Goal: Task Accomplishment & Management: Complete application form

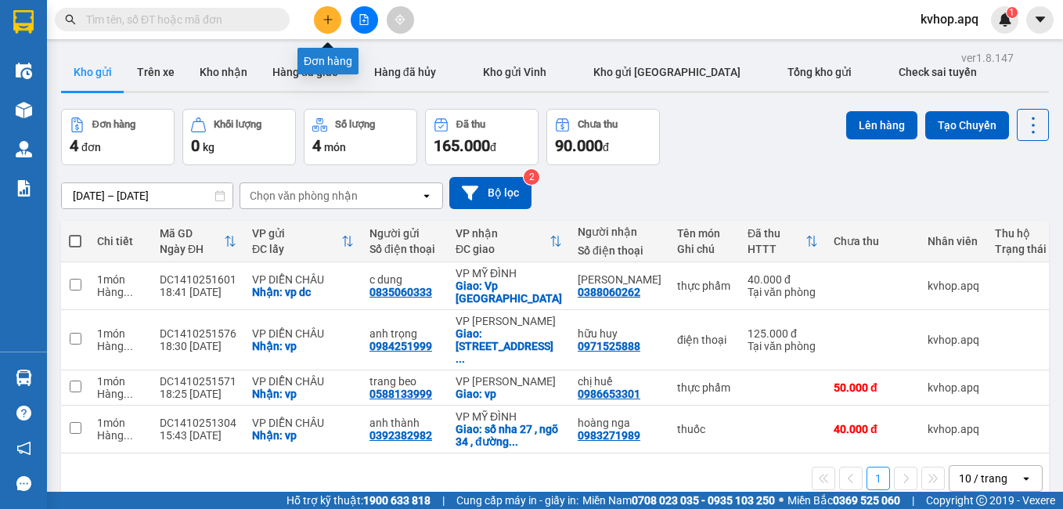
click at [330, 23] on icon "plus" at bounding box center [327, 19] width 11 height 11
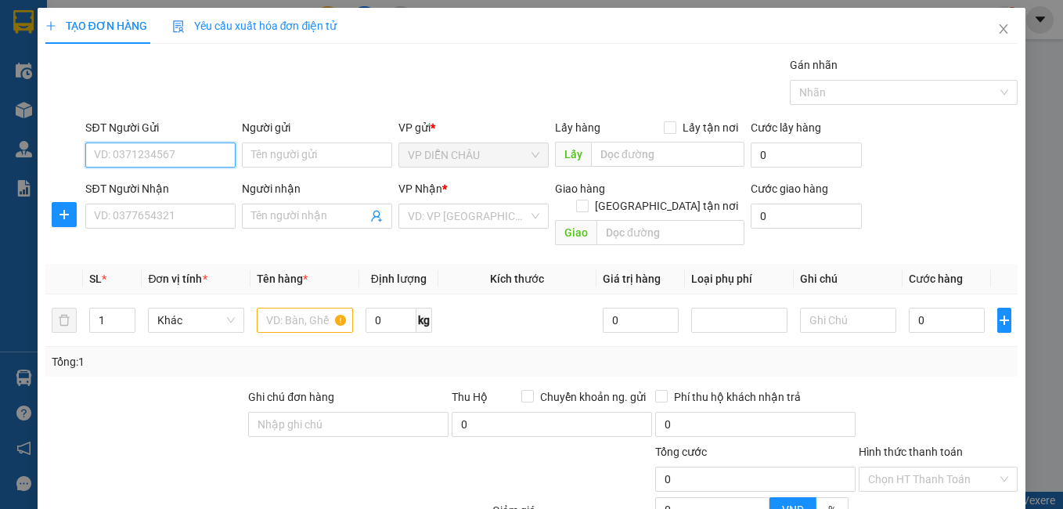
click at [156, 156] on input "SĐT Người Gửi" at bounding box center [160, 154] width 150 height 25
type input "0386141466"
click at [200, 181] on div "0386141466 - 0914757188" at bounding box center [160, 186] width 133 height 17
type input "0914757188"
checkbox input "true"
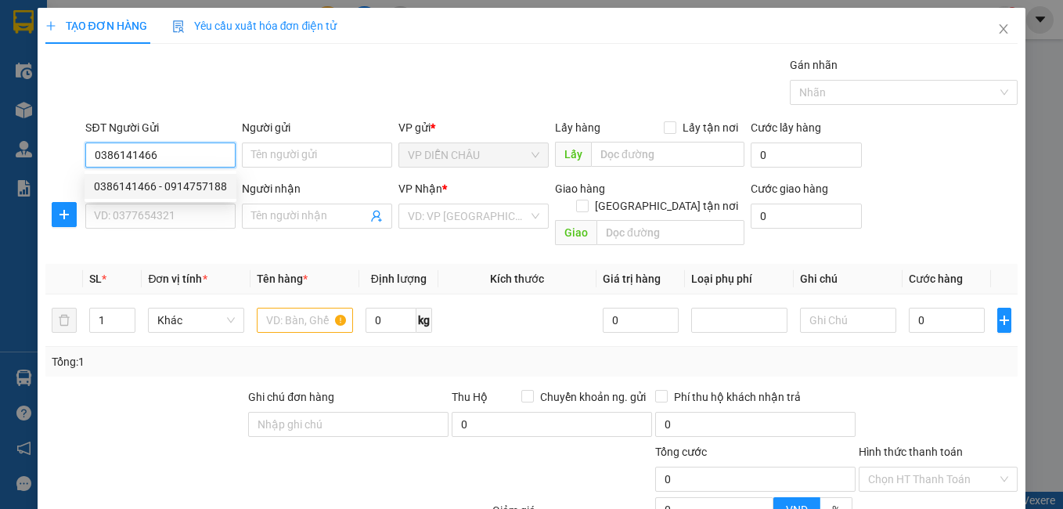
type input "VP DC"
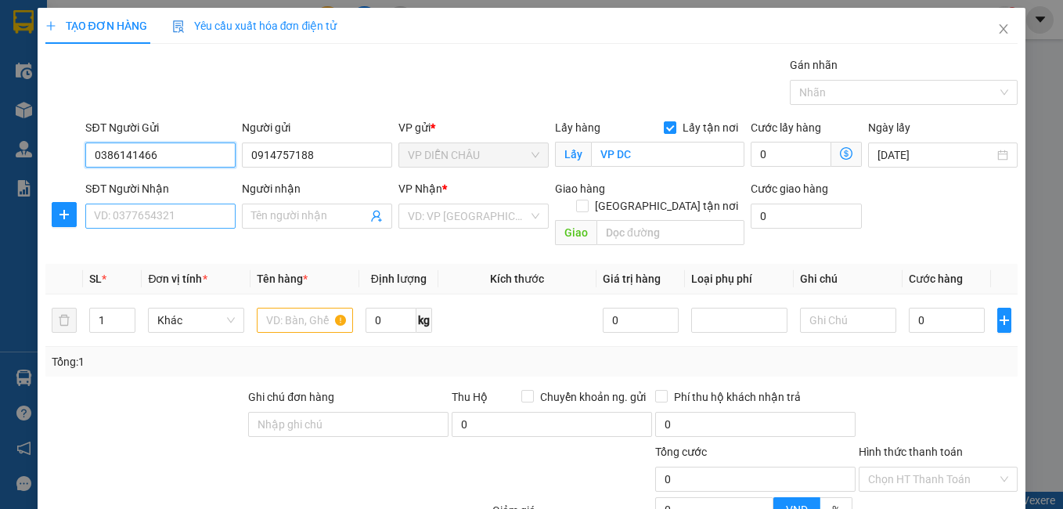
type input "0386141466"
click at [187, 217] on input "SĐT Người Nhận" at bounding box center [160, 215] width 150 height 25
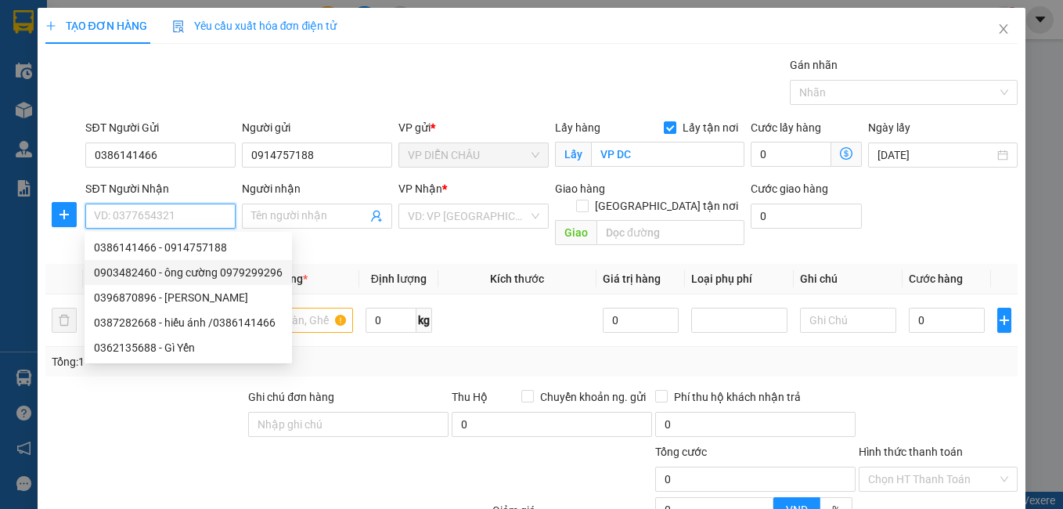
click at [225, 274] on div "0903482460 - ông cường 0979299296" at bounding box center [188, 272] width 189 height 17
type input "0903482460"
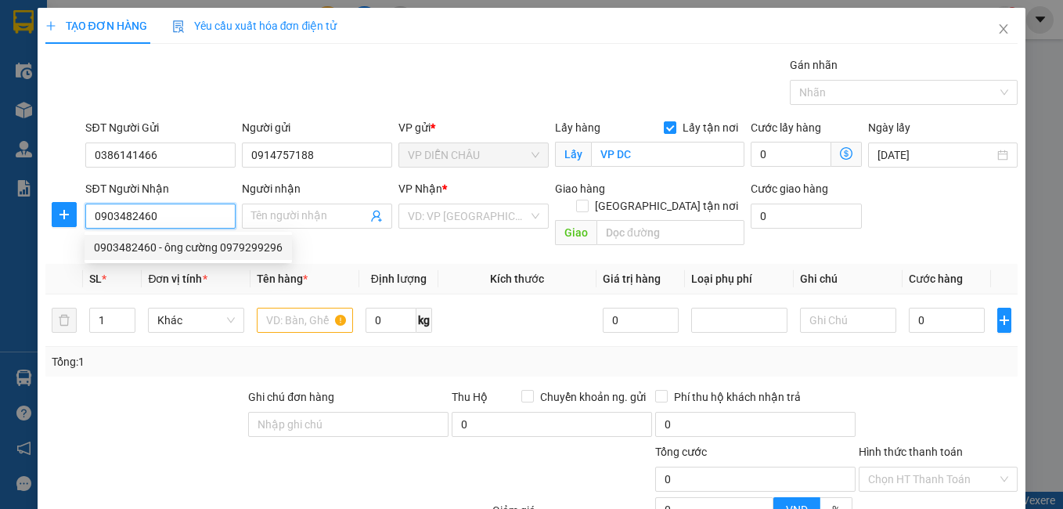
type input "ông cường 0979299296"
checkbox input "true"
type input "số nhà [STREET_ADDRESS]"
type input "60.000"
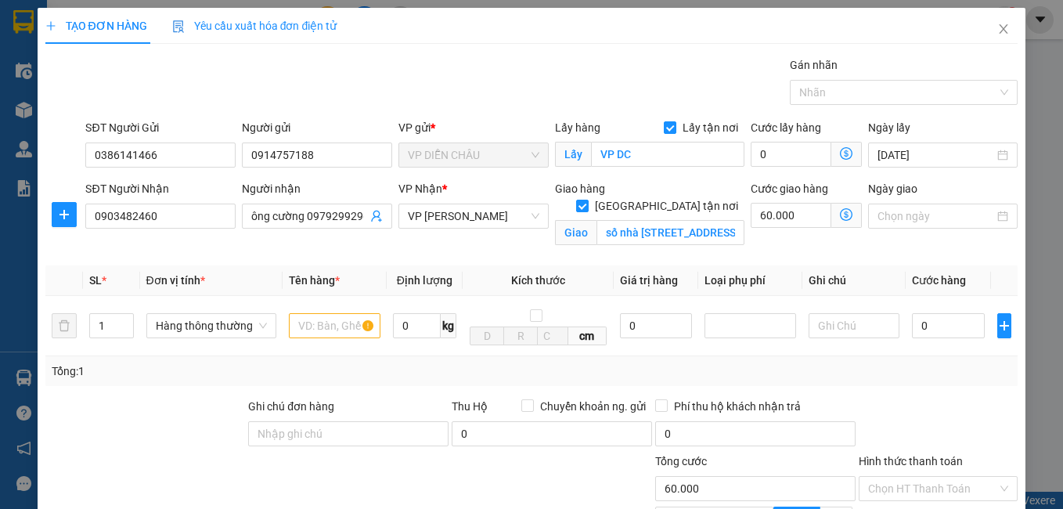
click at [840, 211] on icon "dollar-circle" at bounding box center [846, 214] width 13 height 13
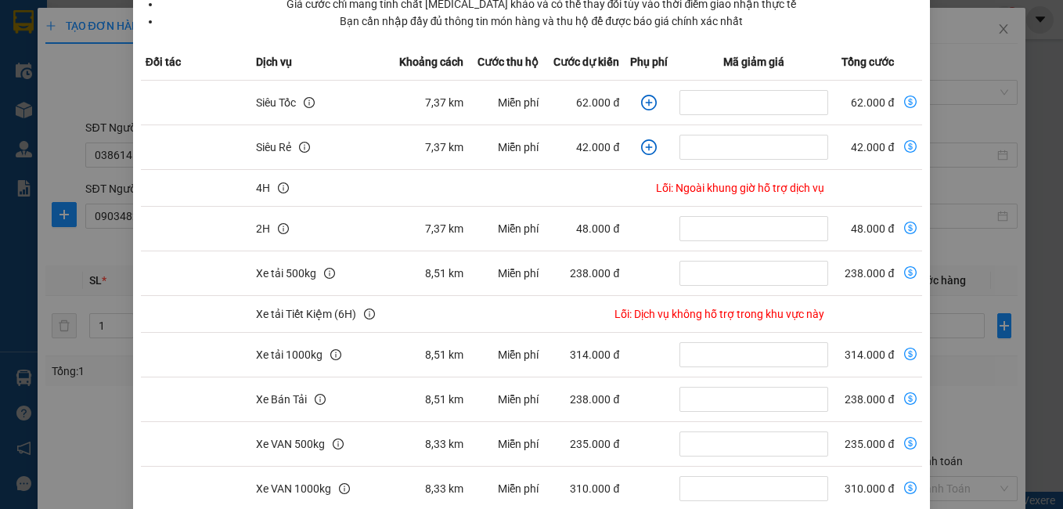
scroll to position [278, 0]
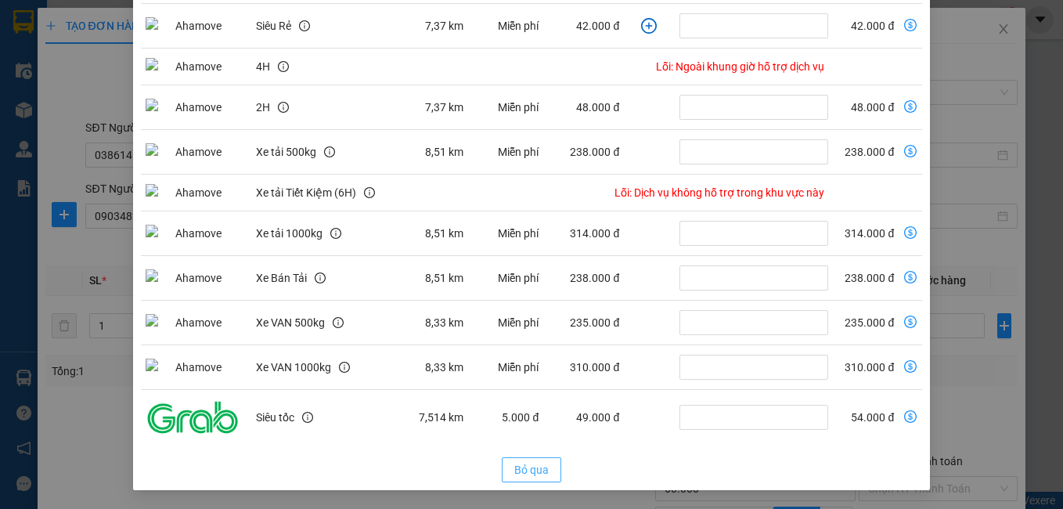
click at [541, 473] on span "Bỏ qua" at bounding box center [531, 469] width 34 height 17
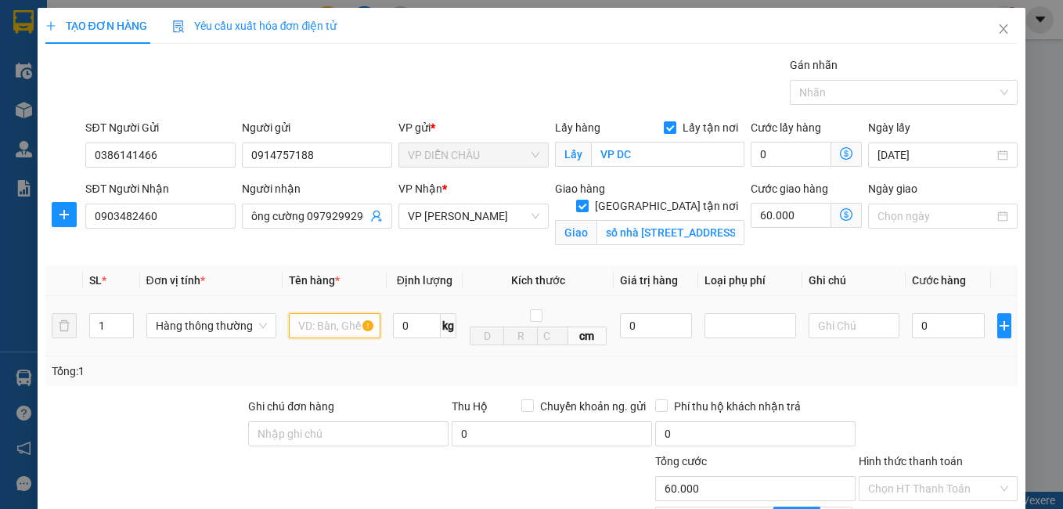
click at [326, 331] on input "text" at bounding box center [335, 325] width 92 height 25
type input "thực phẩm"
click at [912, 322] on input "0" at bounding box center [948, 325] width 73 height 25
click at [912, 333] on input "0" at bounding box center [948, 325] width 73 height 25
type input "50"
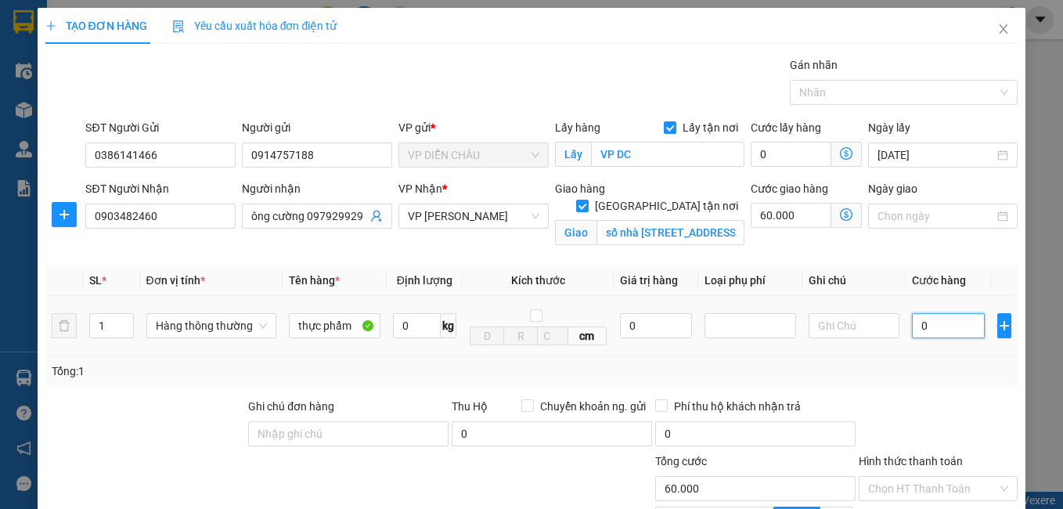
type input "60.050"
type input "500"
type input "60.500"
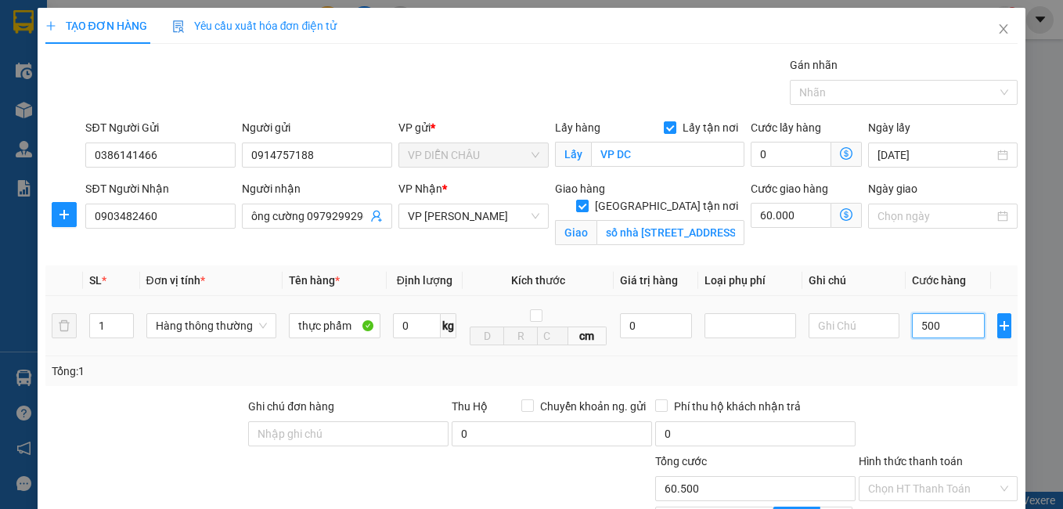
type input "5.000"
type input "65.000"
type input "50.000"
type input "110.000"
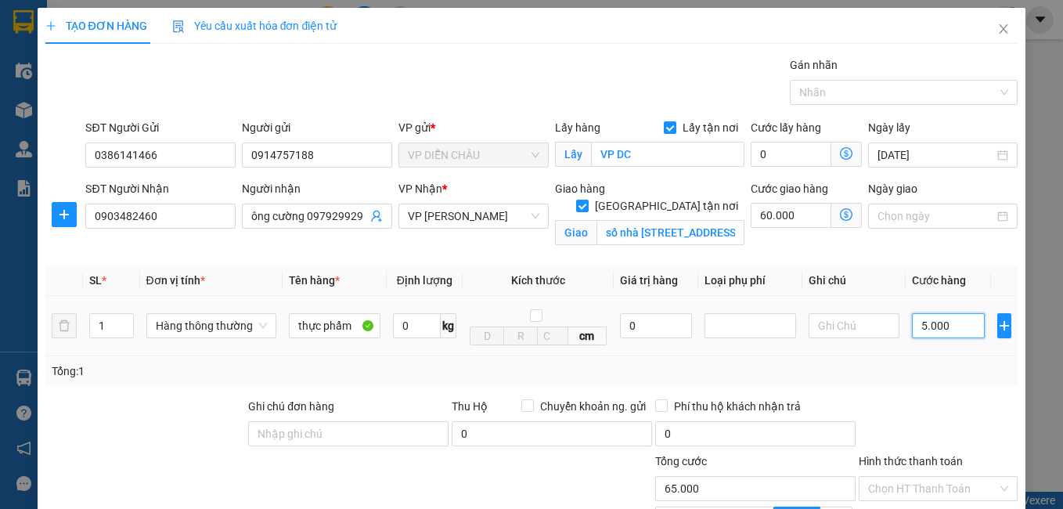
type input "110.000"
type input "500.000"
type input "560.000"
type input "50.000"
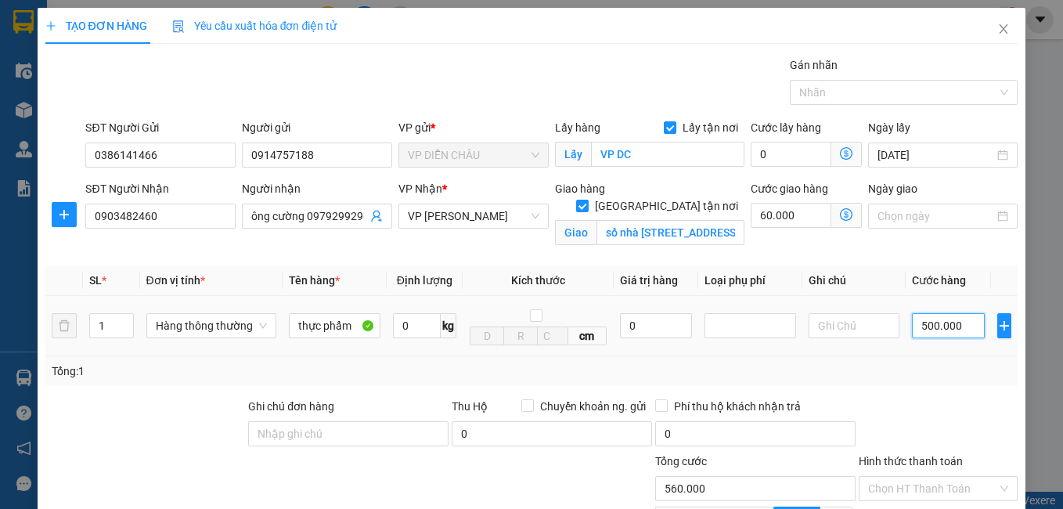
type input "110.000"
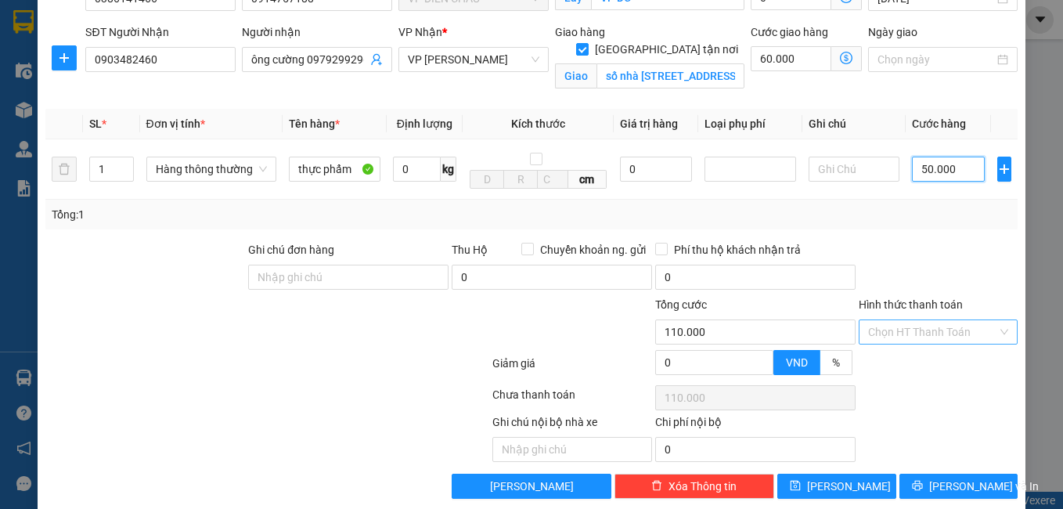
type input "50.000"
click at [919, 331] on input "Hình thức thanh toán" at bounding box center [933, 331] width 130 height 23
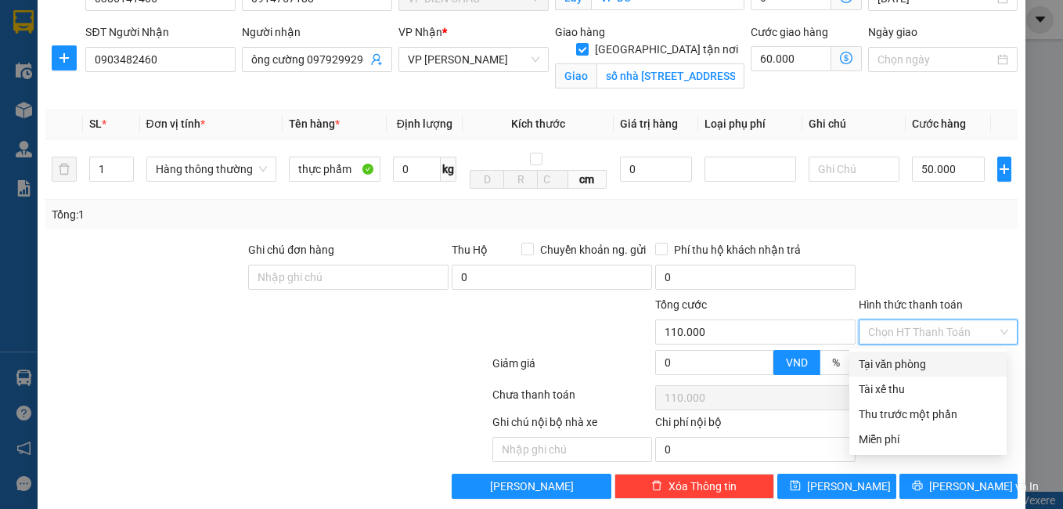
click at [913, 361] on div "Tại văn phòng" at bounding box center [927, 363] width 138 height 17
type input "0"
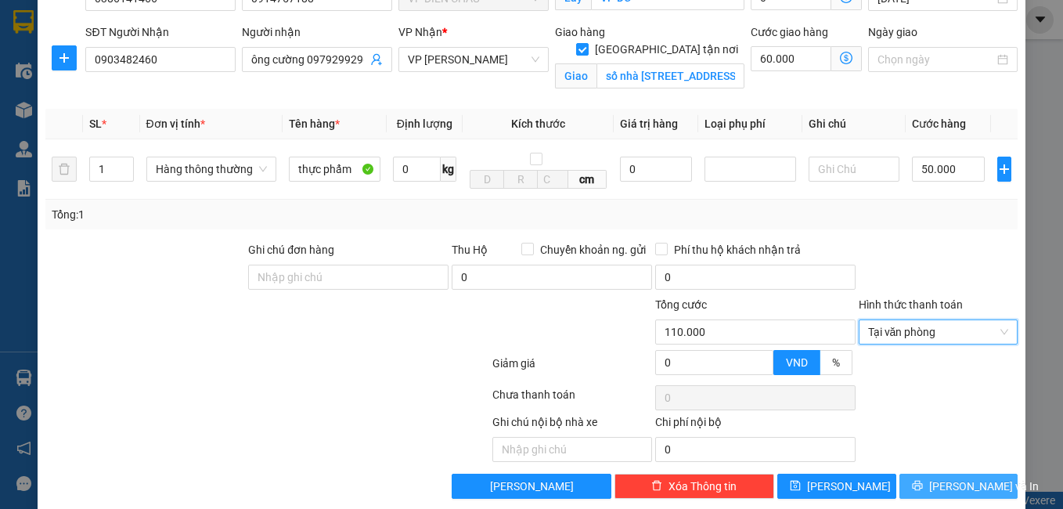
click at [936, 483] on span "[PERSON_NAME] và In" at bounding box center [984, 485] width 110 height 17
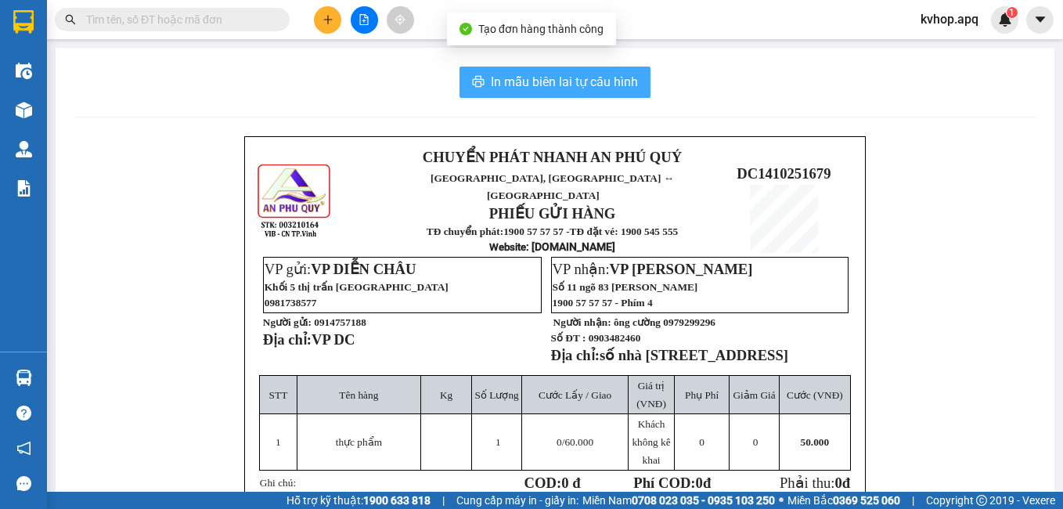
click at [574, 83] on span "In mẫu biên lai tự cấu hình" at bounding box center [564, 82] width 147 height 20
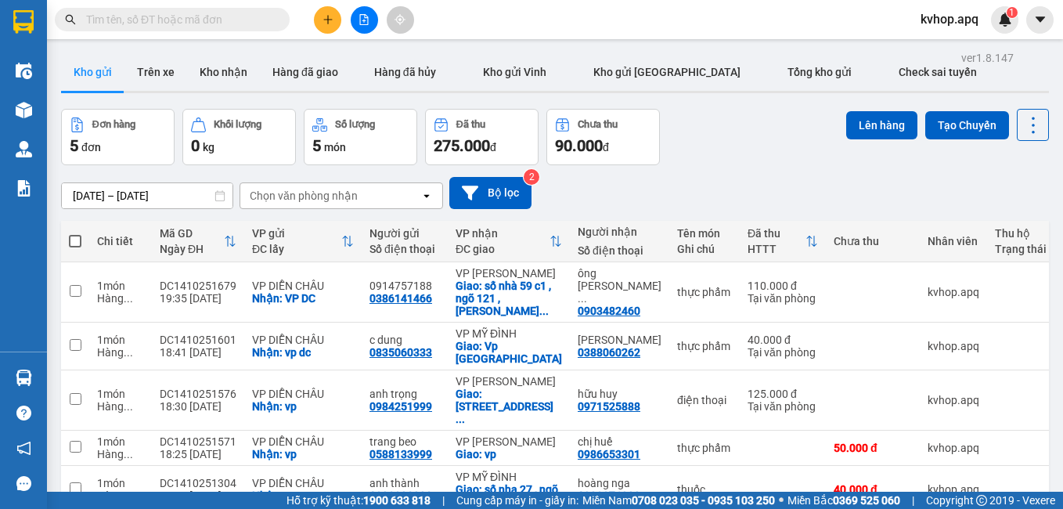
click at [592, 206] on div "[DATE] – [DATE] Press the down arrow key to interact with the calendar and sele…" at bounding box center [554, 193] width 987 height 32
click at [328, 24] on icon "plus" at bounding box center [327, 19] width 11 height 11
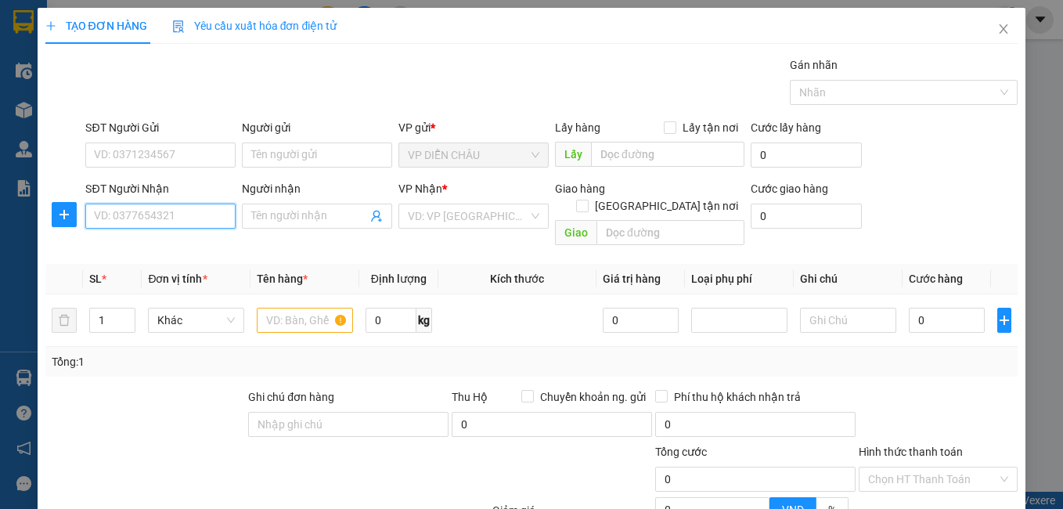
click at [120, 217] on input "SĐT Người Nhận" at bounding box center [160, 215] width 150 height 25
type input "0915923277"
click at [160, 245] on div "0915923277 - vũ đề" at bounding box center [159, 247] width 130 height 17
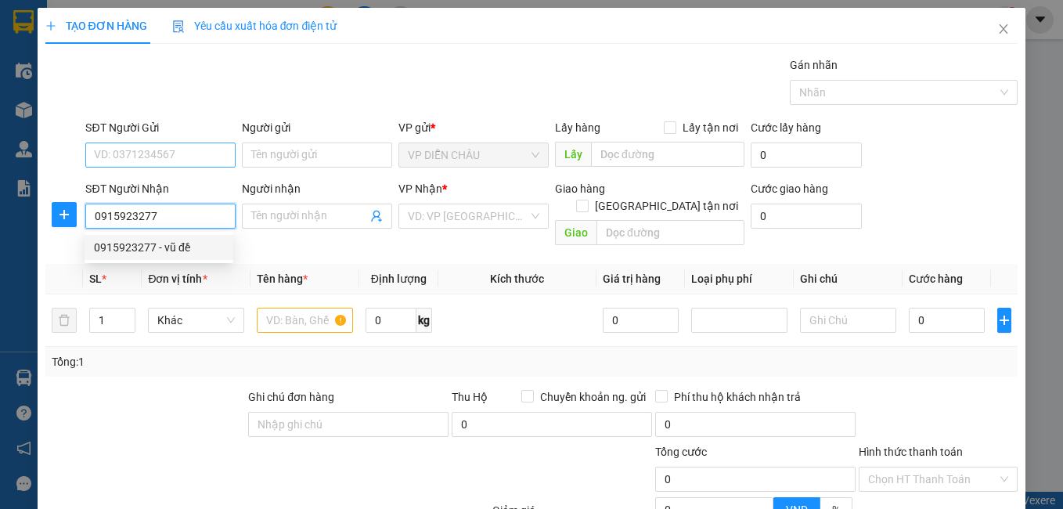
type input "vũ đề"
checkbox input "true"
type input "vp"
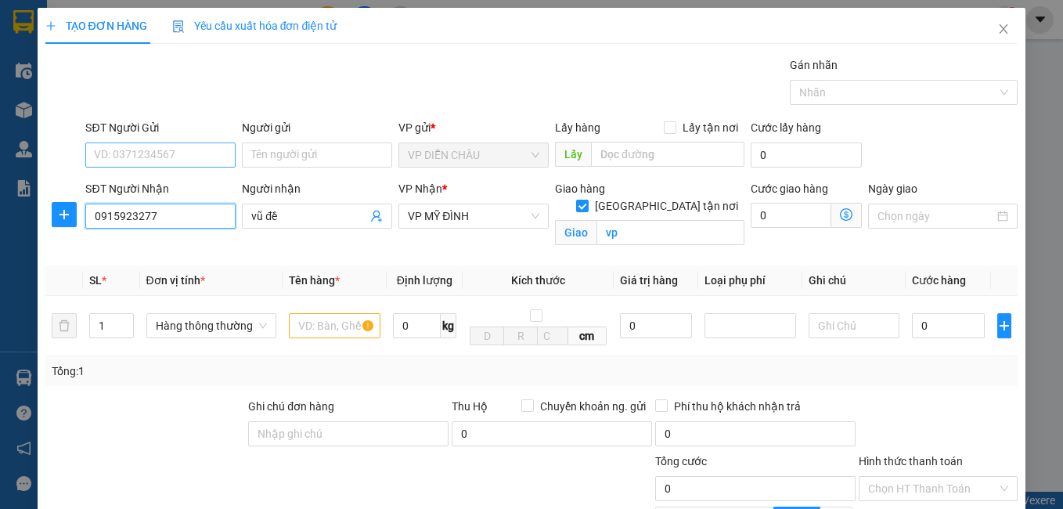
type input "0915923277"
click at [193, 156] on input "SĐT Người Gửi" at bounding box center [160, 154] width 150 height 25
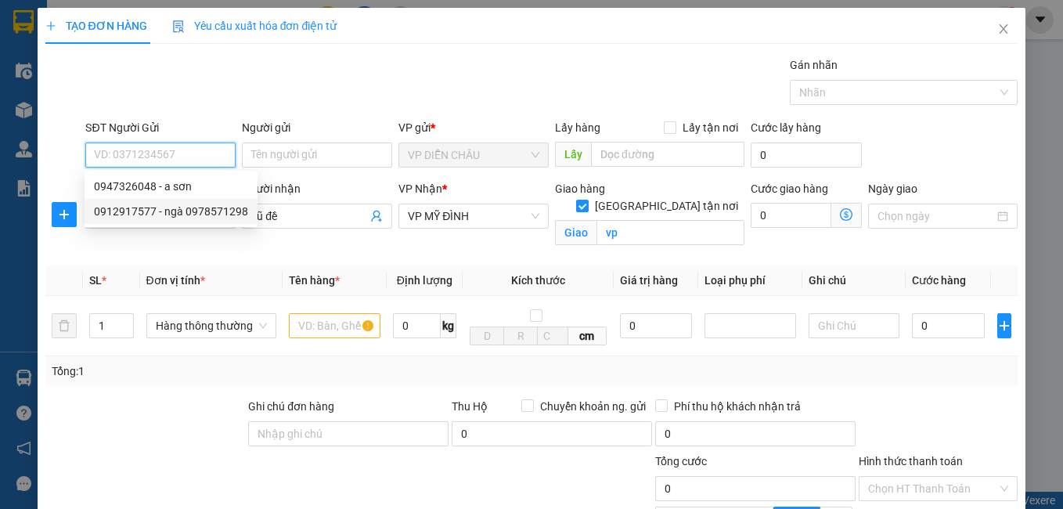
click at [175, 205] on div "0912917577 - ngà 0978571298" at bounding box center [171, 211] width 154 height 17
type input "0912917577"
type input "ngà 0978571298"
checkbox input "true"
type input "vp"
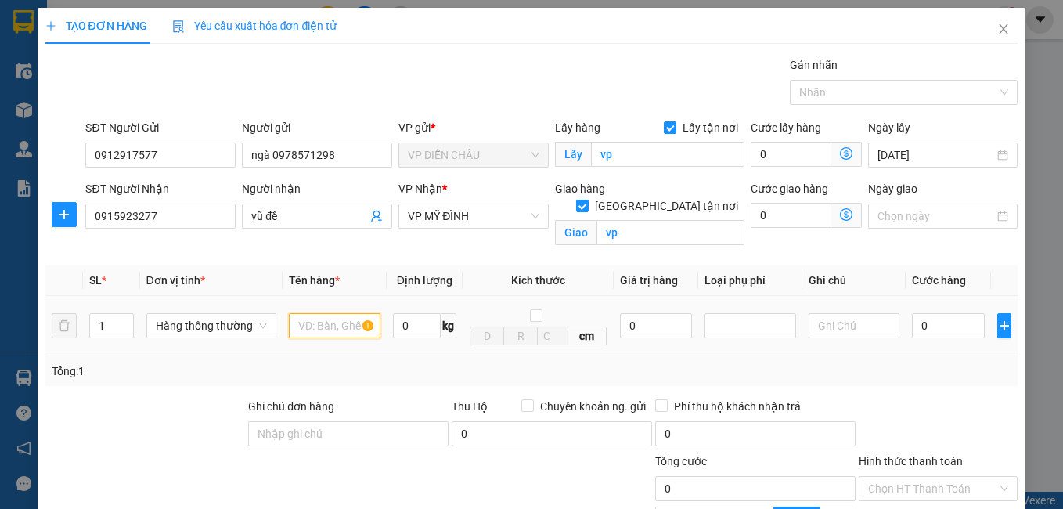
drag, startPoint x: 299, startPoint y: 322, endPoint x: 308, endPoint y: 322, distance: 9.4
click at [303, 322] on input "text" at bounding box center [335, 325] width 92 height 25
type input "maaux rawng"
click at [912, 326] on input "0" at bounding box center [948, 325] width 73 height 25
type input "3"
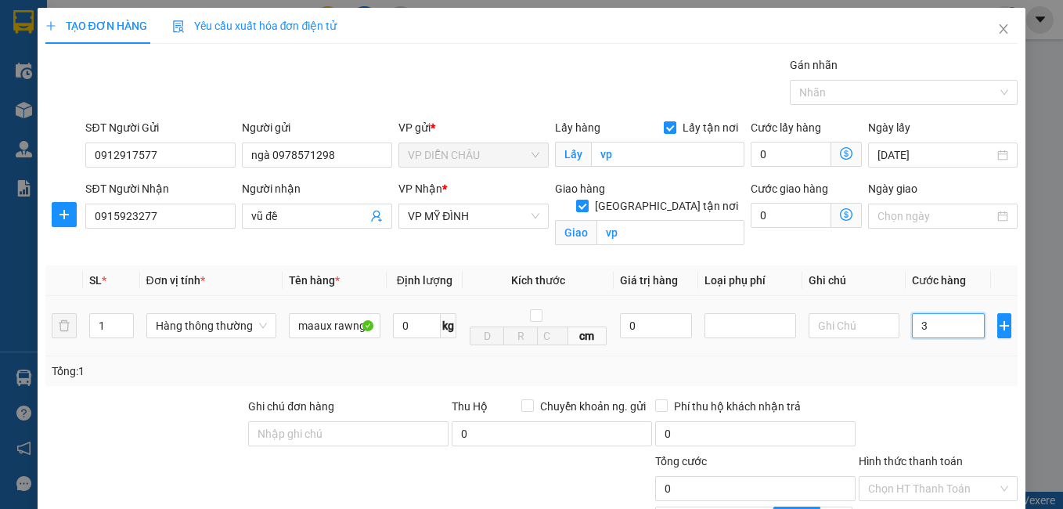
type input "3"
type input "30"
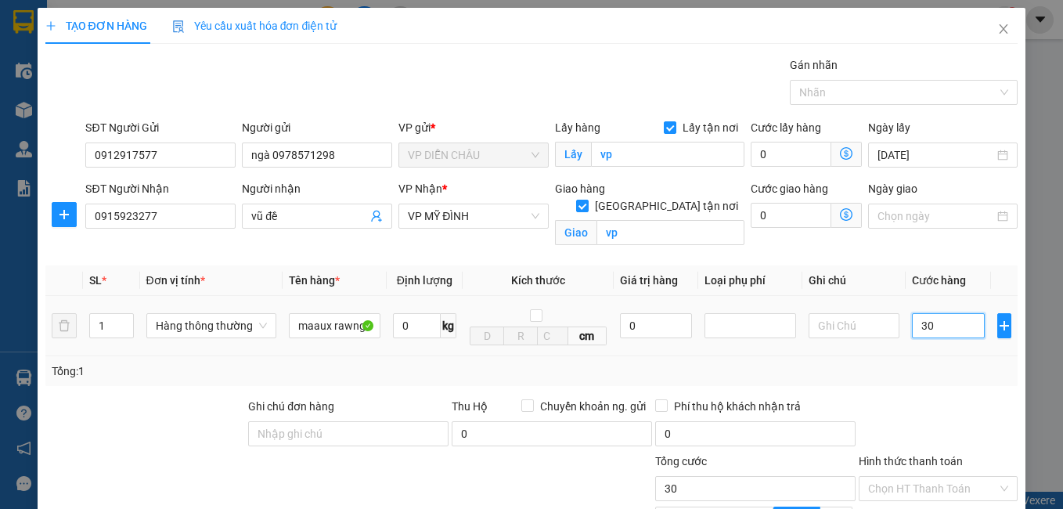
type input "300"
type input "3.000"
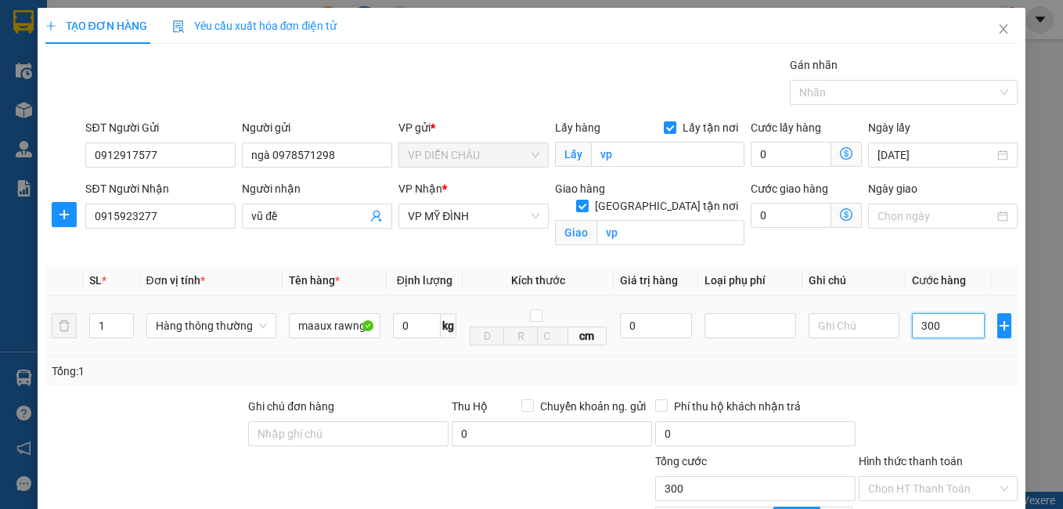
type input "3.000"
type input "30.000"
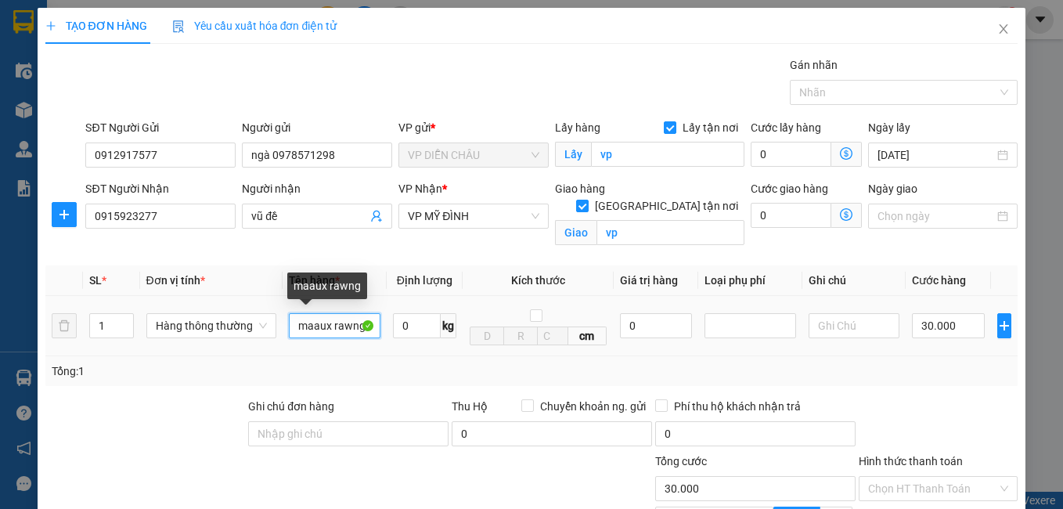
click at [366, 319] on input "maaux rawng" at bounding box center [335, 325] width 92 height 25
type input "m"
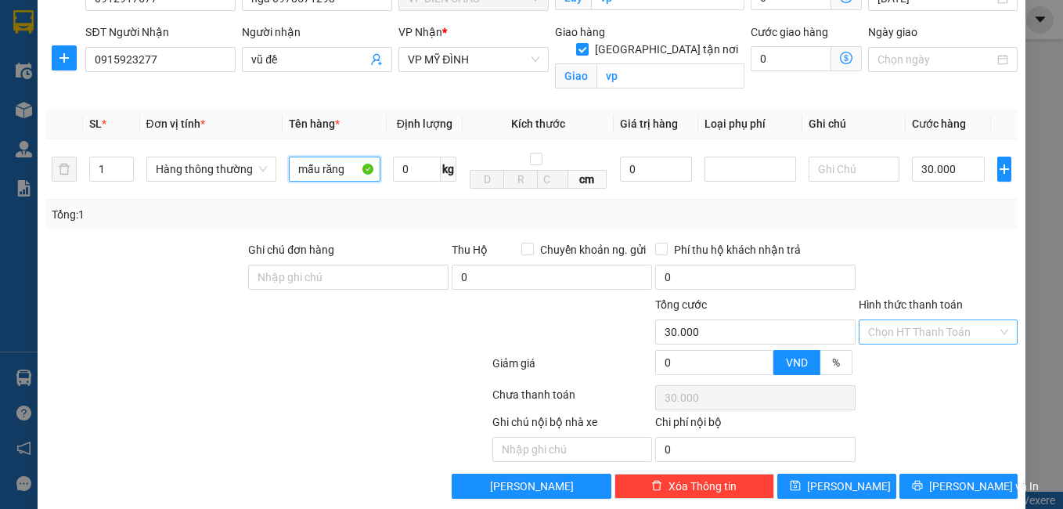
type input "mẫu răng"
click at [911, 333] on input "Hình thức thanh toán" at bounding box center [933, 331] width 130 height 23
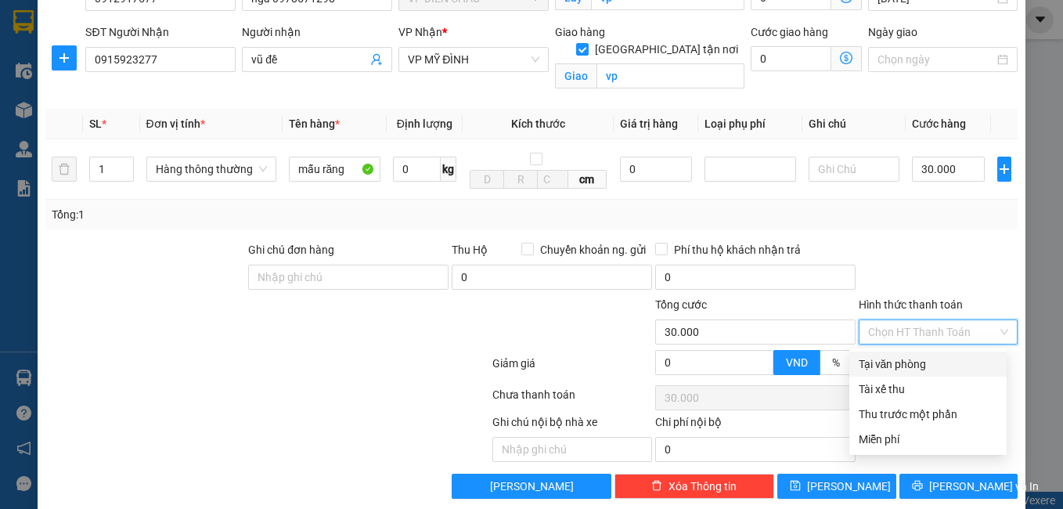
drag, startPoint x: 904, startPoint y: 354, endPoint x: 906, endPoint y: 370, distance: 15.7
click at [904, 358] on div "Tại văn phòng" at bounding box center [927, 363] width 157 height 25
type input "0"
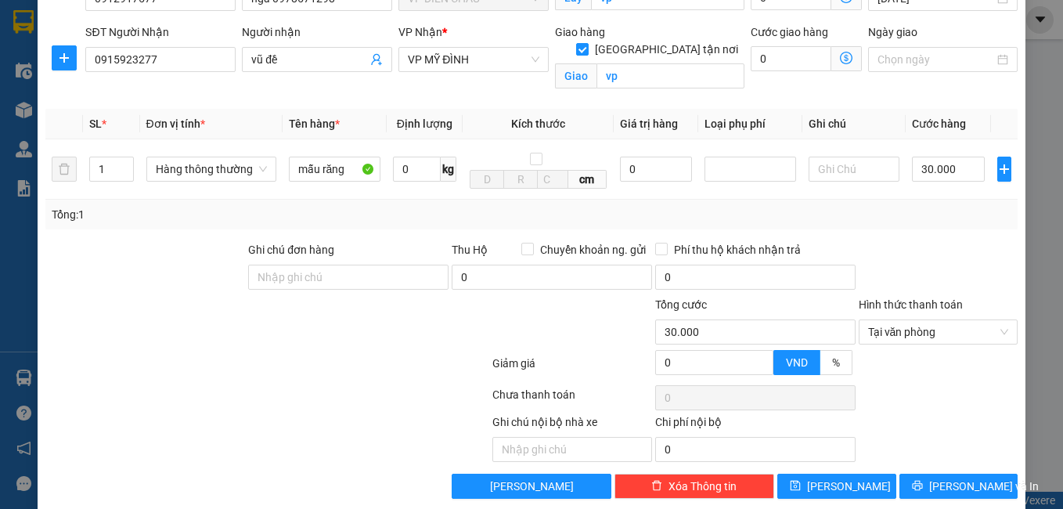
click at [943, 473] on div "Transit Pickup Surcharge Ids Transit Deliver Surcharge Ids Transit Deliver Surc…" at bounding box center [531, 199] width 973 height 599
click at [942, 479] on span "[PERSON_NAME] và In" at bounding box center [984, 485] width 110 height 17
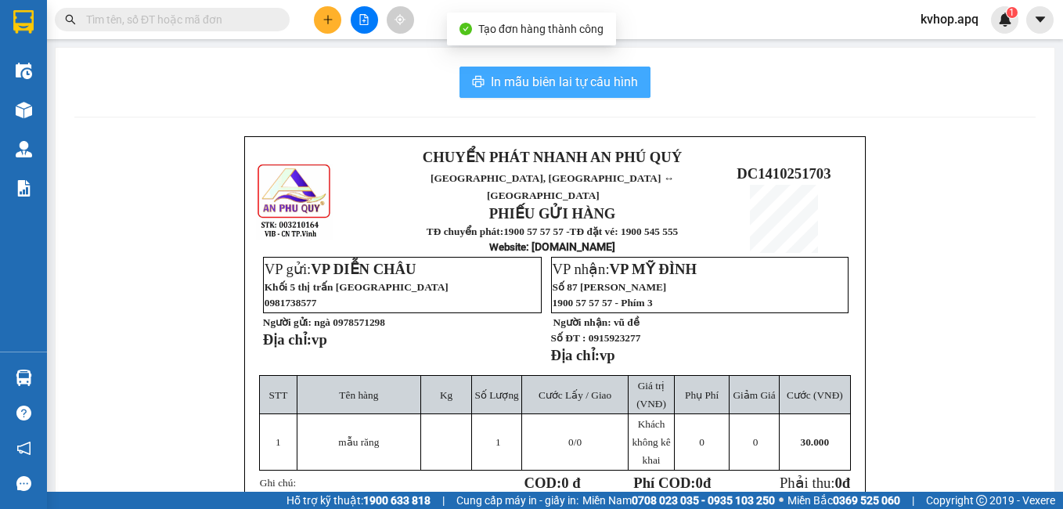
click at [533, 69] on button "In mẫu biên lai tự cấu hình" at bounding box center [554, 82] width 191 height 31
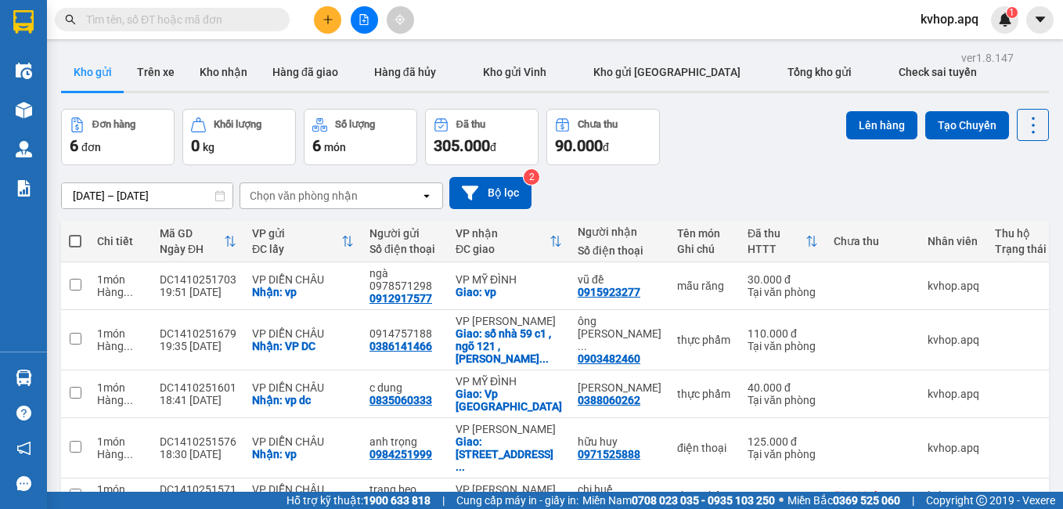
drag, startPoint x: 737, startPoint y: 128, endPoint x: 726, endPoint y: 128, distance: 11.0
click at [737, 128] on div "Đơn hàng 6 đơn Khối lượng 0 kg Số lượng 6 món Đã thu 305.000 đ Chưa thu 90.000 …" at bounding box center [554, 137] width 987 height 56
click at [326, 22] on icon "plus" at bounding box center [327, 19] width 11 height 11
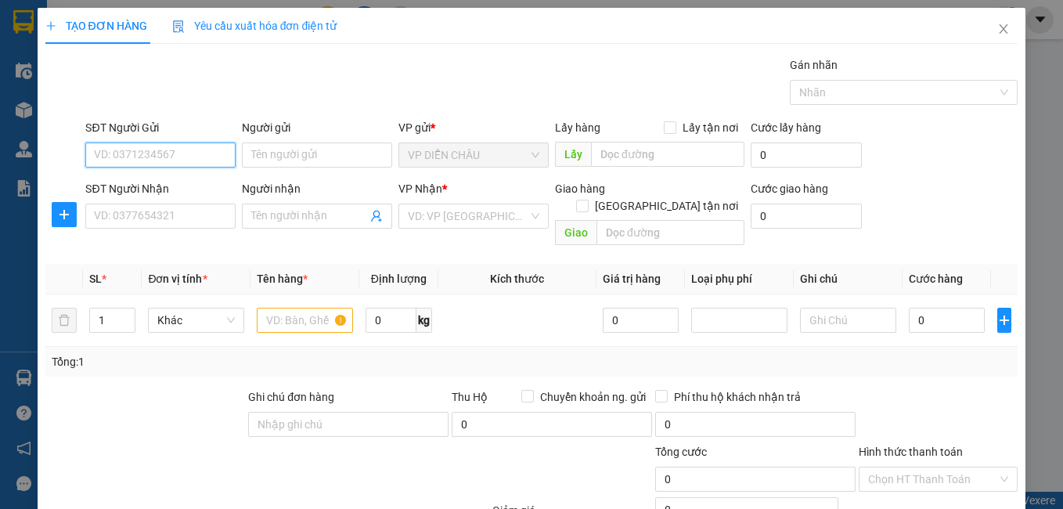
click at [146, 157] on input "SĐT Người Gửi" at bounding box center [160, 154] width 150 height 25
type input "0982445121"
drag, startPoint x: 177, startPoint y: 179, endPoint x: 176, endPoint y: 200, distance: 21.1
click at [177, 182] on div "0982445121 - chị hòa" at bounding box center [159, 186] width 130 height 17
type input "chị hòa"
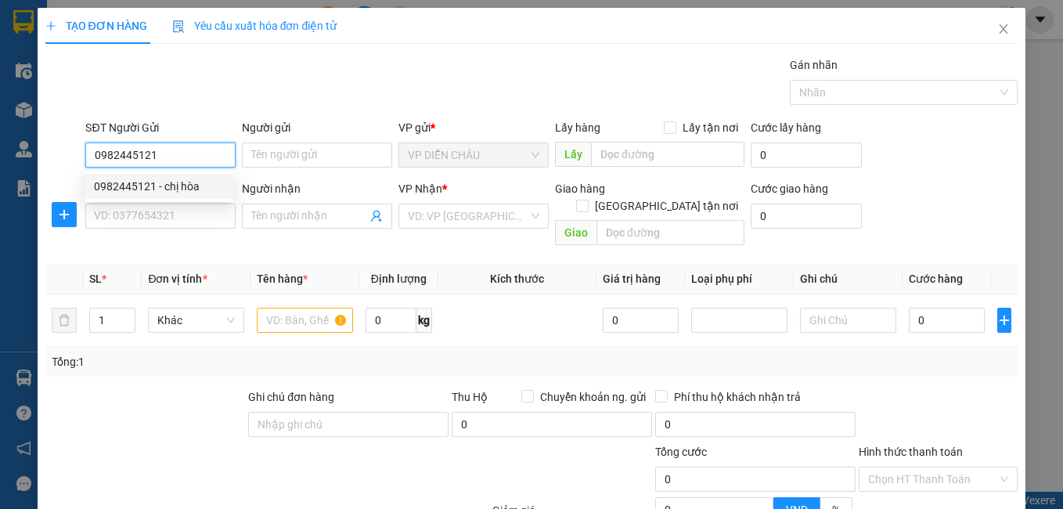
checkbox input "true"
type input "vp"
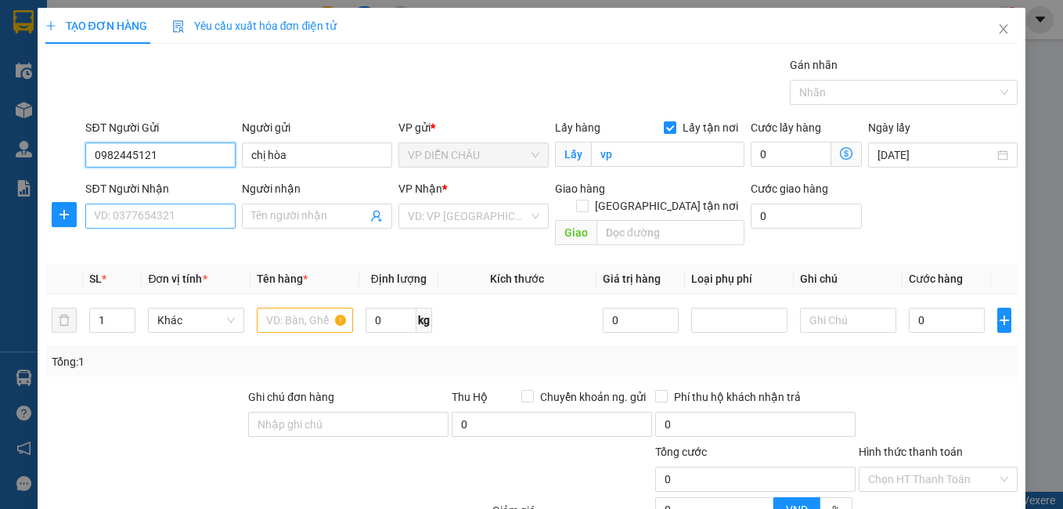
type input "0982445121"
click at [173, 218] on input "SĐT Người Nhận" at bounding box center [160, 215] width 150 height 25
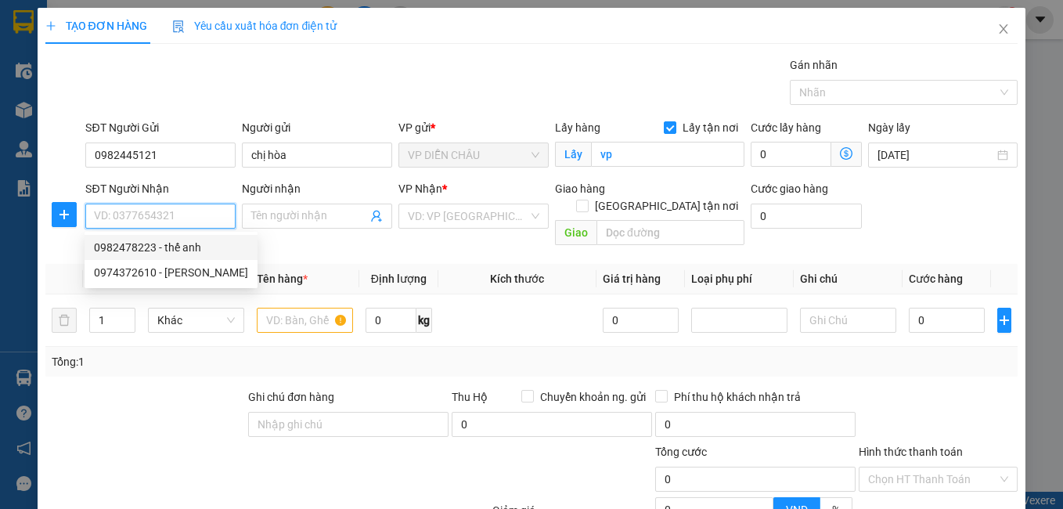
click at [170, 248] on div "0982478223 - thế anh" at bounding box center [171, 247] width 154 height 17
type input "0982478223"
type input "thế anh"
checkbox input "true"
type input "Cầu thang 2, tập thể b4 thanh xuân bắc, [GEOGRAPHIC_DATA]"
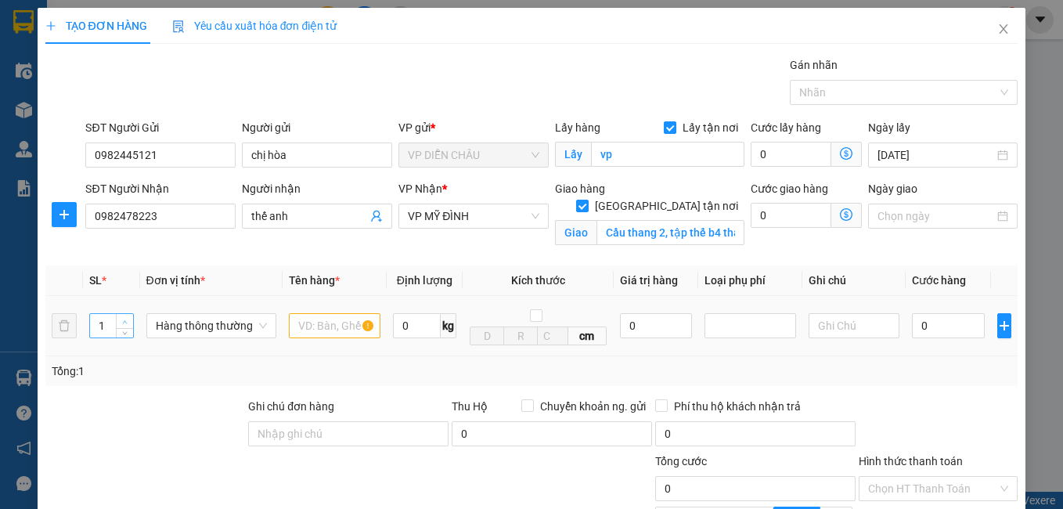
type input "2"
click at [123, 318] on span "up" at bounding box center [124, 321] width 9 height 9
drag, startPoint x: 327, startPoint y: 325, endPoint x: 285, endPoint y: 306, distance: 46.6
click at [326, 326] on input "text" at bounding box center [335, 325] width 92 height 25
type input "cá khô"
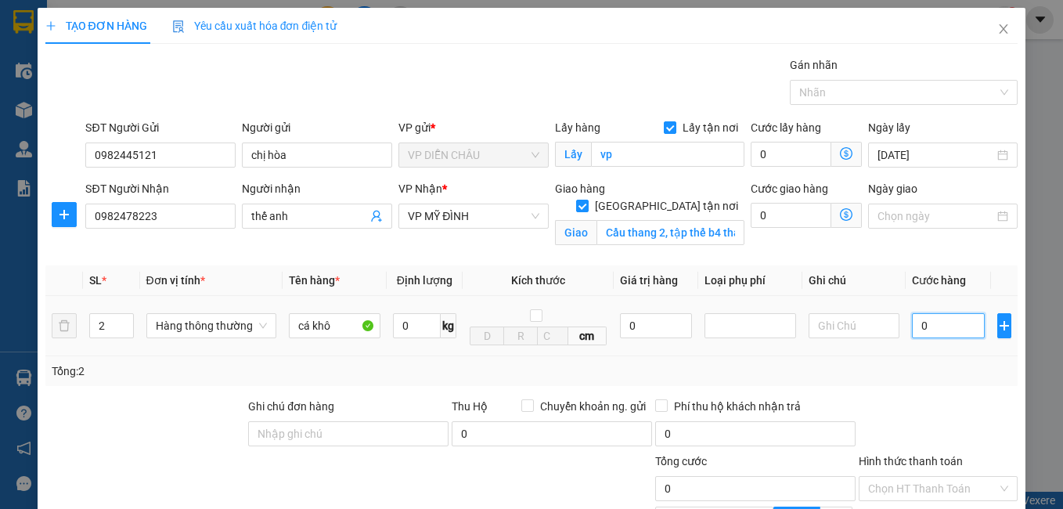
click at [912, 324] on input "0" at bounding box center [948, 325] width 73 height 25
type input "1"
type input "10"
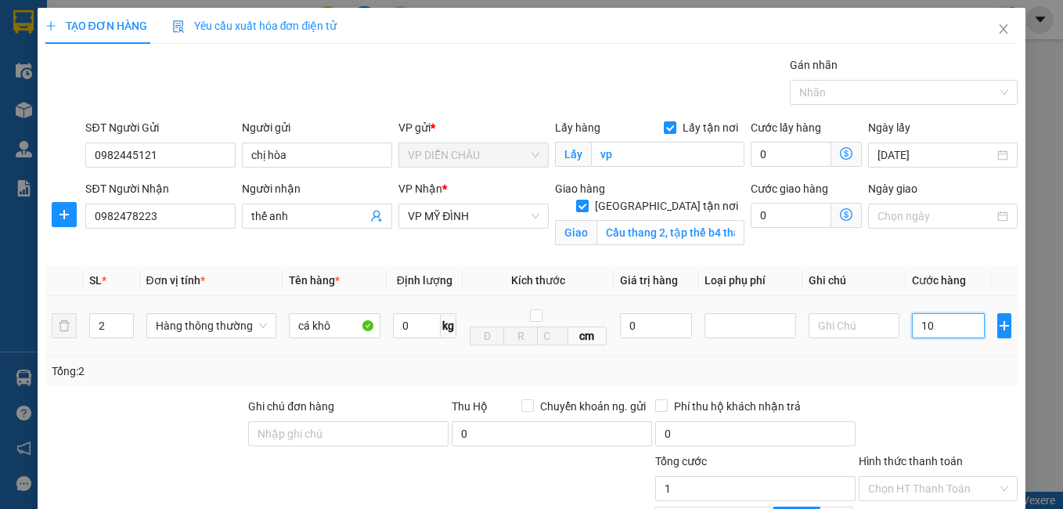
type input "10"
type input "100"
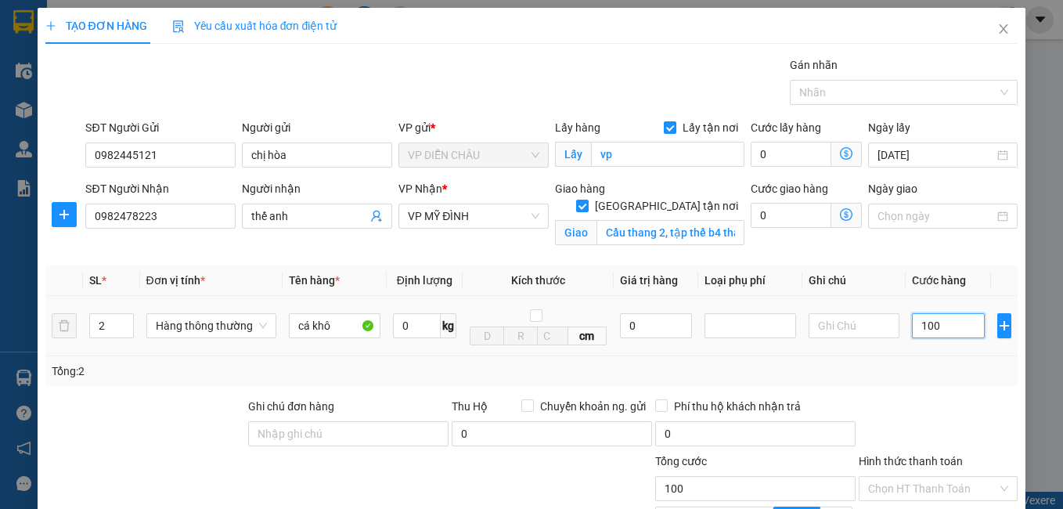
type input "1.000"
type input "10.000"
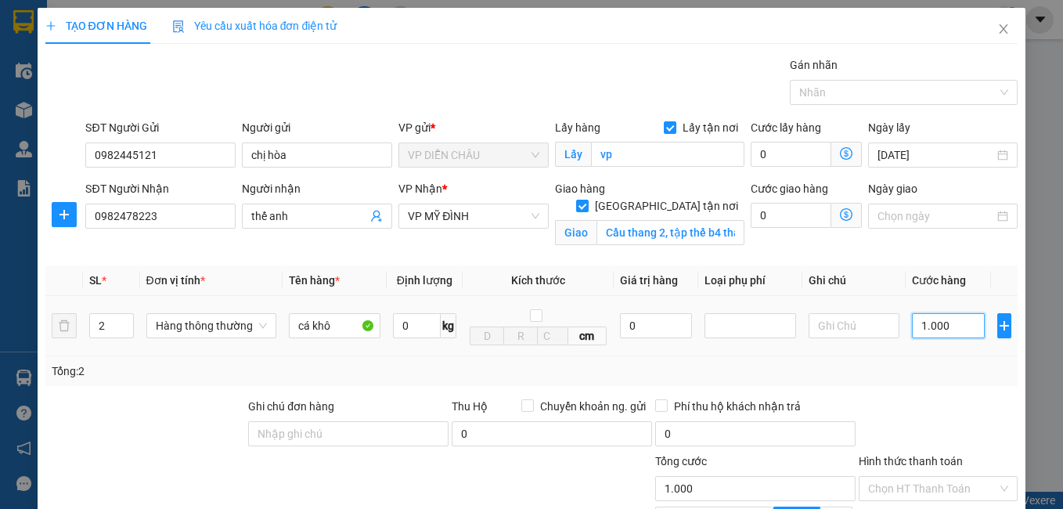
type input "10.000"
type input "100.000"
type input "10.000"
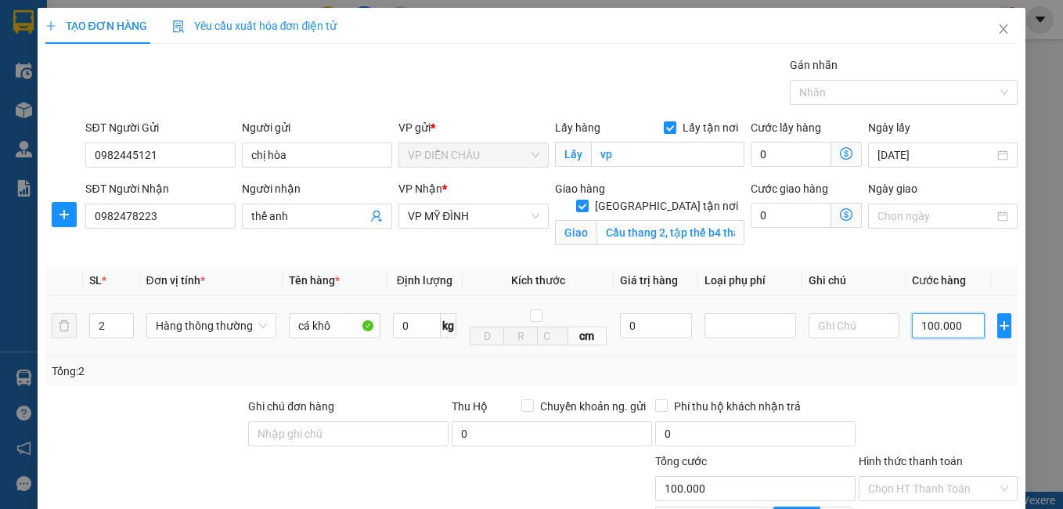
type input "10.000"
type input "1.000"
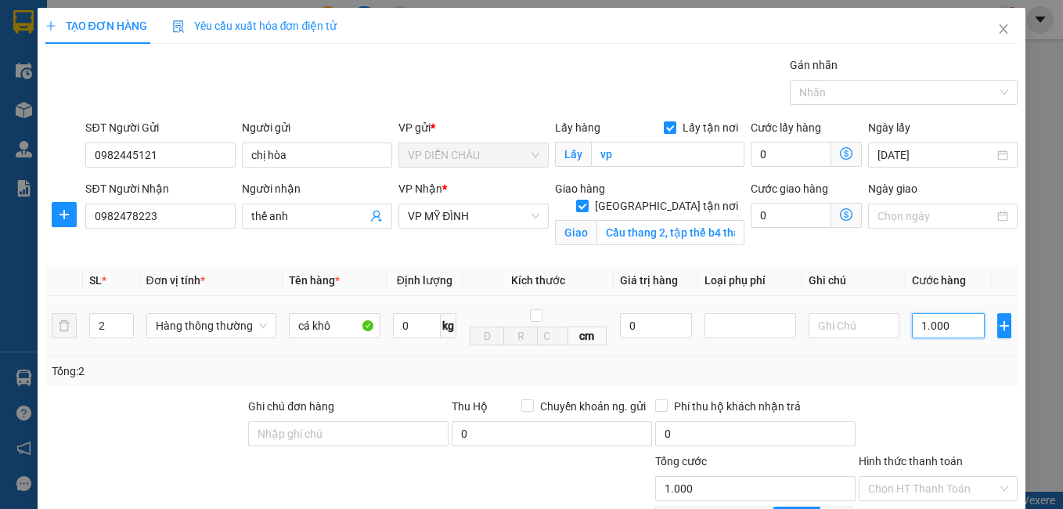
type input "100"
type input "10"
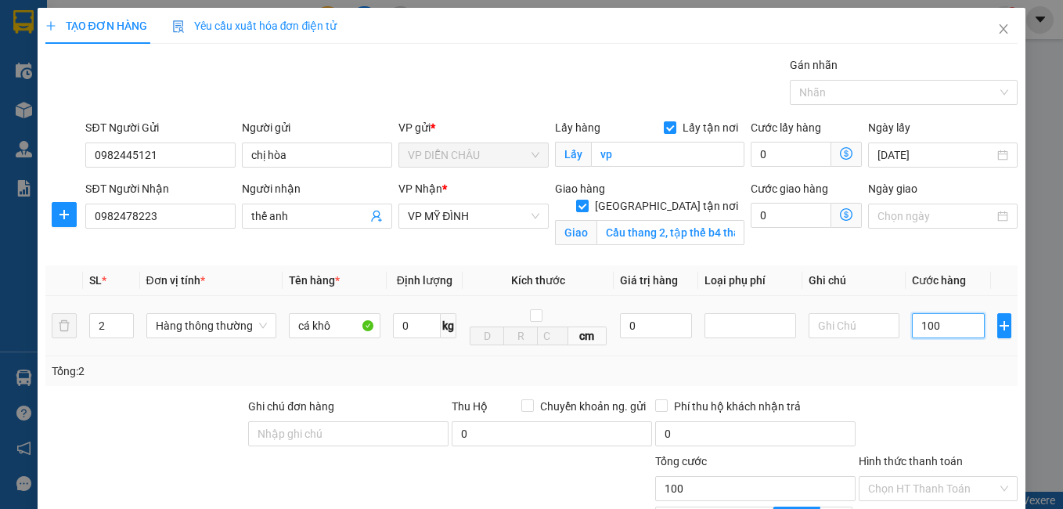
type input "10"
type input "0"
click at [912, 324] on input "0" at bounding box center [948, 325] width 73 height 25
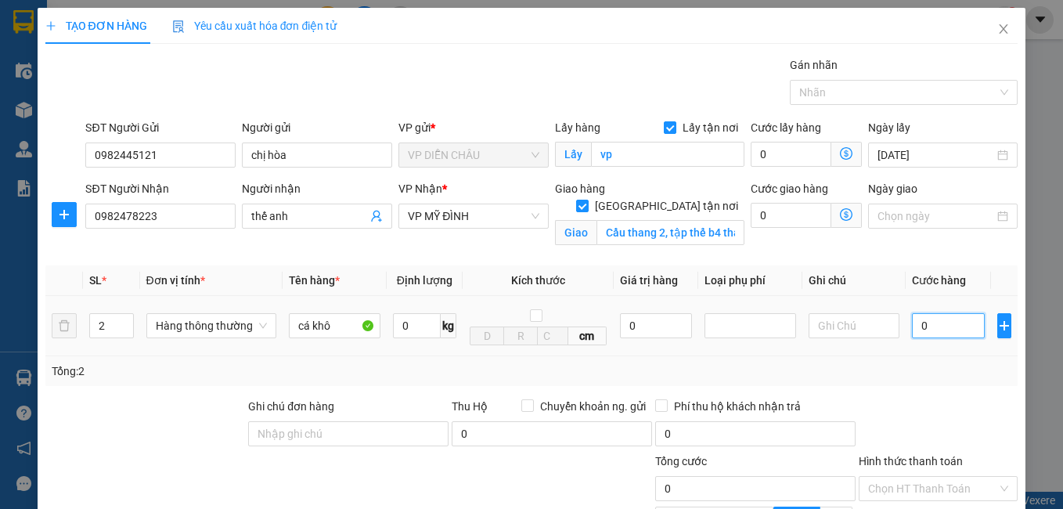
type input "10"
type input "100"
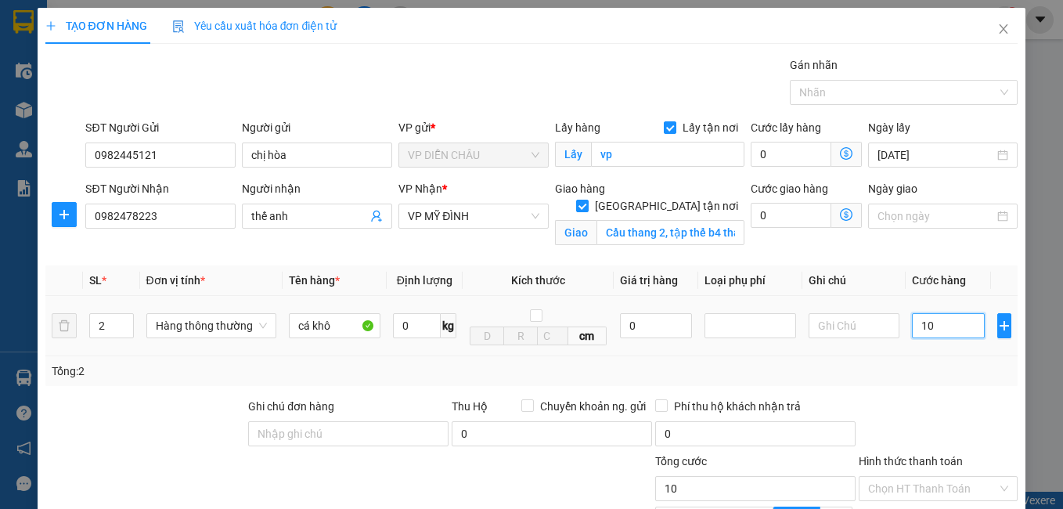
type input "100"
type input "1.000"
type input "11.000"
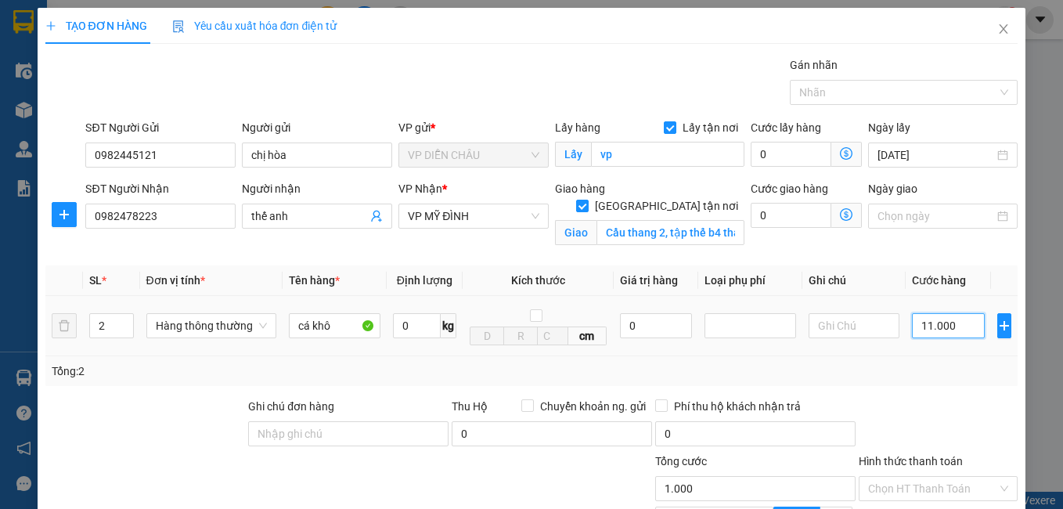
type input "11.000"
type input "1.110.000"
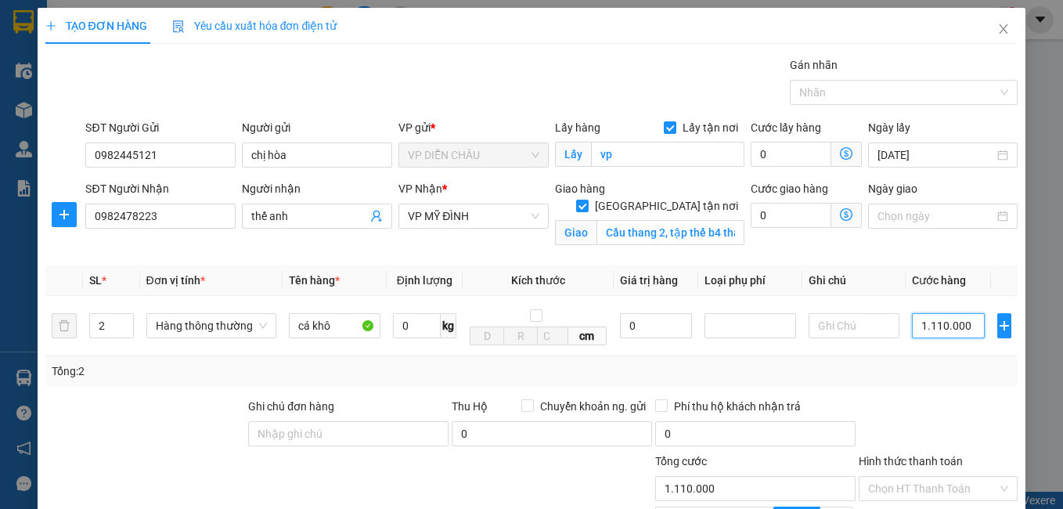
type input "111.100.000"
type input "11.111.000.000"
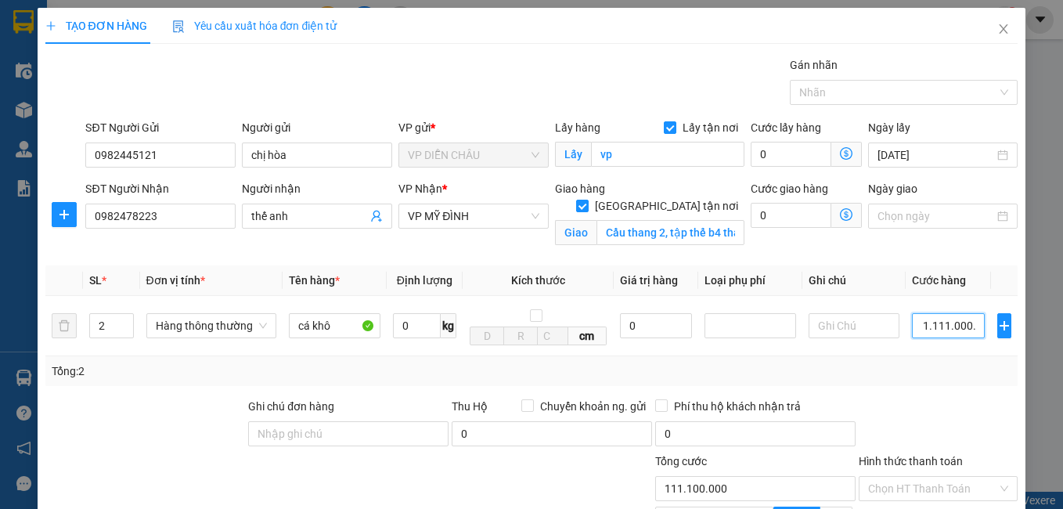
type input "11.111.000.000"
type input "1.111.110.000.000"
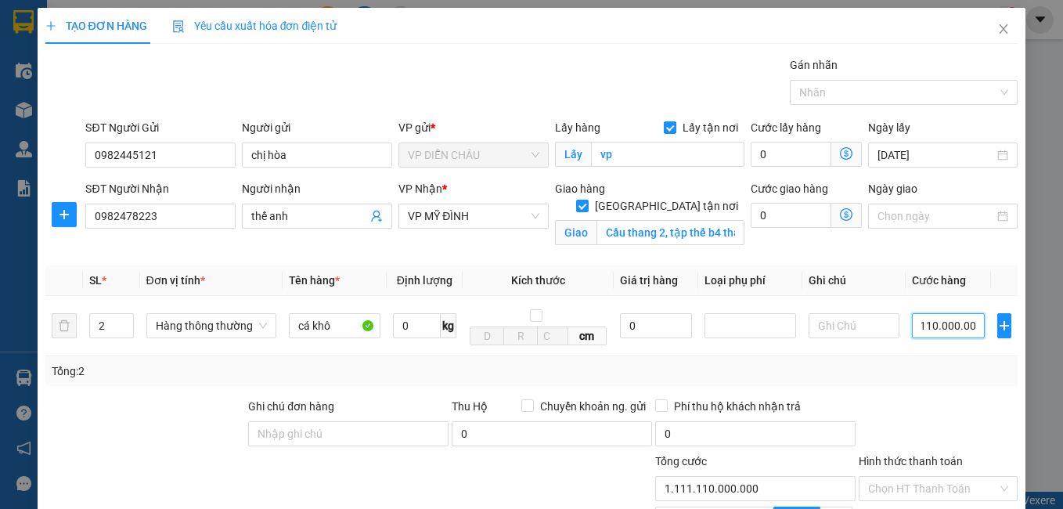
type input "1.111.110.100.000.000"
type input "1.111.110.101.000.000.000"
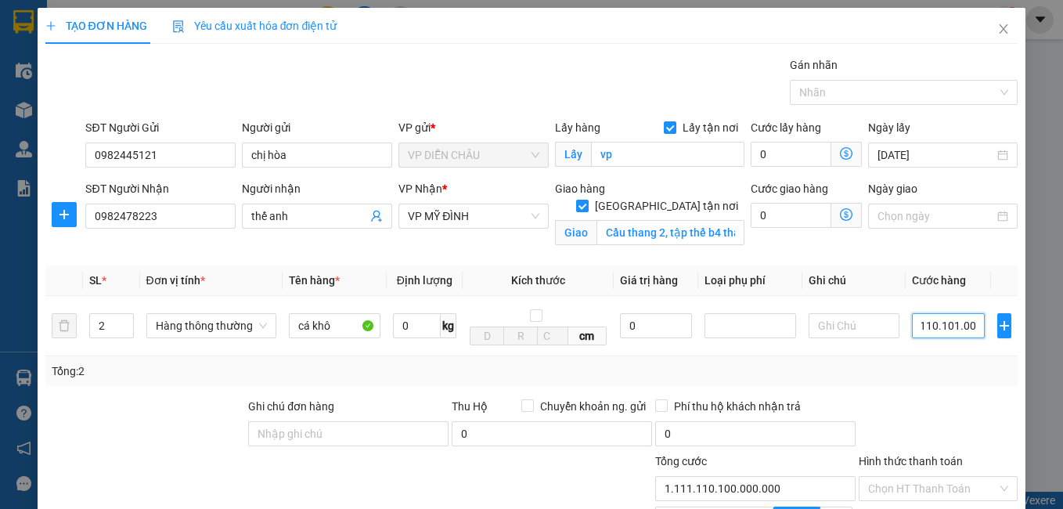
type input "1.111.110.101.000.000.000"
type input "1.111.110.101.010.000.000.000"
type input "1.11.111.010.101e+21"
type input "1.111.110.101.010.100.000.000.000"
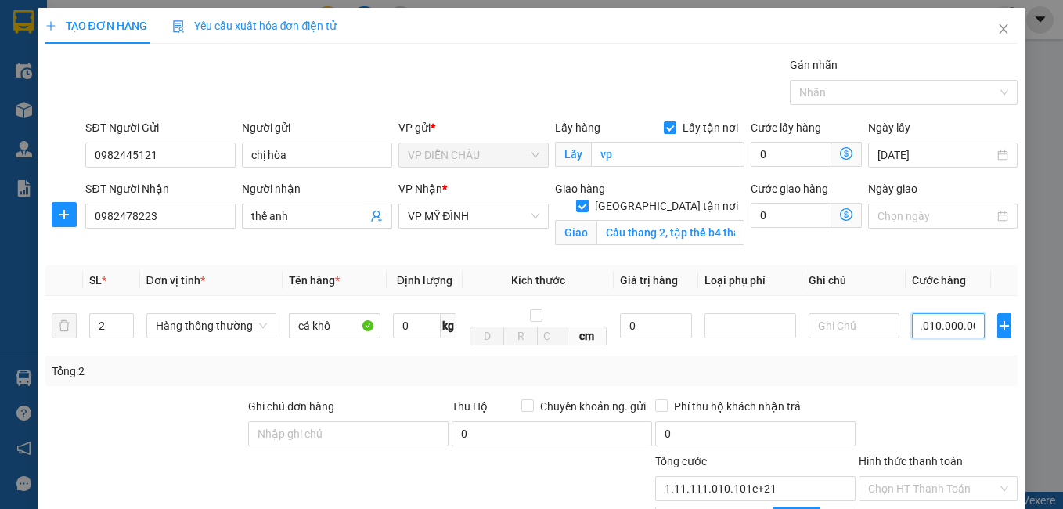
type input "1.1.111.101.010.101e+24"
type input "11.111.101.010.101.001.000.000.000.000"
type input "1.1.111.101.010.101.001e+28"
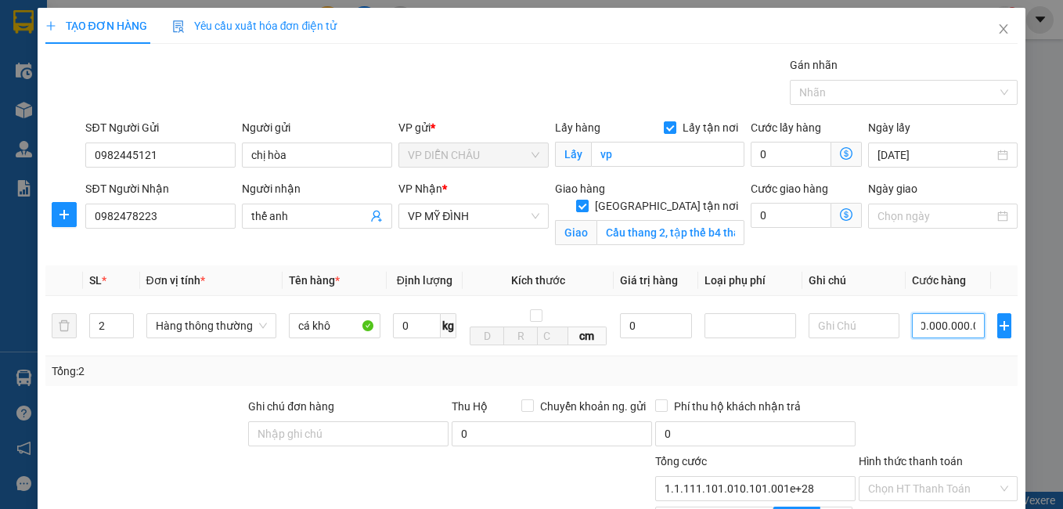
type input "111.111.010.101.010.010.010.000.000.000.000"
type input "1.1.111.101.010.101.002e+32"
type input "11.111.101.010.101.001.001.001.000.000.000.000"
type input "1.1.111.101.010.101e+34"
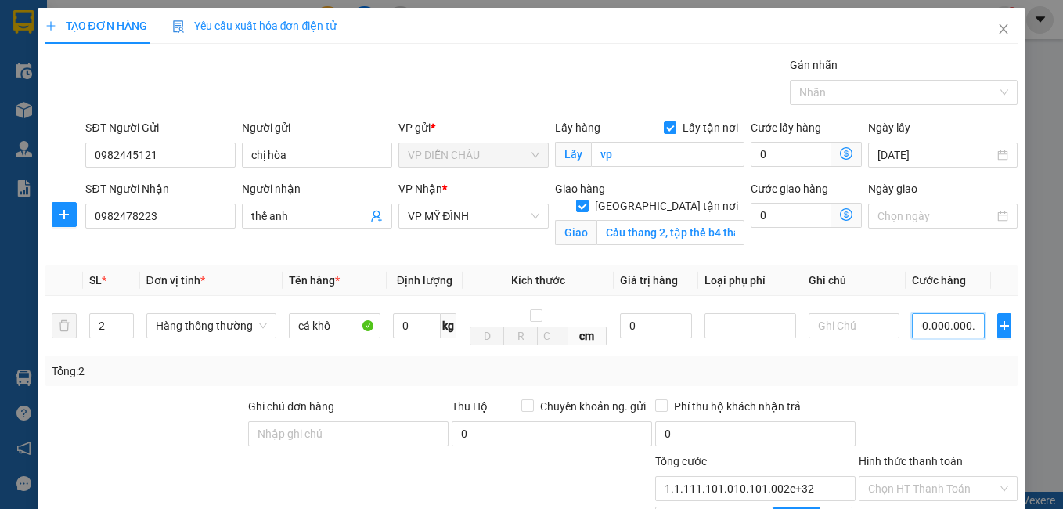
type input "1.1.111.101.010.101e+34"
type input "1.111.110.101.010.100.100.100.100.100.000.000.000"
type input "1.1.111.101.010.101.002e+36"
type input "111.111.010.101.010.010.010.010.010.010.000.000.000"
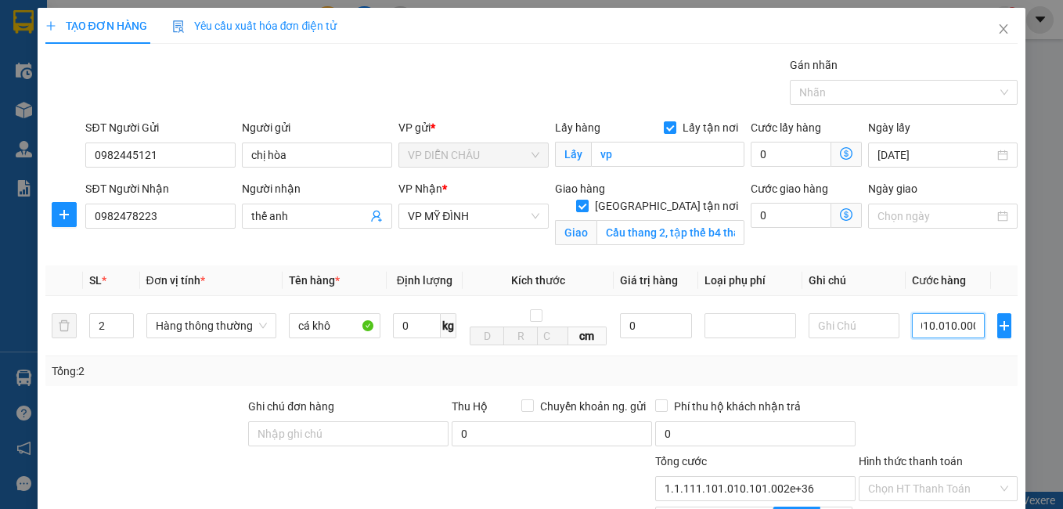
type input "1.1.111.101.010.101.001e+38"
type input "1.111.110.101.010.100.100.100.100.100.101.000.000.000"
type input "1.1.111.101.010.101e+39"
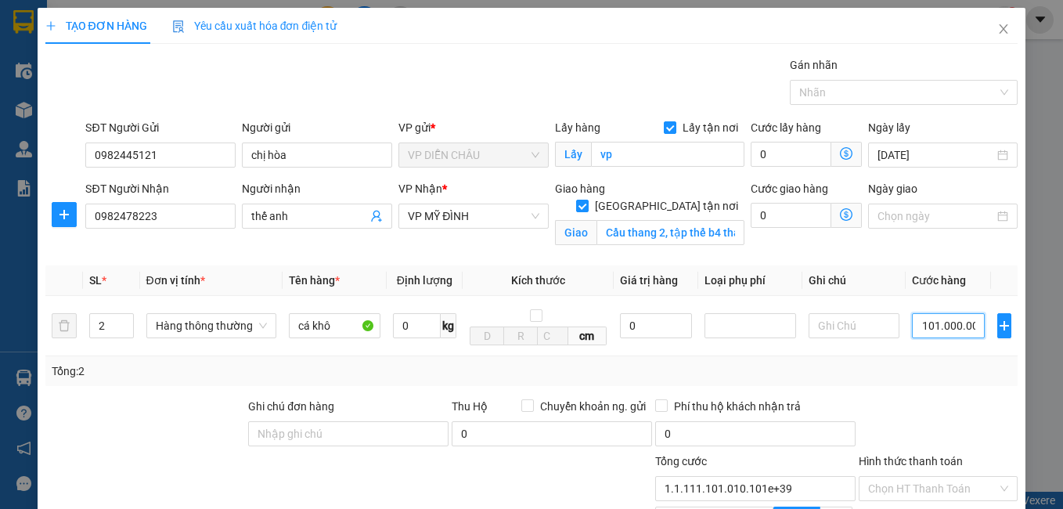
type input "11.111.101.010.101.001.001.001.001.001.010.100.000.000"
type input "1.1.111.101.010.101e+40"
type input "1.111.110.101.010.100.100.100.100.100.101.010.100.000.001.111.000.101"
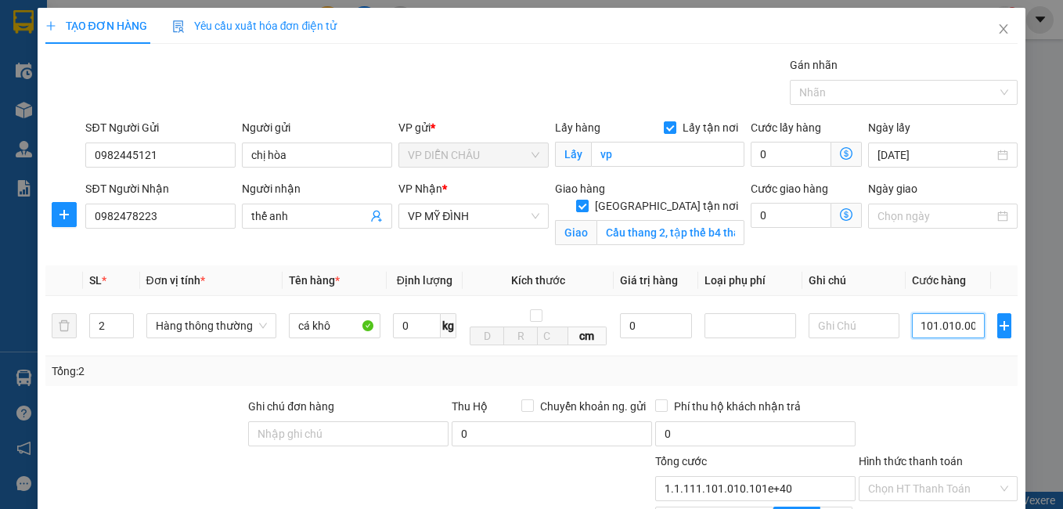
type input "1.1.111.101.010.101.001e+51"
type input "1.111.101.010.101.001.001.001.001.001.010.101.000.000.011"
type input "1.111.101.010.101.001e+42"
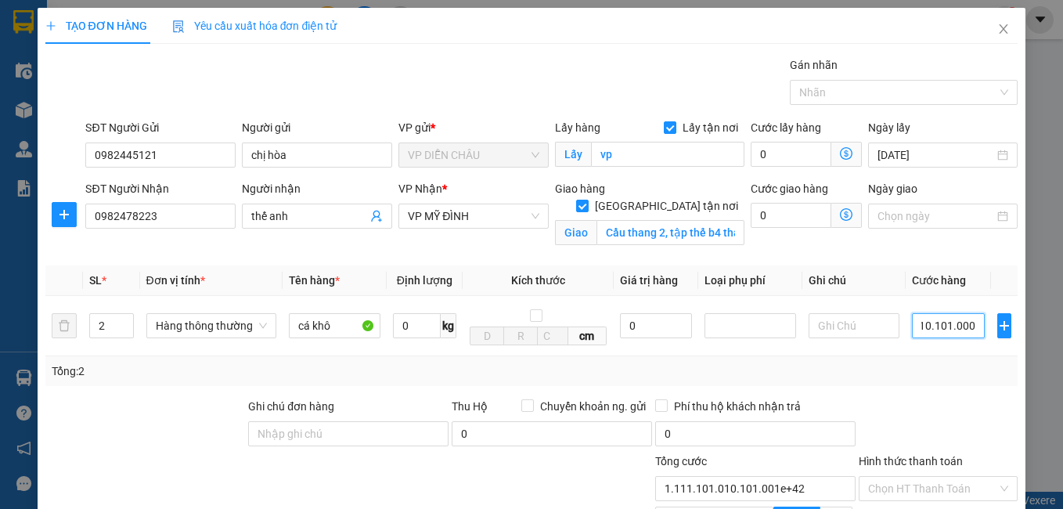
type input "111.110.101.010.100.100.100.100.100.101.010.100"
type input "1.111.101.010.101.001e+35"
type input "11.111.010.101.010.010.010.010.010.010.101.010"
type input "1.111.101.010.101.001e+34"
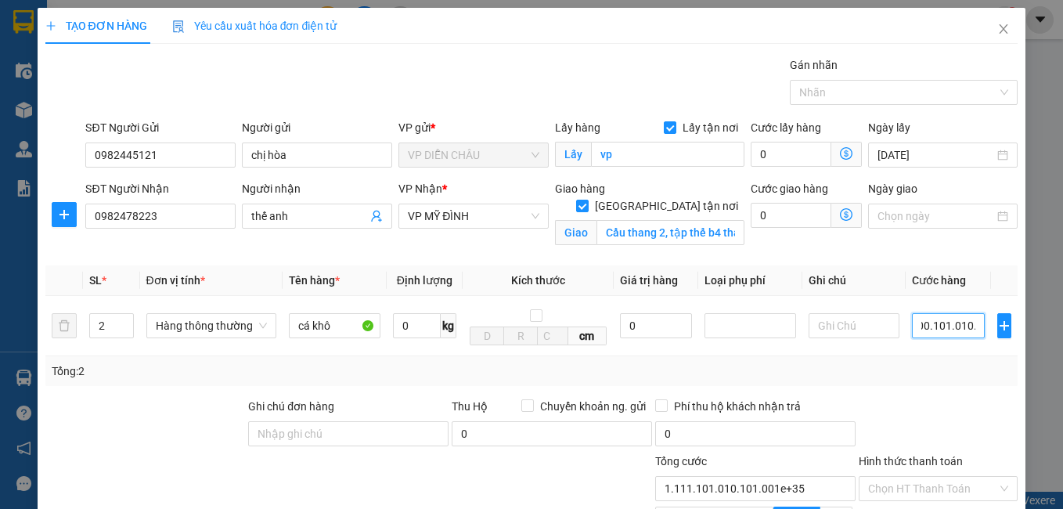
type input "1.111.101.010.101.001e+34"
type input "1.111.101.010.101.001.001.001.001.001.010.101"
type input "1.111.101.010.101.001e+33"
type input "111.110.101.010.100.100.100.100.100.101.010"
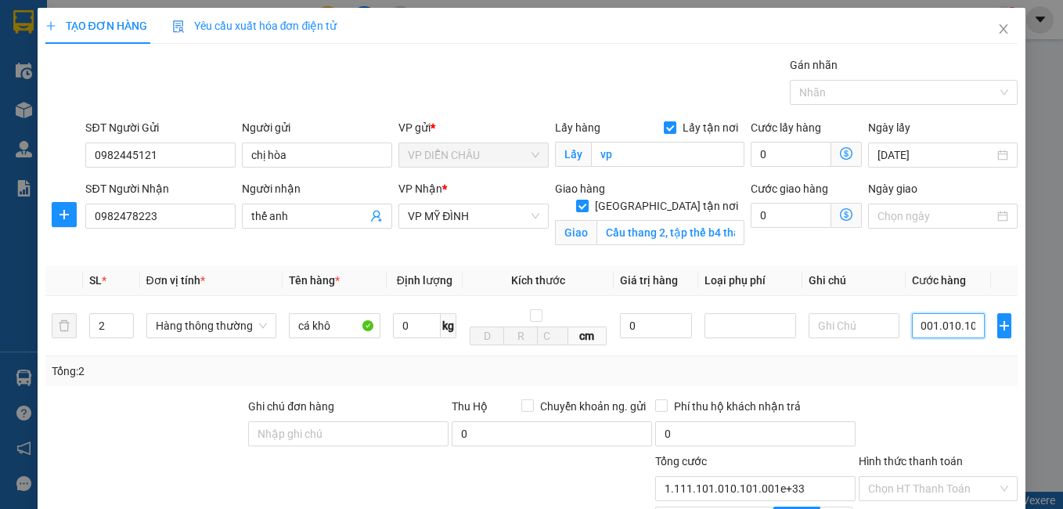
type input "1.111.101.010.101.001e+32"
type input "11.111.010.101.010.010.010.010.010.010.101"
type input "1.111.101.010.101.001e+31"
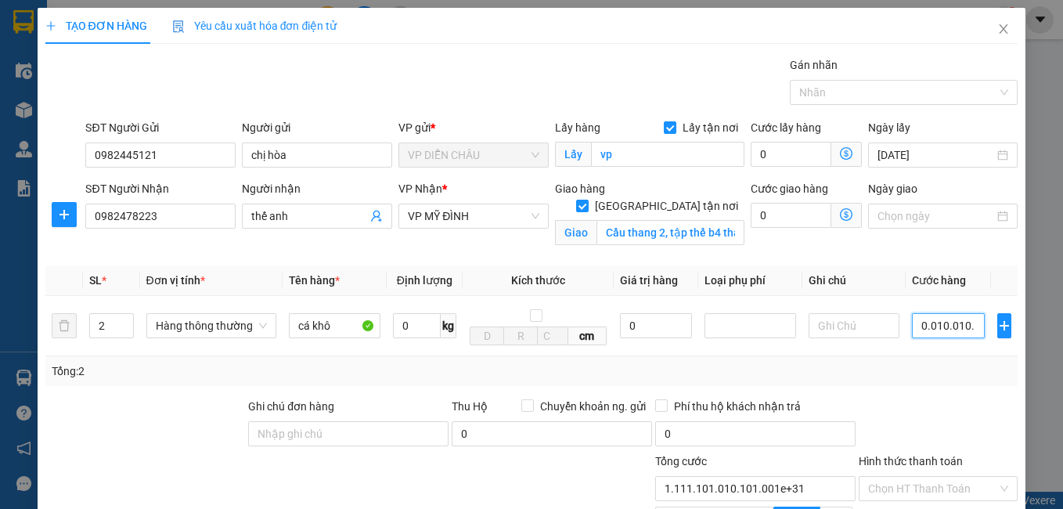
type input "1.111.101.010.101.001.001.001.001.001.010"
type input "1.111.101.010.101.001e+30"
type input "111.110.101.010.100.100.100.100.100.101"
type input "1.111.101.010.101.001e+29"
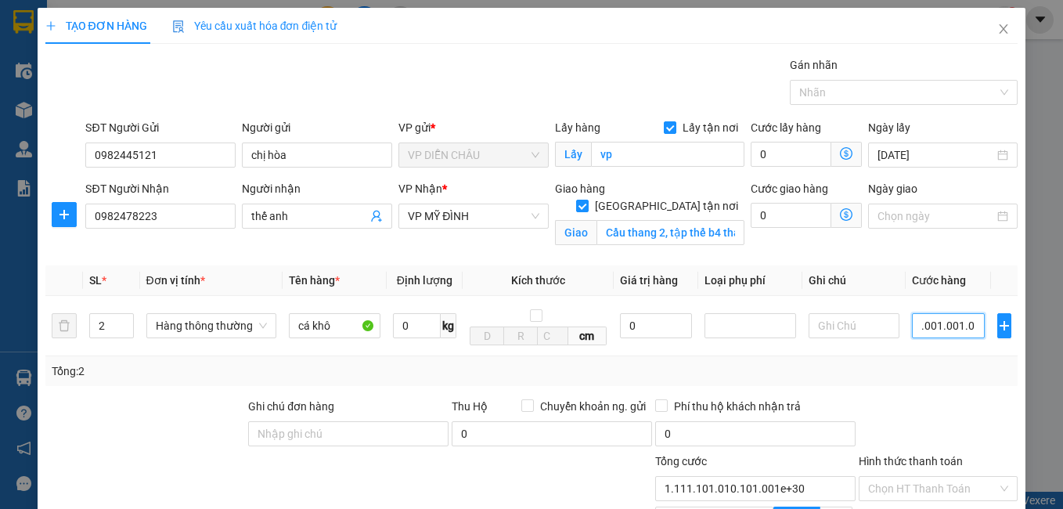
type input "1.111.101.010.101.001e+29"
type input "11.111.010.101.010.010.010.010.010.010"
type input "1.111.101.010.101.001e+28"
type input "1.111.101.010.101.001.001.001.001.001"
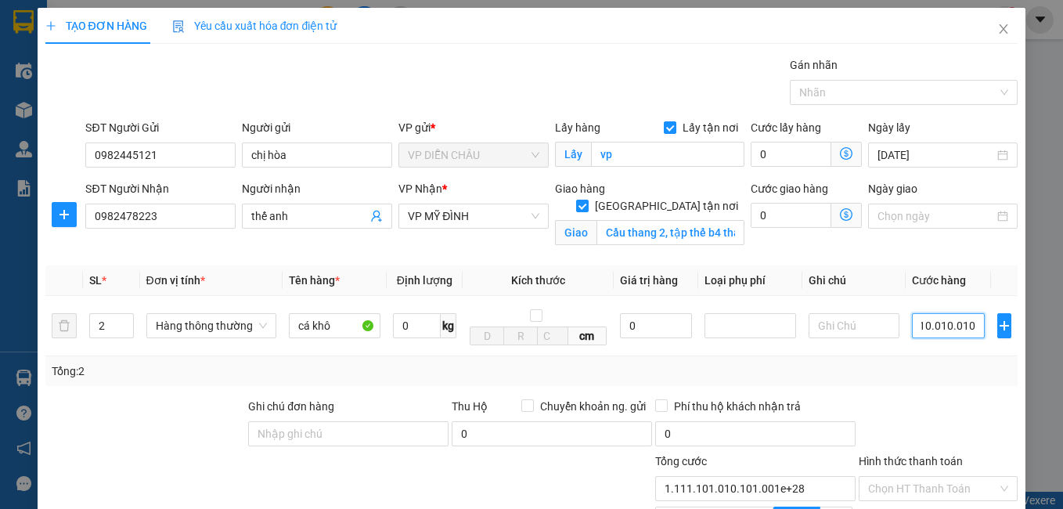
type input "1.111.101.010.101.001e+27"
type input "111.110.101.010.100.100.100.100.100"
type input "1.111.101.010.101.001e+26"
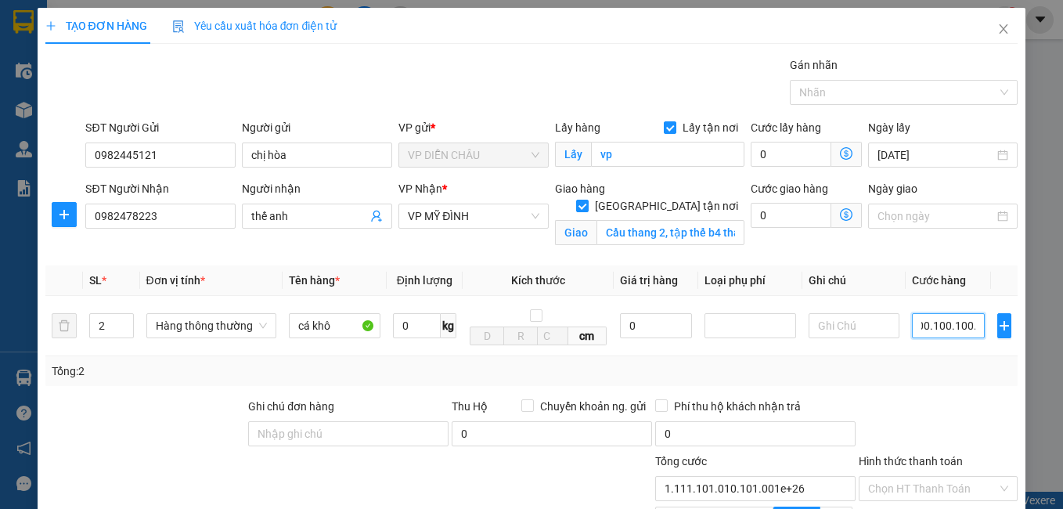
type input "11.111.010.101.010.010.010.010.010"
type input "1.111.101.010.101.001e+25"
click at [912, 326] on input "0" at bounding box center [948, 325] width 73 height 25
click at [912, 319] on input "0" at bounding box center [948, 325] width 73 height 25
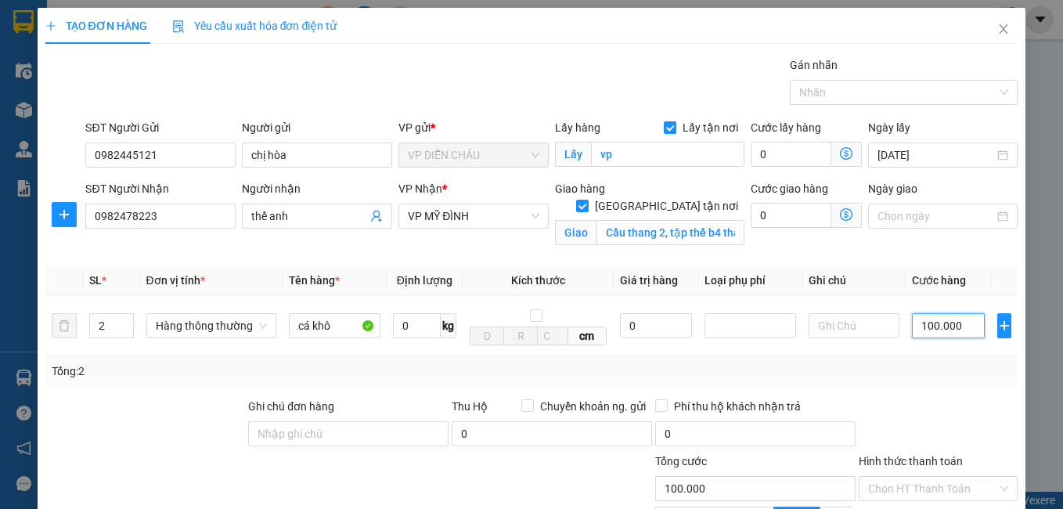
scroll to position [178, 0]
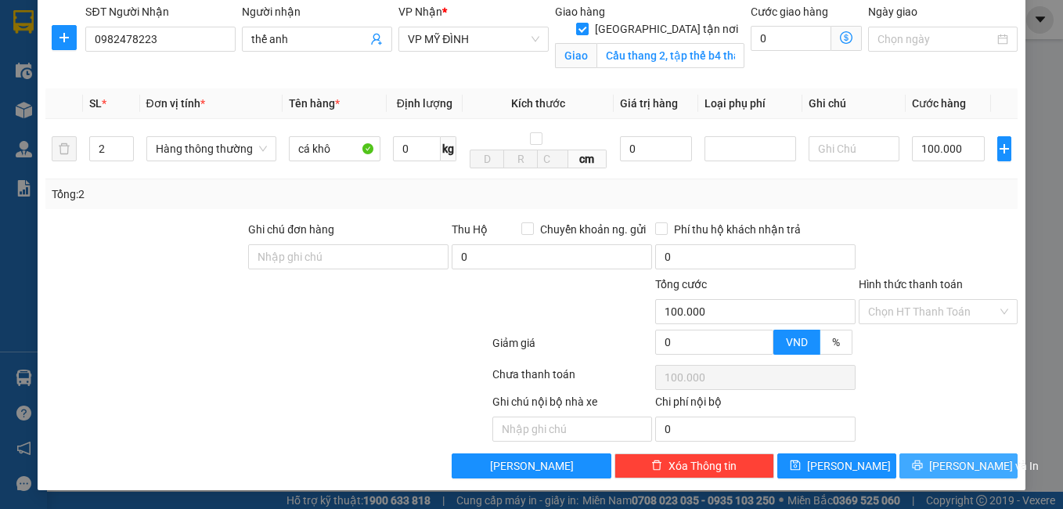
click at [919, 466] on icon "printer" at bounding box center [917, 464] width 11 height 11
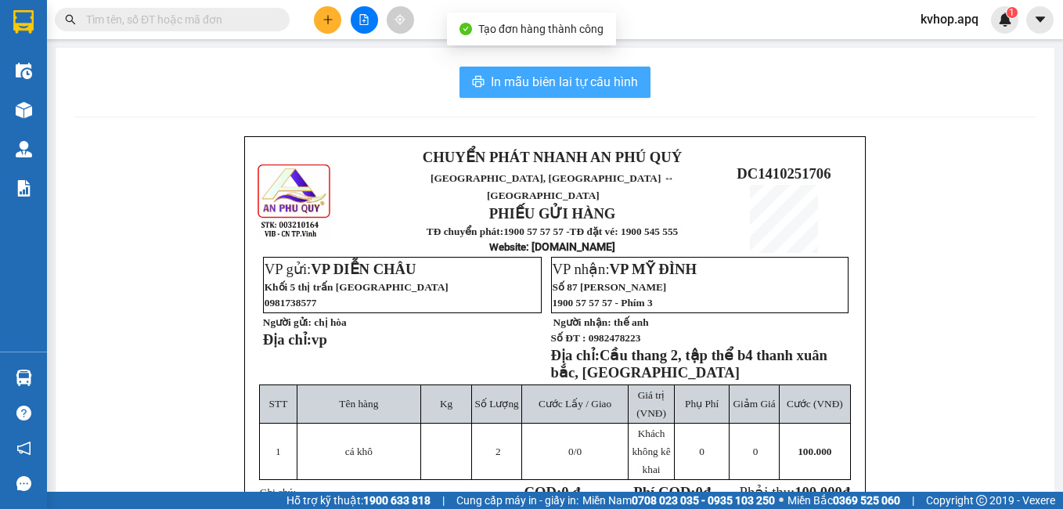
click at [589, 85] on span "In mẫu biên lai tự cấu hình" at bounding box center [564, 82] width 147 height 20
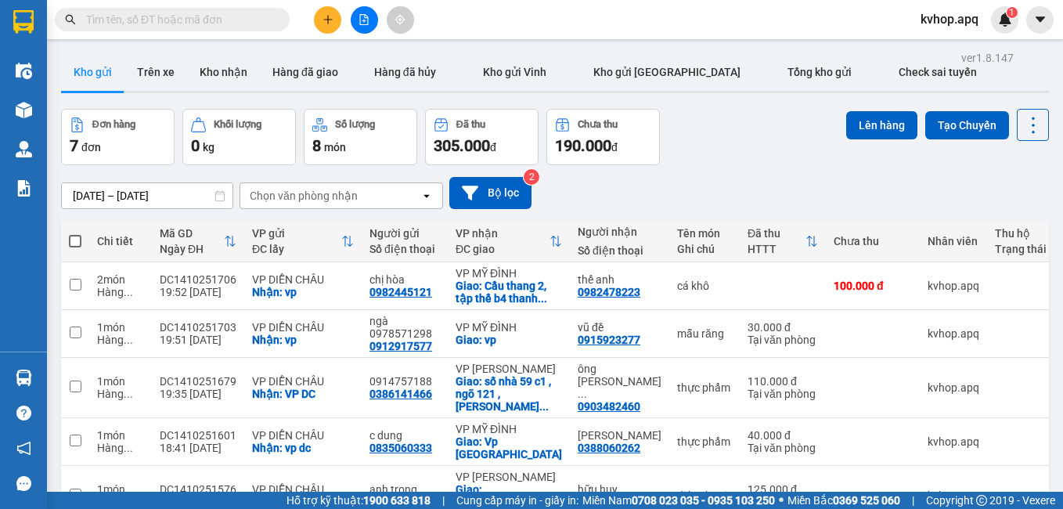
click at [704, 199] on div "[DATE] – [DATE] Press the down arrow key to interact with the calendar and sele…" at bounding box center [554, 193] width 987 height 32
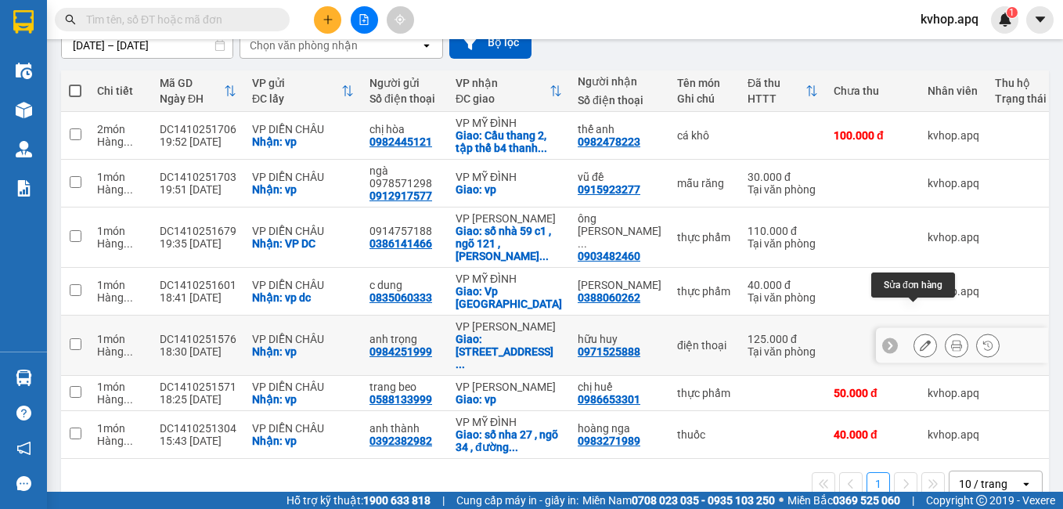
click at [919, 340] on icon at bounding box center [924, 345] width 11 height 11
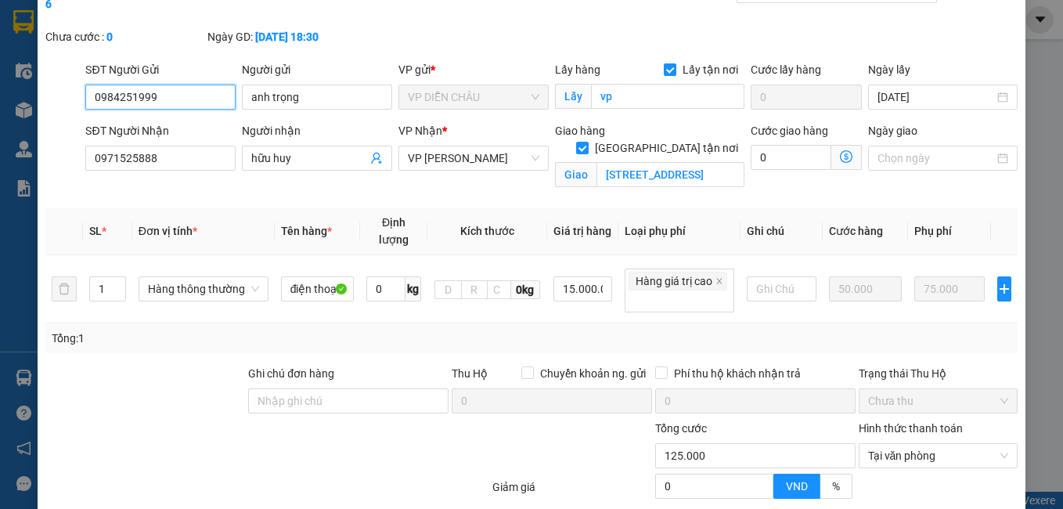
scroll to position [178, 0]
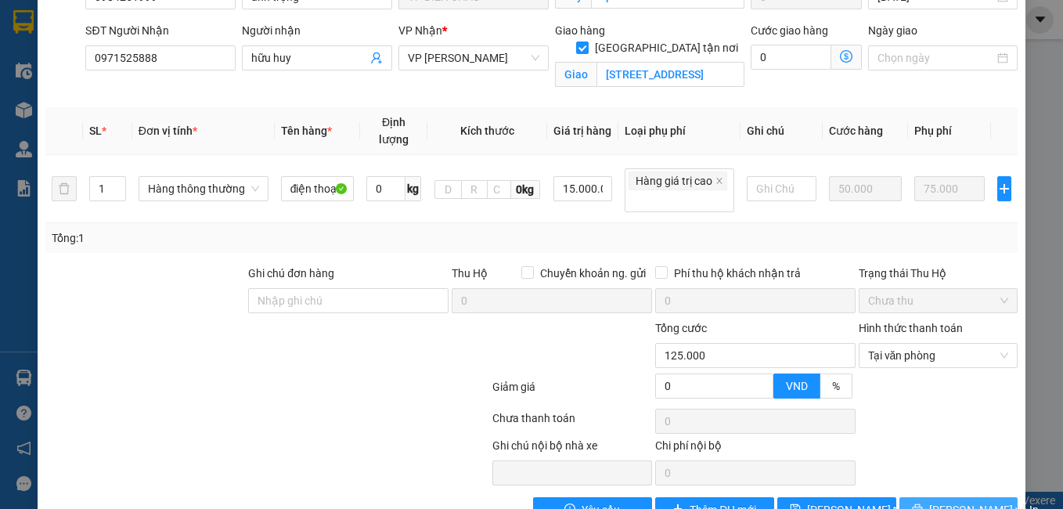
click at [922, 504] on icon "printer" at bounding box center [917, 509] width 10 height 10
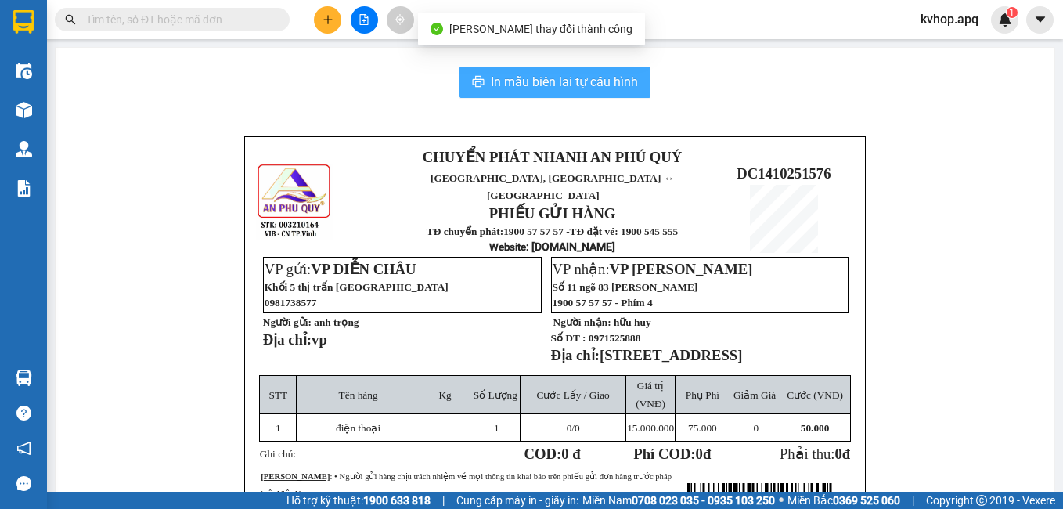
click at [556, 72] on span "In mẫu biên lai tự cấu hình" at bounding box center [564, 82] width 147 height 20
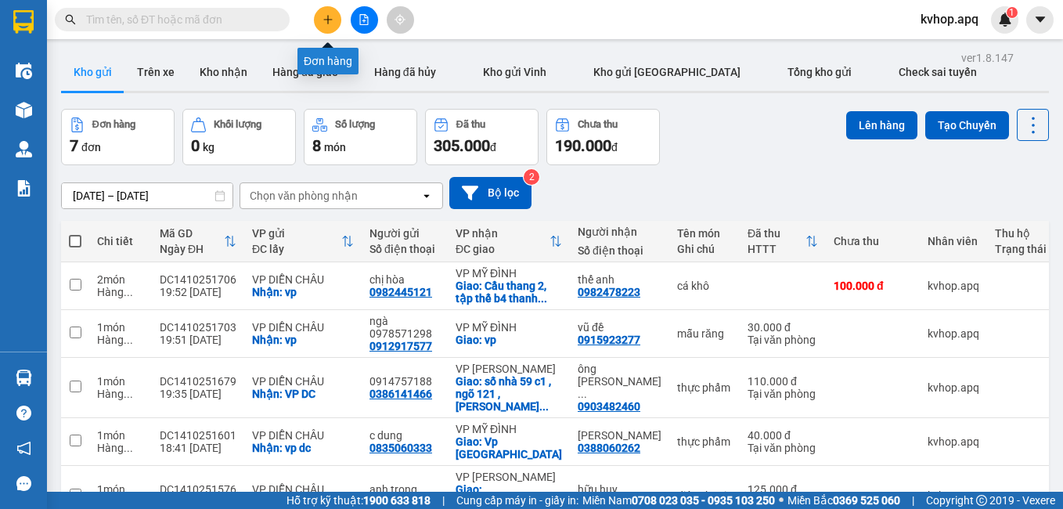
click at [332, 17] on icon "plus" at bounding box center [327, 19] width 11 height 11
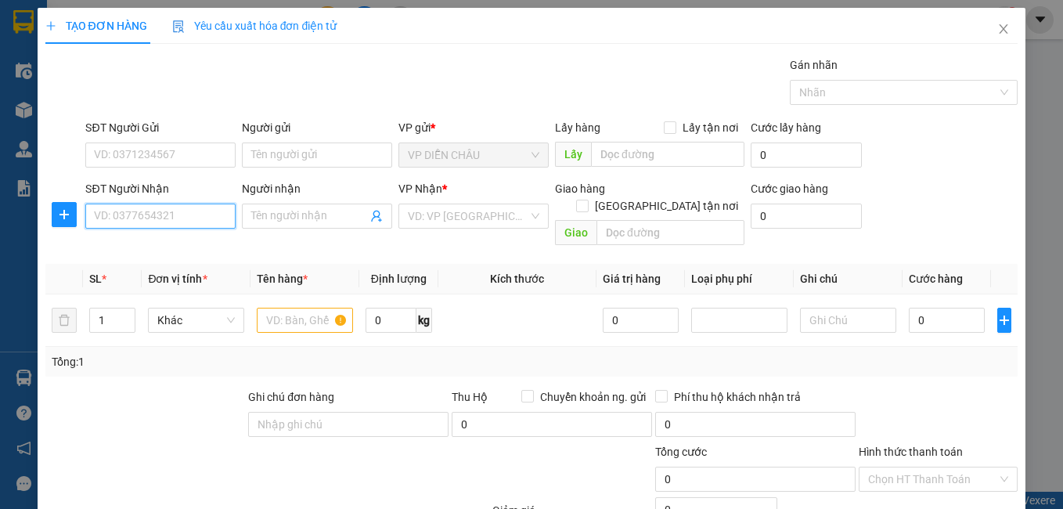
click at [148, 218] on input "SĐT Người Nhận" at bounding box center [160, 215] width 150 height 25
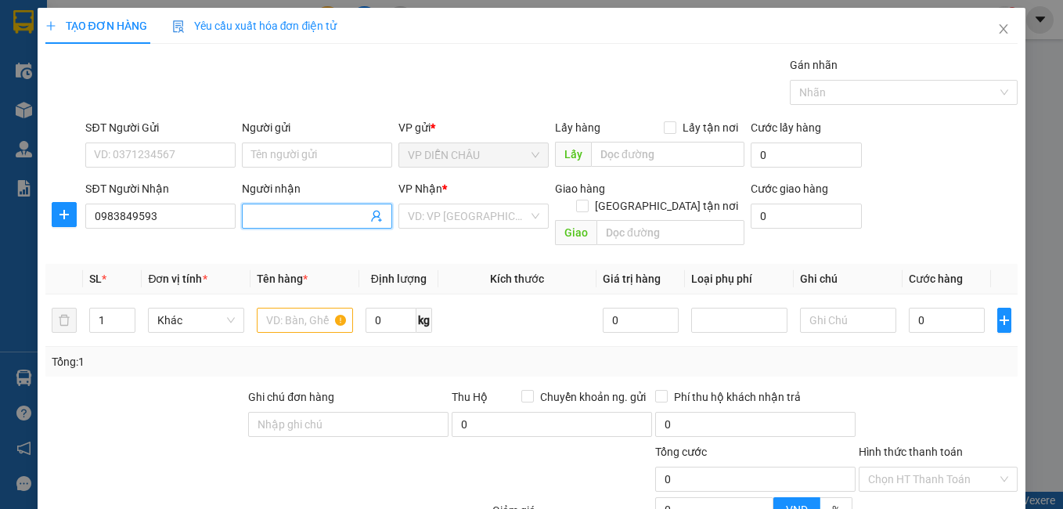
click at [293, 215] on input "Người nhận" at bounding box center [309, 215] width 116 height 17
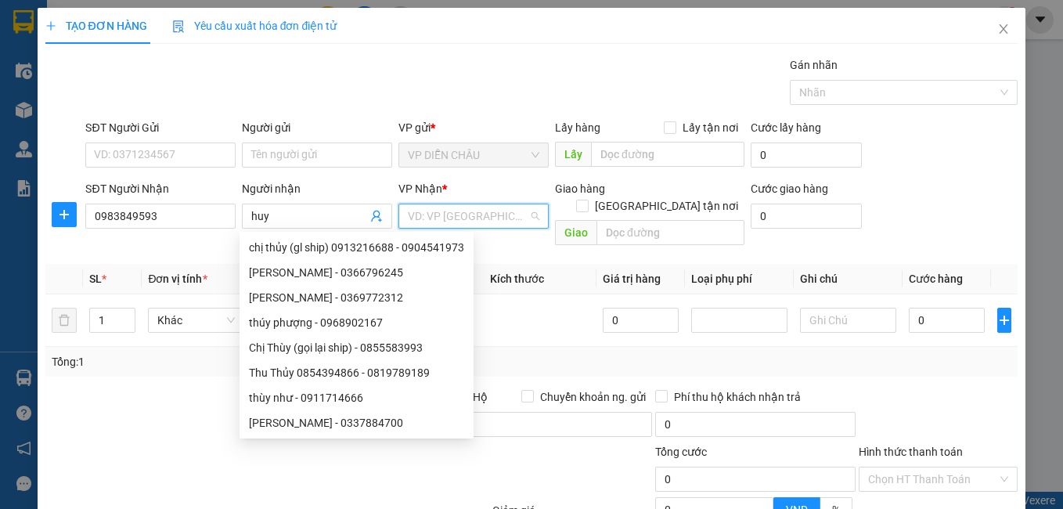
click at [453, 210] on input "search" at bounding box center [468, 215] width 120 height 23
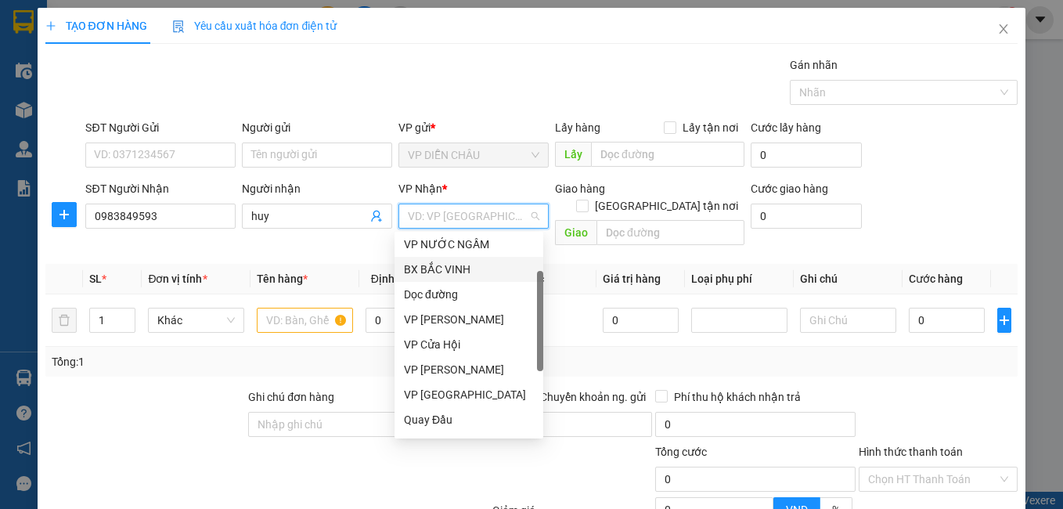
scroll to position [156, 0]
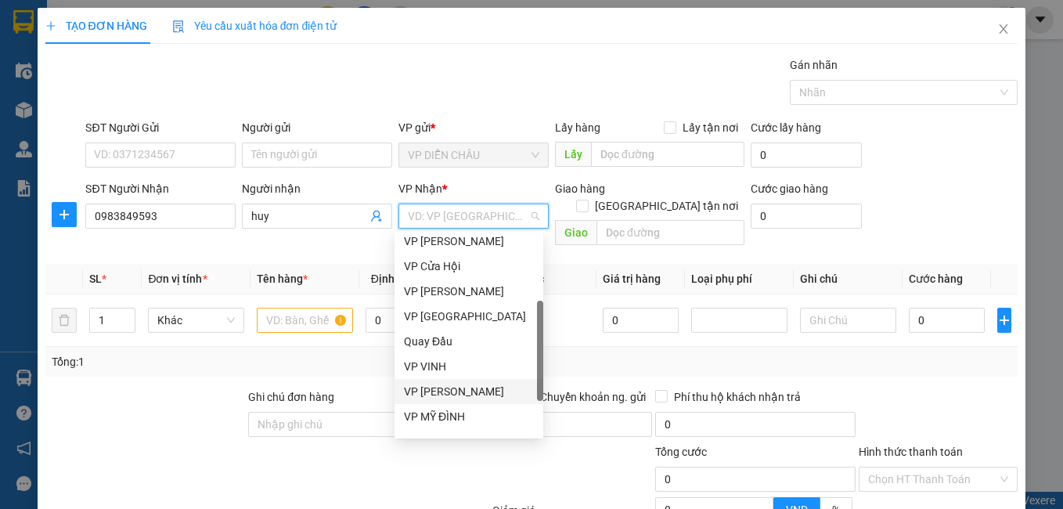
drag, startPoint x: 444, startPoint y: 394, endPoint x: 595, endPoint y: 285, distance: 186.1
click at [446, 390] on div "VP [PERSON_NAME]" at bounding box center [469, 391] width 130 height 17
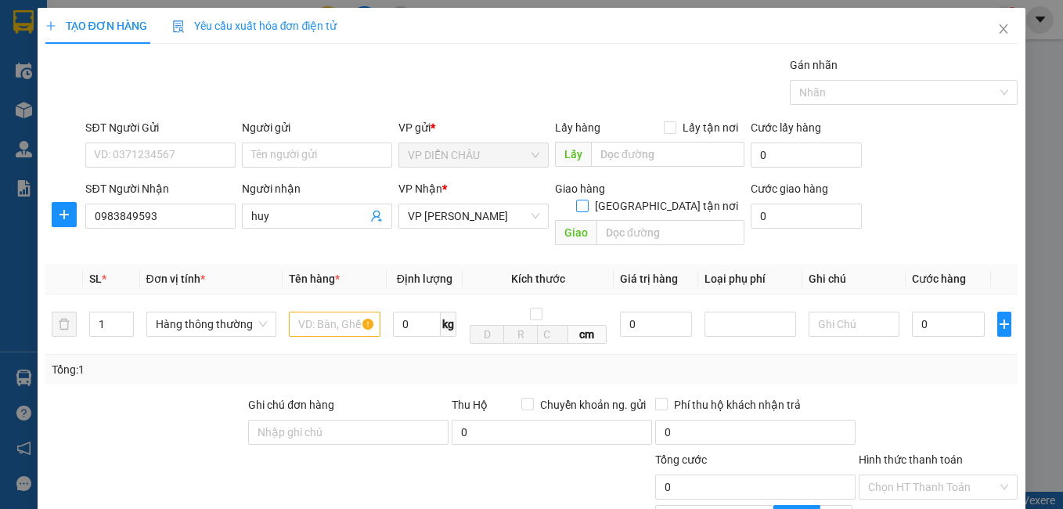
click at [588, 200] on span at bounding box center [582, 206] width 13 height 13
click at [587, 200] on input "[GEOGRAPHIC_DATA] tận nơi" at bounding box center [581, 205] width 11 height 11
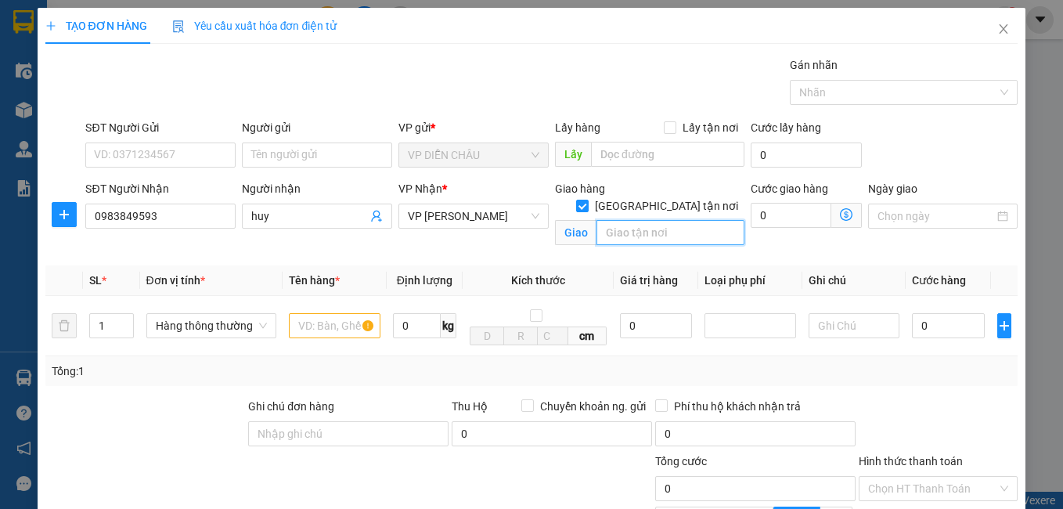
click at [644, 220] on input "text" at bounding box center [670, 232] width 148 height 25
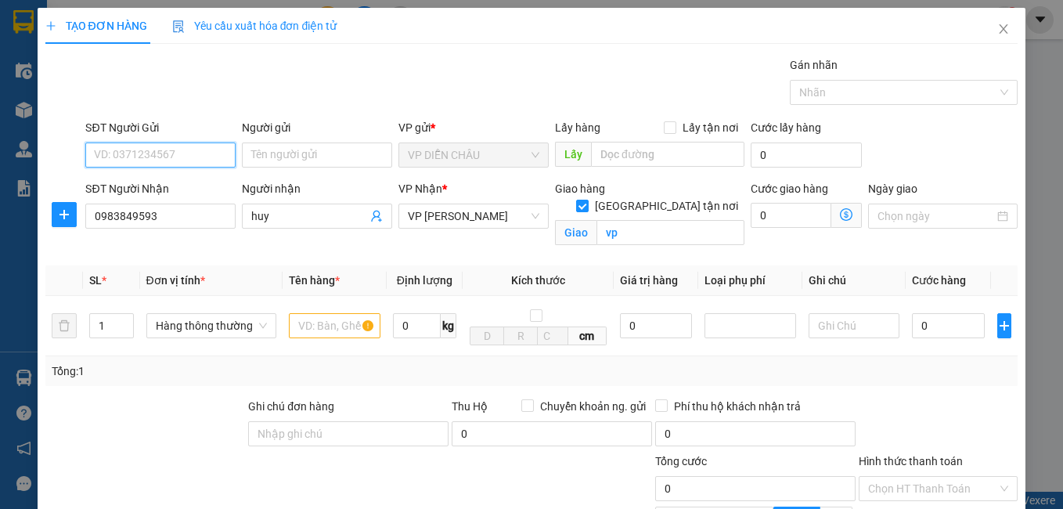
click at [199, 153] on input "SĐT Người Gửi" at bounding box center [160, 154] width 150 height 25
drag, startPoint x: 128, startPoint y: 146, endPoint x: 129, endPoint y: 160, distance: 13.4
click at [129, 160] on div "SĐT Người Gửi VD: 0371234567" at bounding box center [160, 146] width 150 height 55
click at [156, 153] on input "SĐT Người Gửi" at bounding box center [160, 154] width 150 height 25
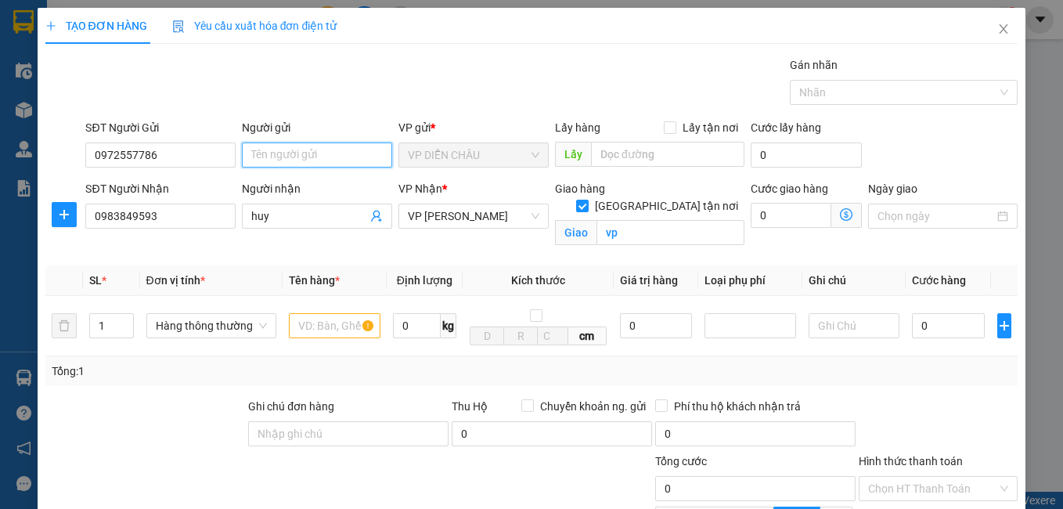
click at [327, 150] on input "Người gửi" at bounding box center [317, 154] width 150 height 25
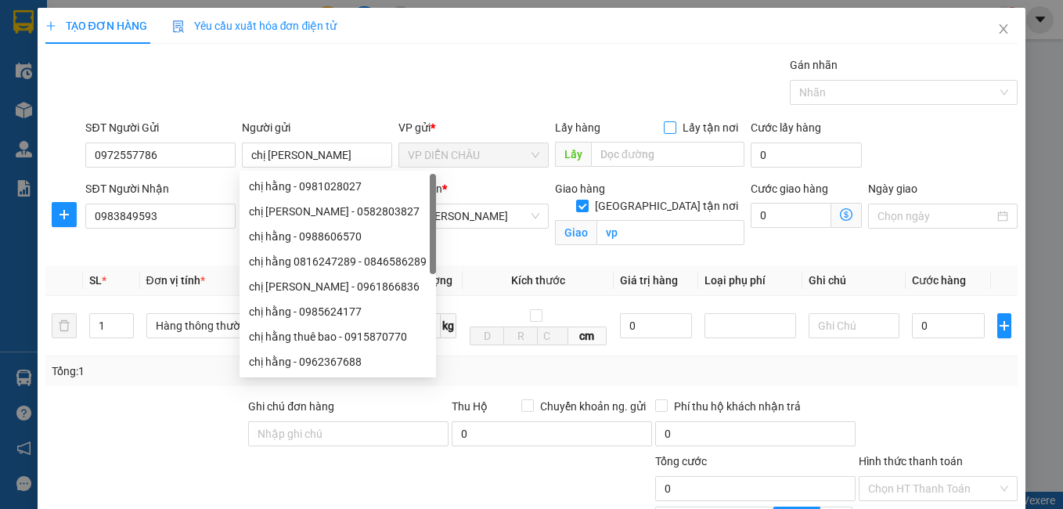
click at [664, 132] on label "Lấy tận nơi" at bounding box center [704, 127] width 81 height 17
click at [664, 132] on input "Lấy tận nơi" at bounding box center [669, 126] width 11 height 11
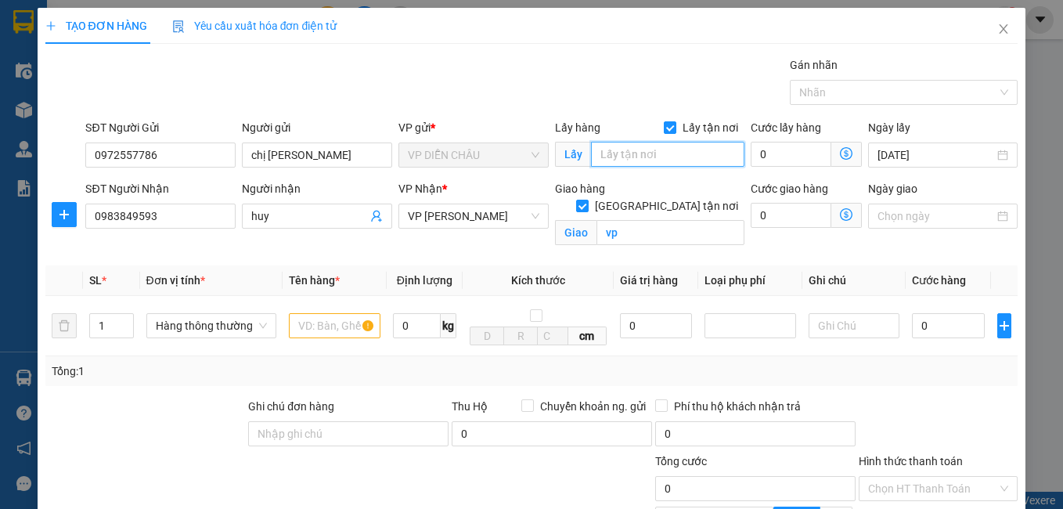
click at [638, 146] on input "text" at bounding box center [667, 154] width 153 height 25
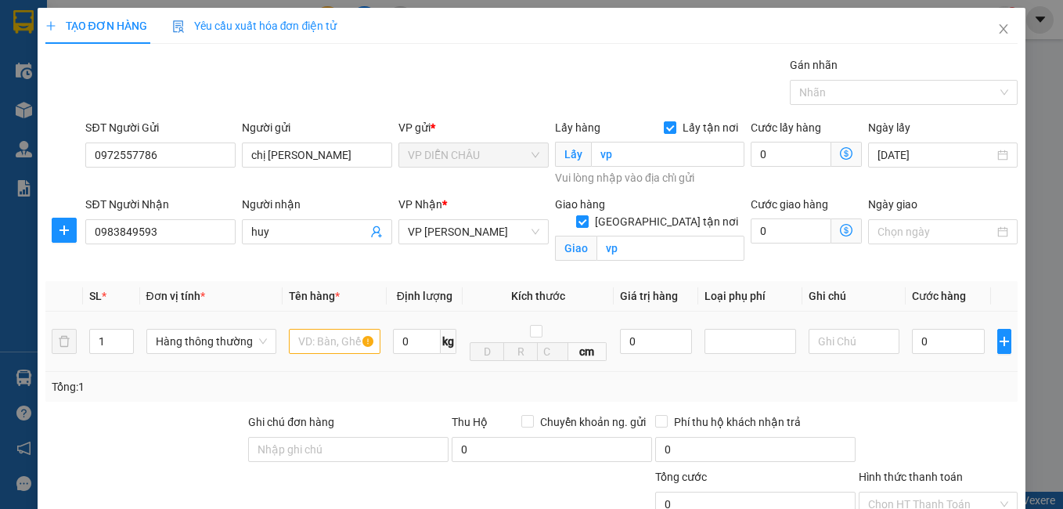
click at [300, 315] on td at bounding box center [334, 341] width 104 height 60
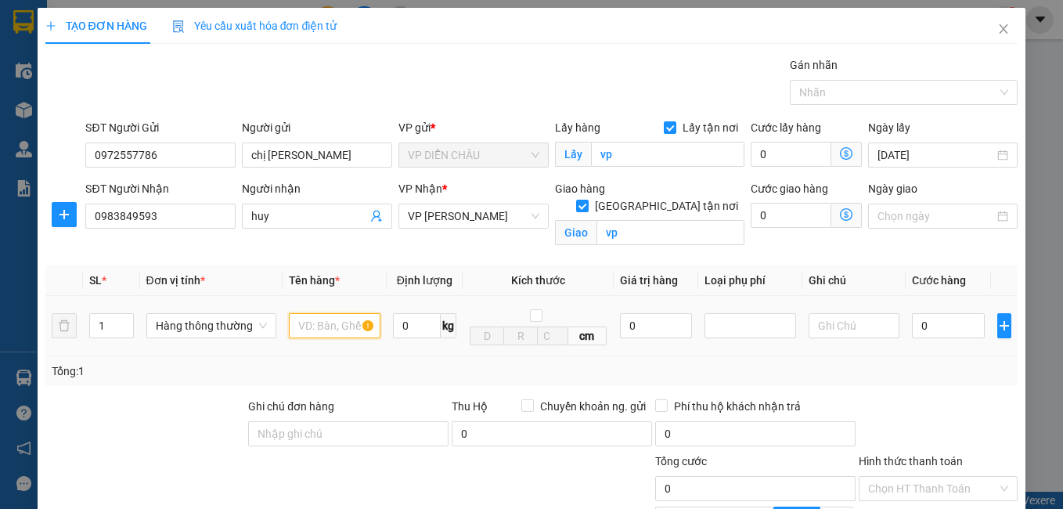
click at [338, 334] on input "text" at bounding box center [335, 325] width 92 height 25
click at [912, 326] on input "0" at bounding box center [948, 325] width 73 height 25
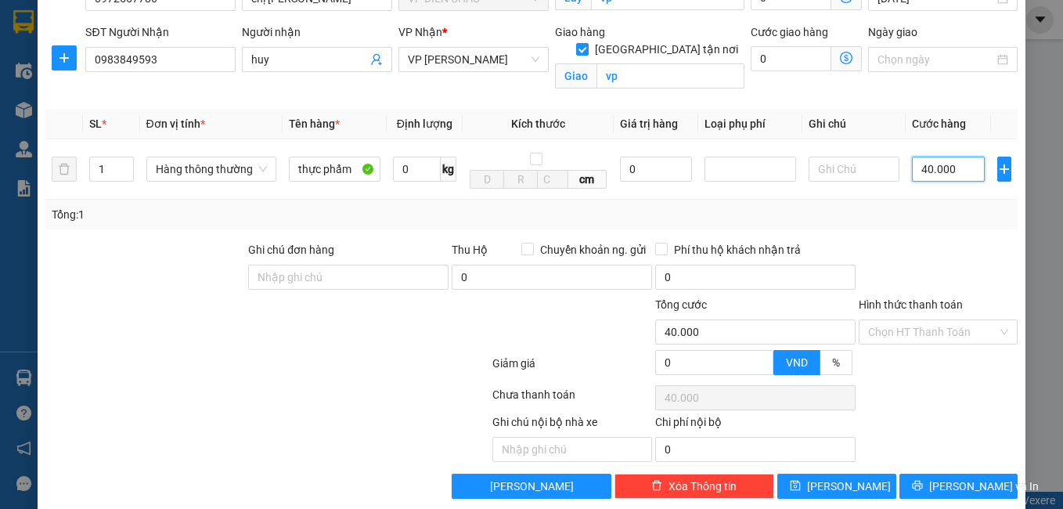
scroll to position [178, 0]
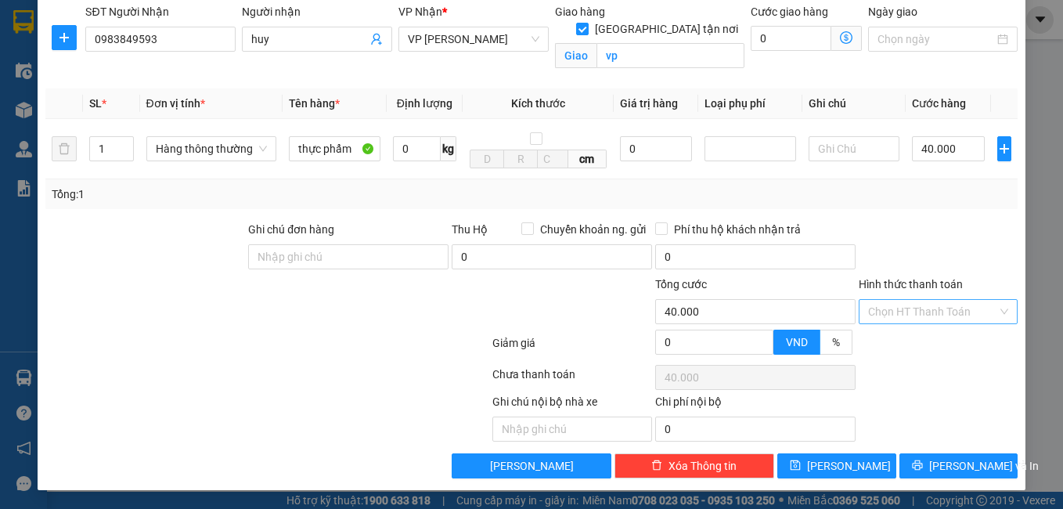
click at [900, 318] on input "Hình thức thanh toán" at bounding box center [933, 311] width 130 height 23
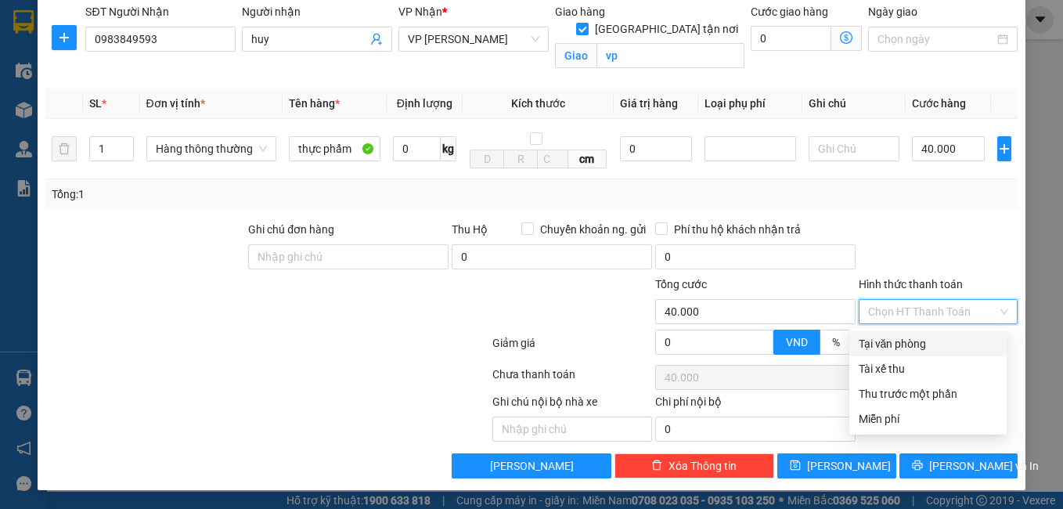
click at [894, 347] on div "Tại văn phòng" at bounding box center [927, 343] width 138 height 17
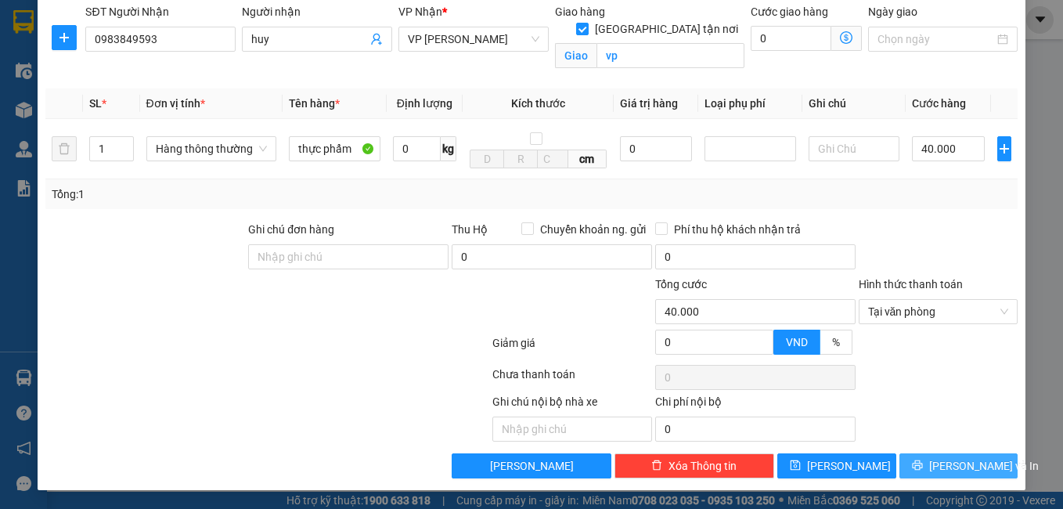
click at [970, 473] on span "[PERSON_NAME] và In" at bounding box center [984, 465] width 110 height 17
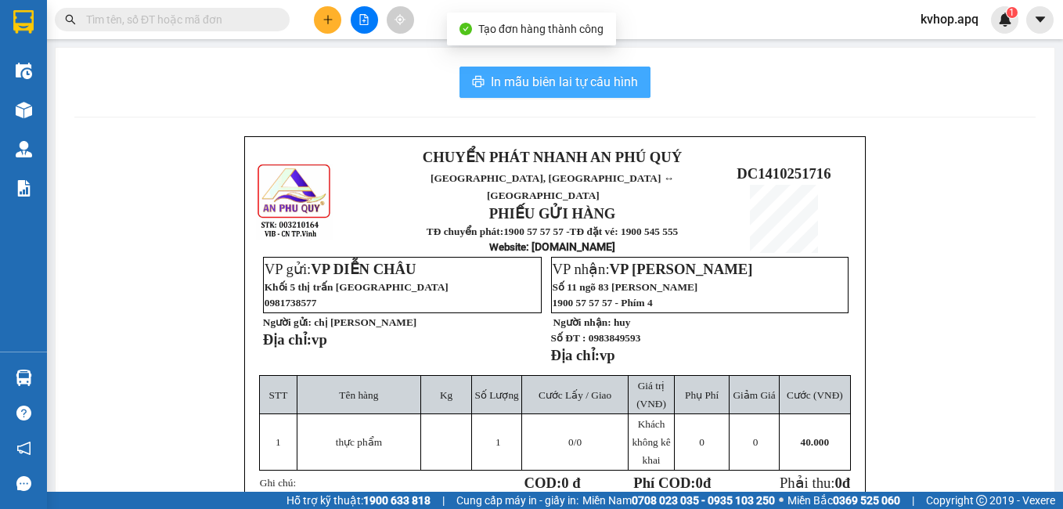
click at [571, 77] on span "In mẫu biên lai tự cấu hình" at bounding box center [564, 82] width 147 height 20
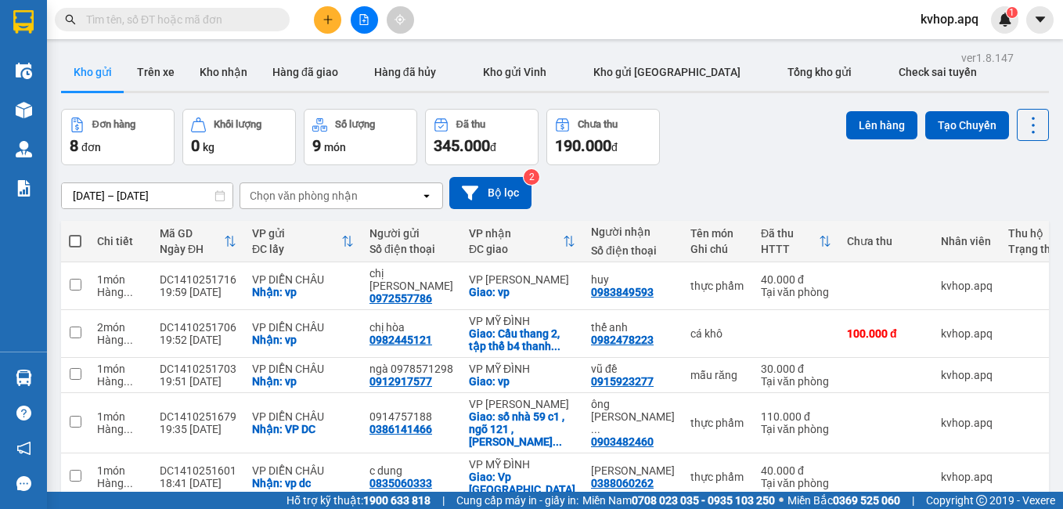
click at [569, 175] on div "[DATE] – [DATE] Press the down arrow key to interact with the calendar and sele…" at bounding box center [554, 193] width 987 height 56
click at [174, 70] on button "Trên xe" at bounding box center [155, 72] width 63 height 38
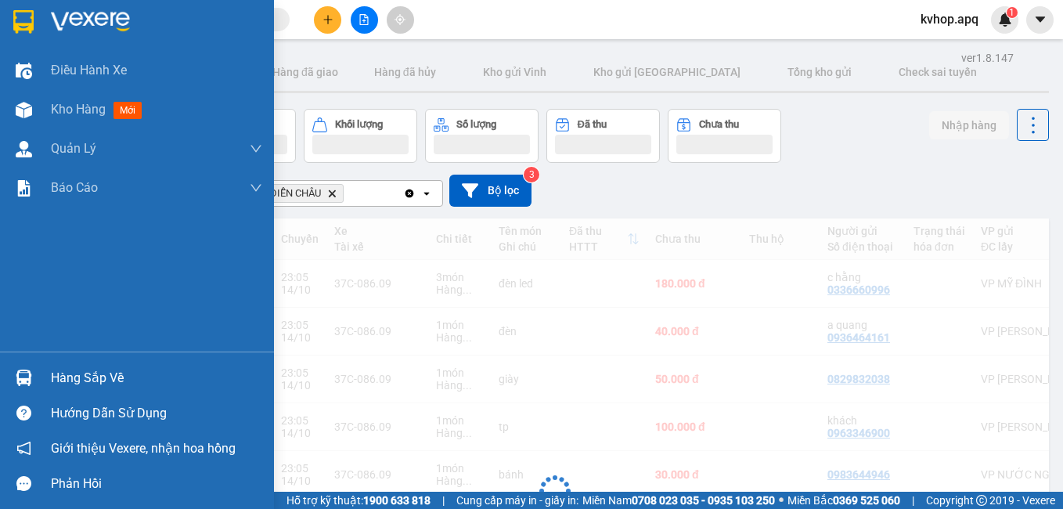
click at [67, 398] on div "Hướng dẫn sử dụng" at bounding box center [137, 412] width 274 height 35
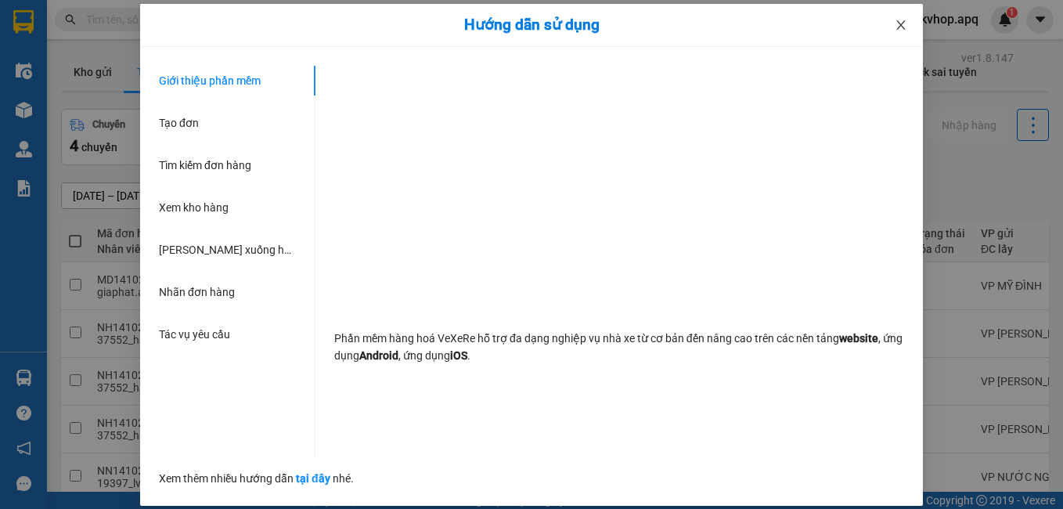
click at [896, 25] on icon "close" at bounding box center [900, 25] width 13 height 13
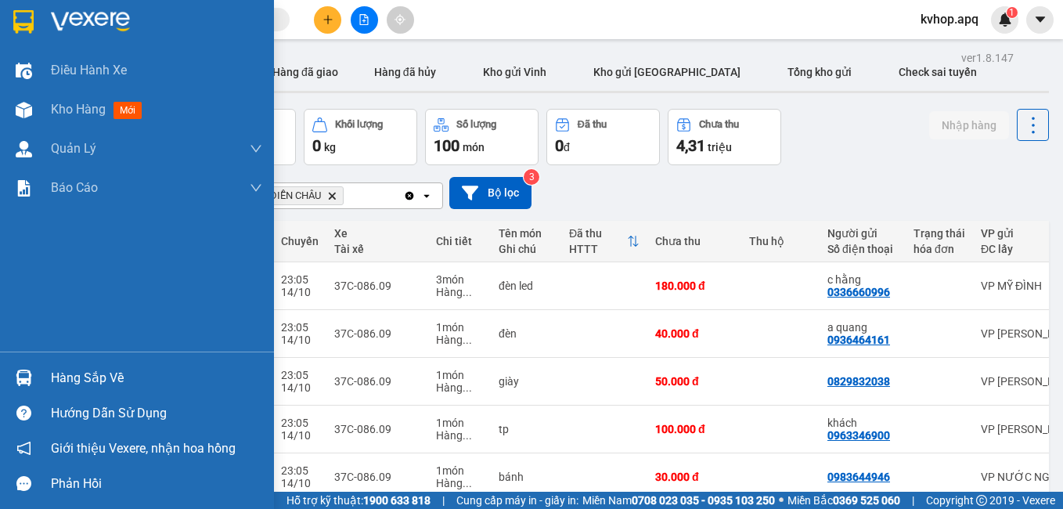
drag, startPoint x: 77, startPoint y: 379, endPoint x: 88, endPoint y: 376, distance: 12.0
click at [77, 378] on div "Hàng sắp về" at bounding box center [156, 377] width 211 height 23
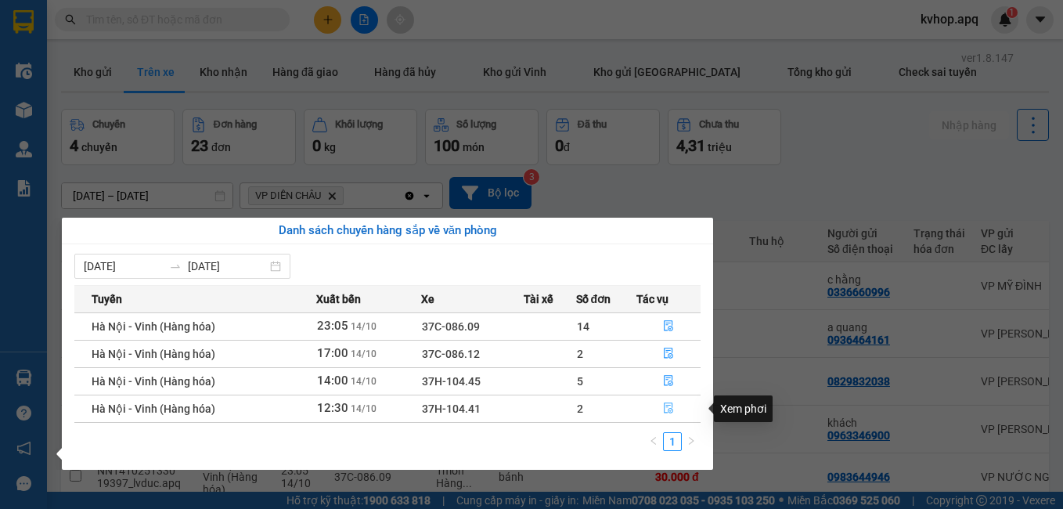
click at [667, 407] on icon "file-done" at bounding box center [668, 408] width 9 height 11
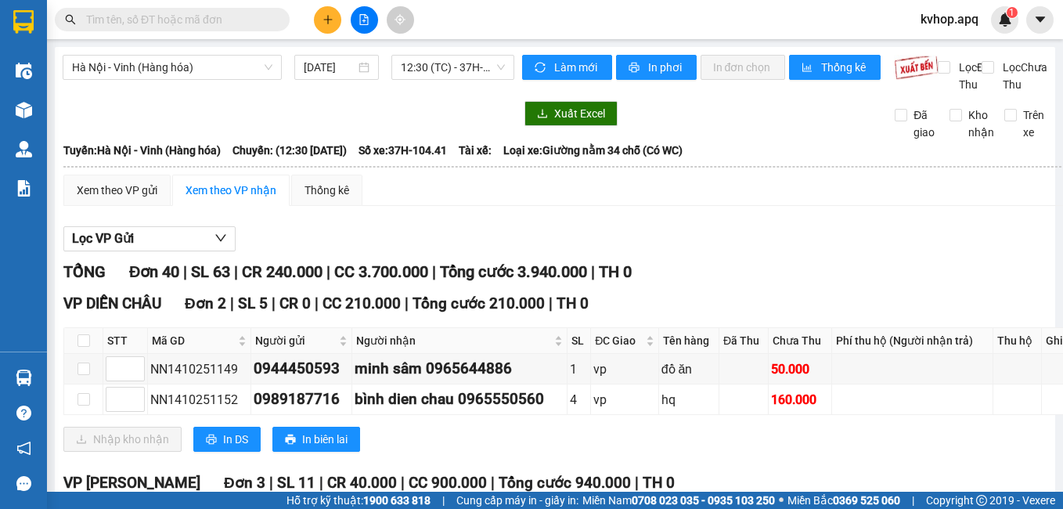
scroll to position [78, 0]
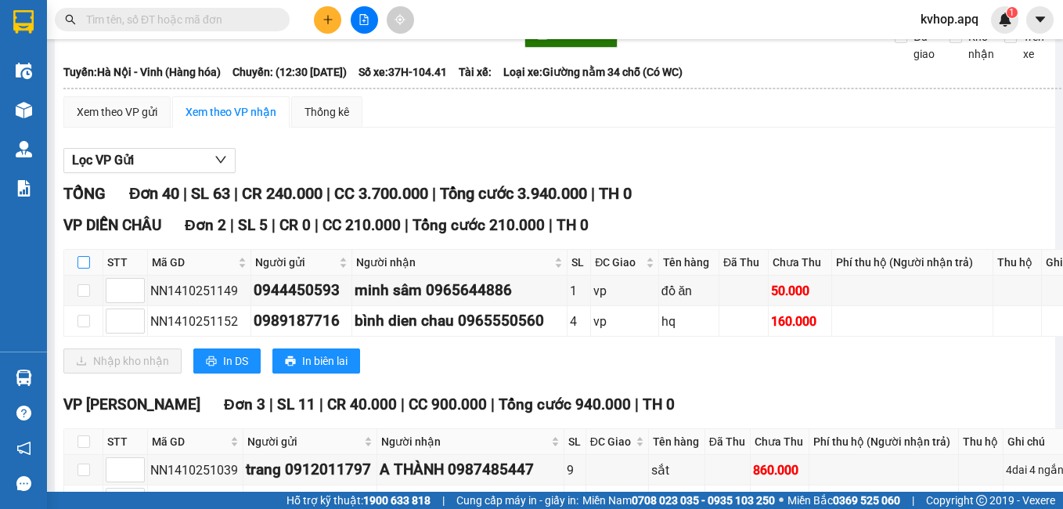
click at [87, 268] on input "checkbox" at bounding box center [83, 262] width 13 height 13
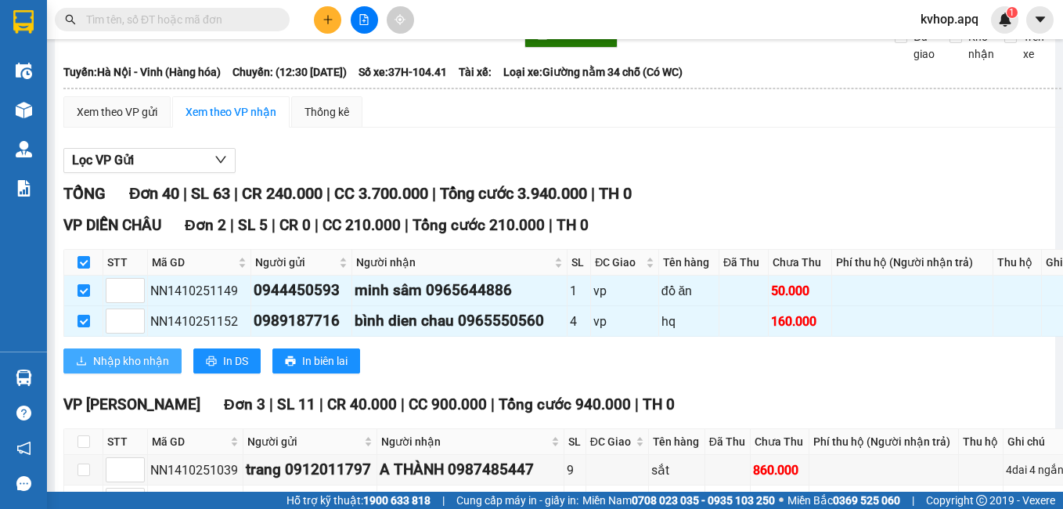
click at [129, 369] on span "Nhập kho nhận" at bounding box center [131, 360] width 76 height 17
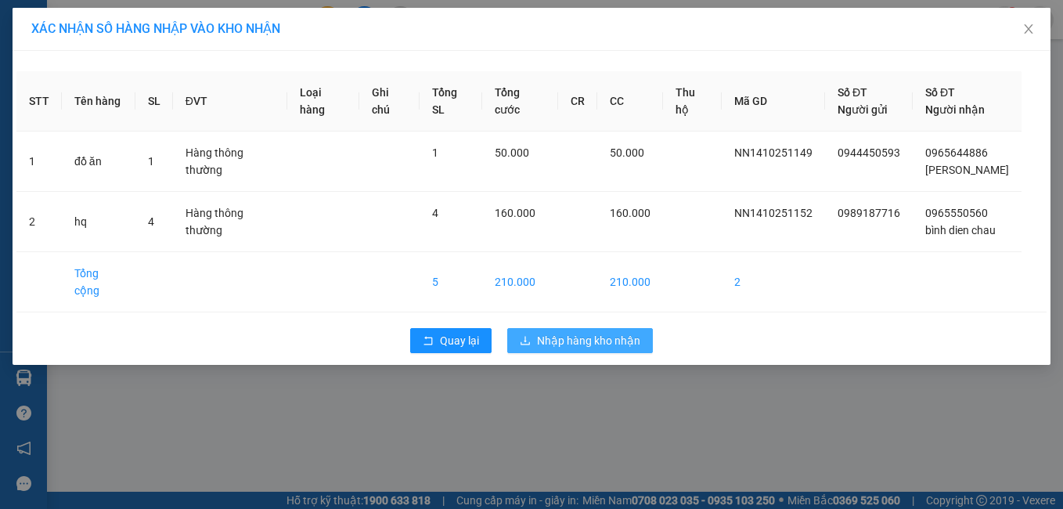
drag, startPoint x: 584, startPoint y: 332, endPoint x: 554, endPoint y: 330, distance: 29.8
click at [583, 331] on button "Nhập hàng kho nhận" at bounding box center [580, 340] width 146 height 25
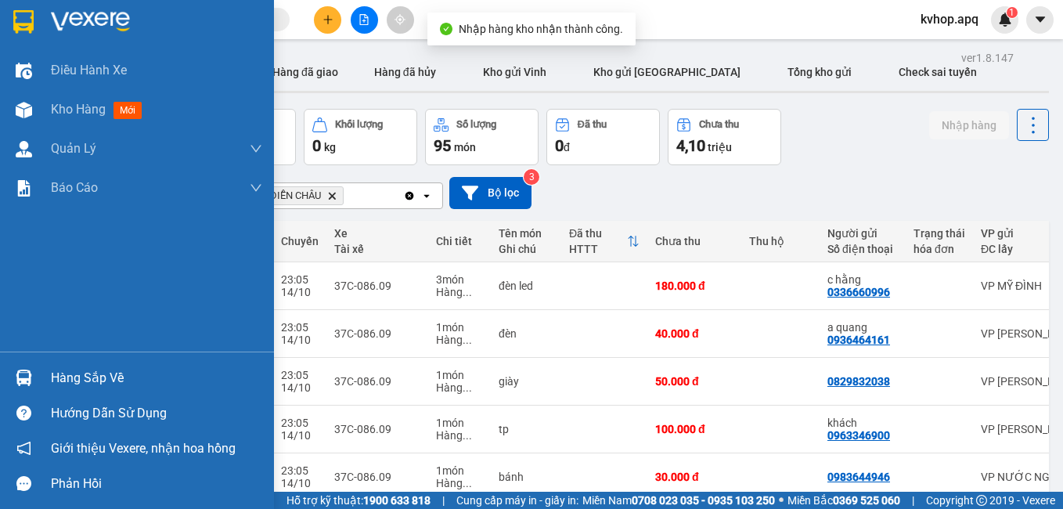
drag, startPoint x: 69, startPoint y: 374, endPoint x: 94, endPoint y: 383, distance: 26.5
click at [70, 375] on div "Hàng sắp về" at bounding box center [156, 377] width 211 height 23
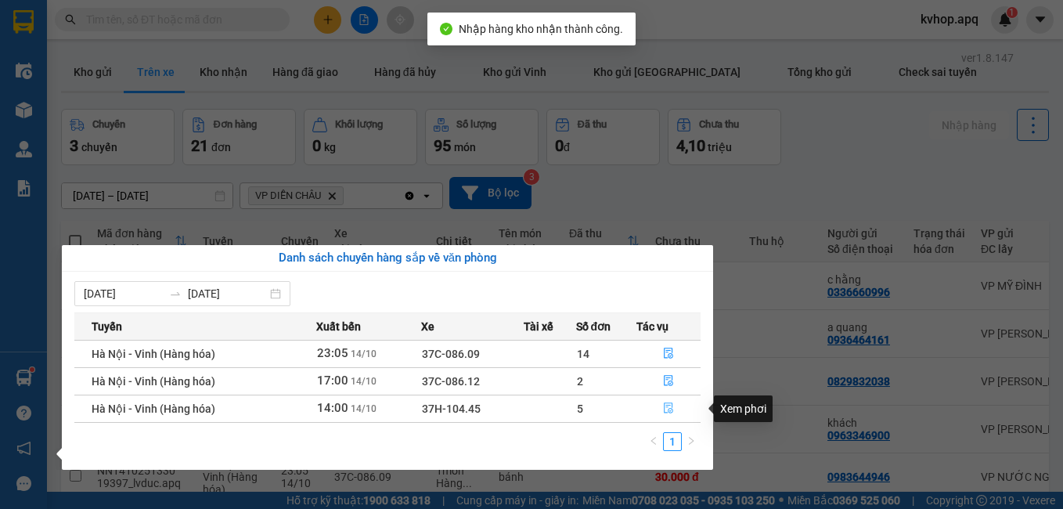
click at [668, 408] on icon "file-done" at bounding box center [668, 407] width 11 height 11
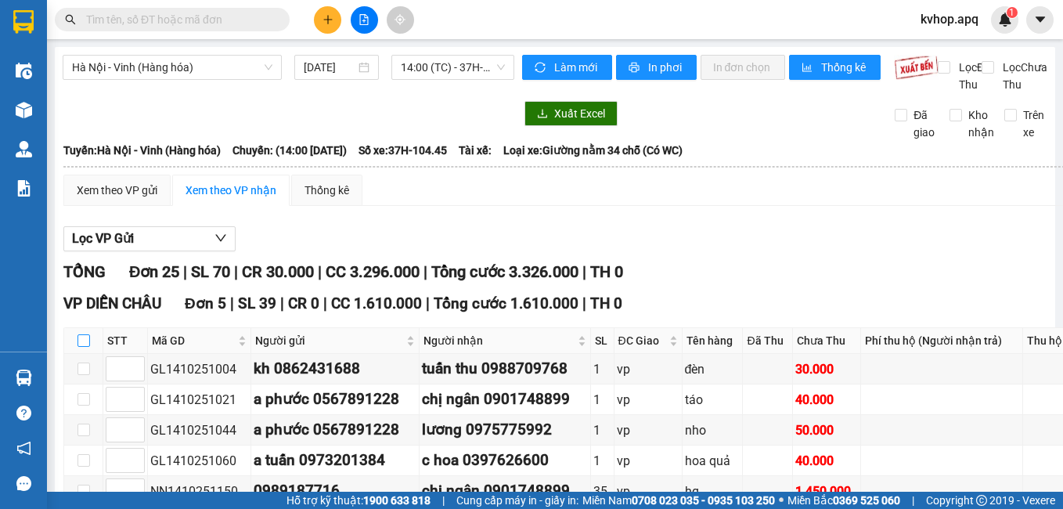
click at [87, 347] on input "checkbox" at bounding box center [83, 340] width 13 height 13
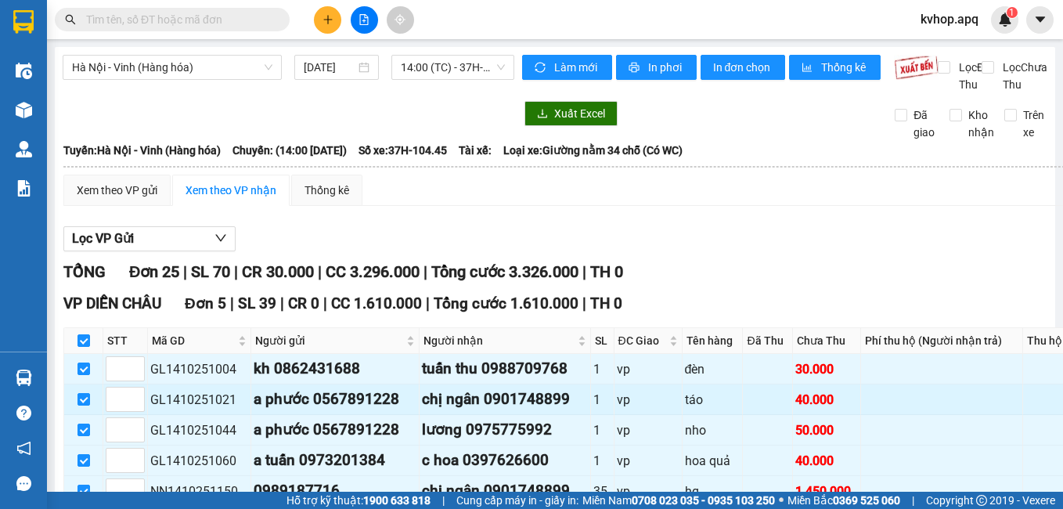
scroll to position [156, 0]
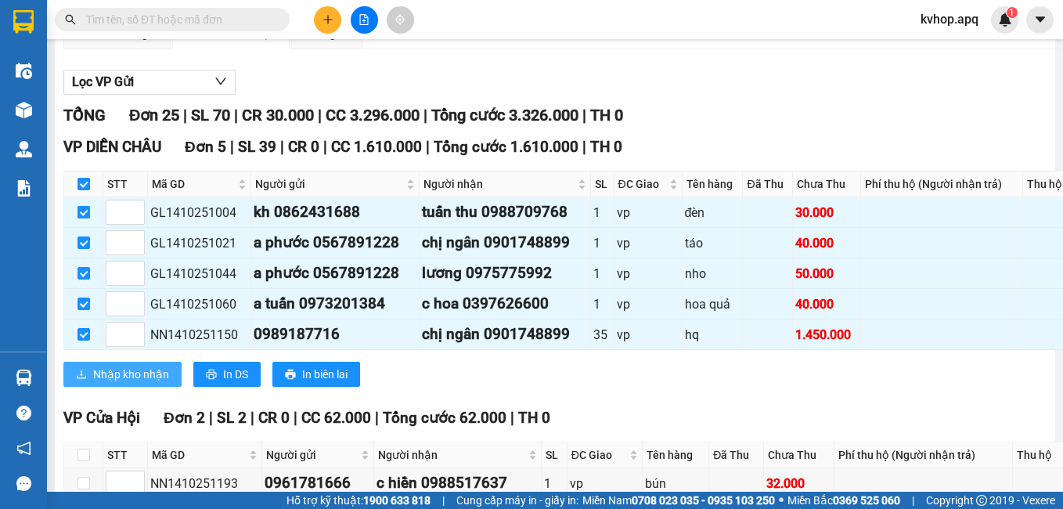
click at [108, 383] on span "Nhập kho nhận" at bounding box center [131, 373] width 76 height 17
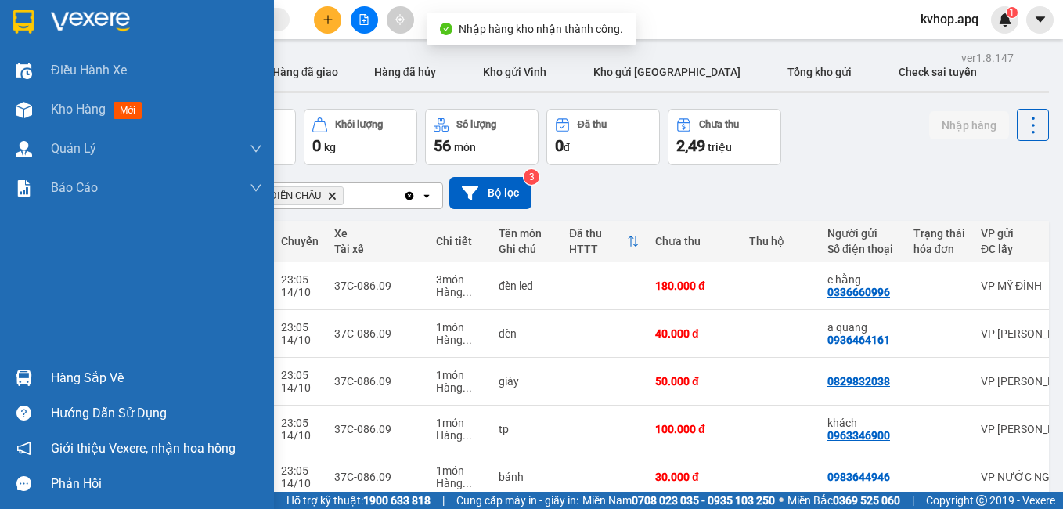
drag, startPoint x: 82, startPoint y: 385, endPoint x: 106, endPoint y: 385, distance: 24.3
click at [82, 383] on div "Hàng sắp về" at bounding box center [156, 377] width 211 height 23
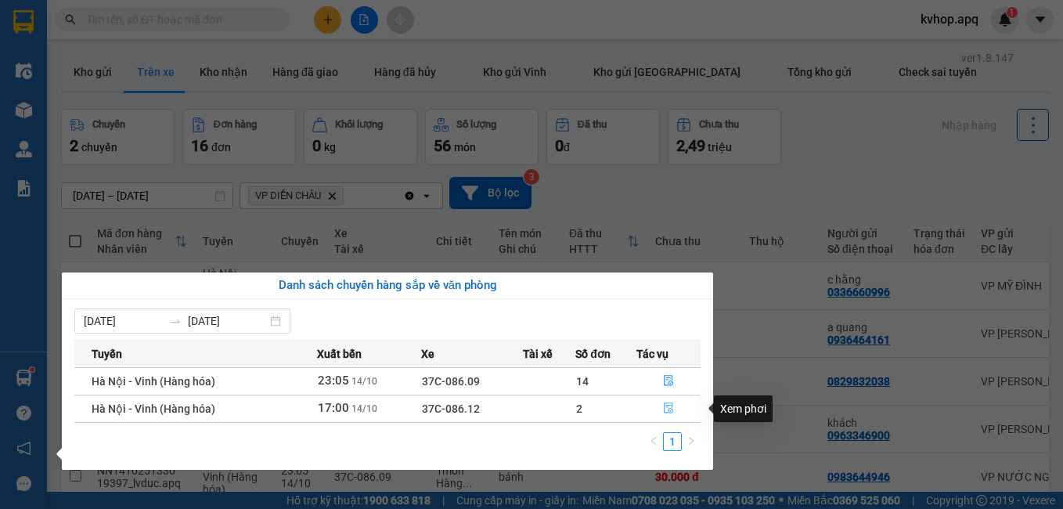
click at [670, 410] on icon "file-done" at bounding box center [668, 407] width 11 height 11
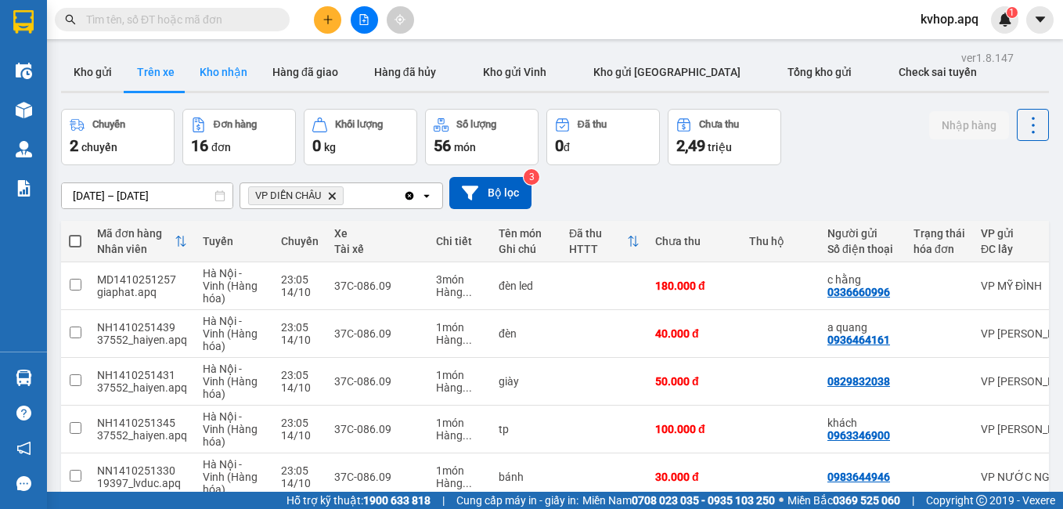
click at [227, 80] on button "Kho nhận" at bounding box center [223, 72] width 73 height 38
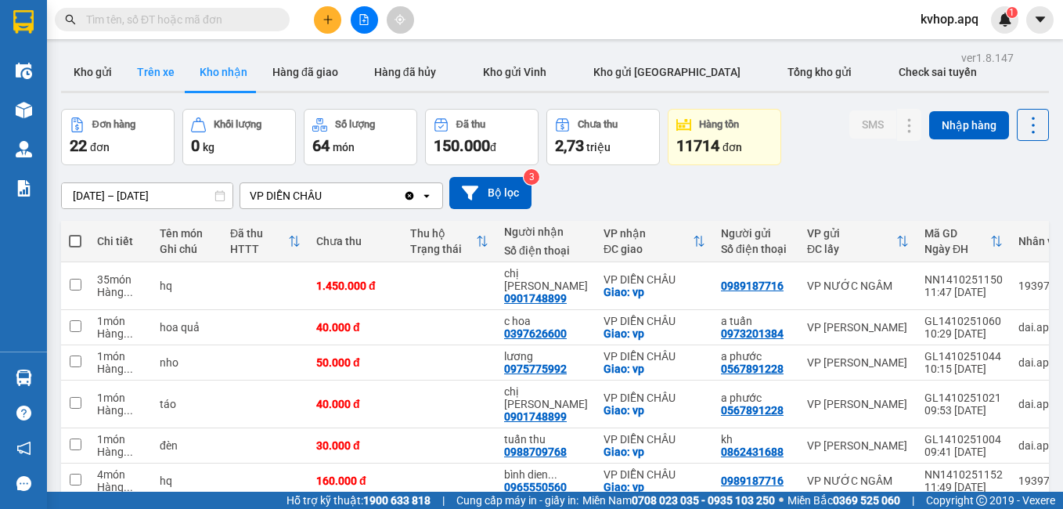
click at [151, 59] on button "Trên xe" at bounding box center [155, 72] width 63 height 38
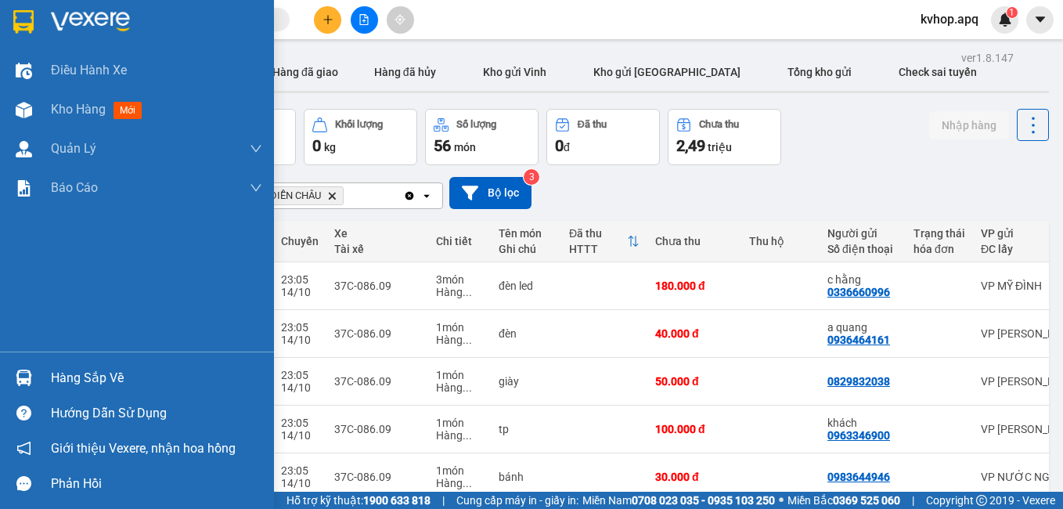
click at [59, 378] on div "Hàng sắp về" at bounding box center [156, 377] width 211 height 23
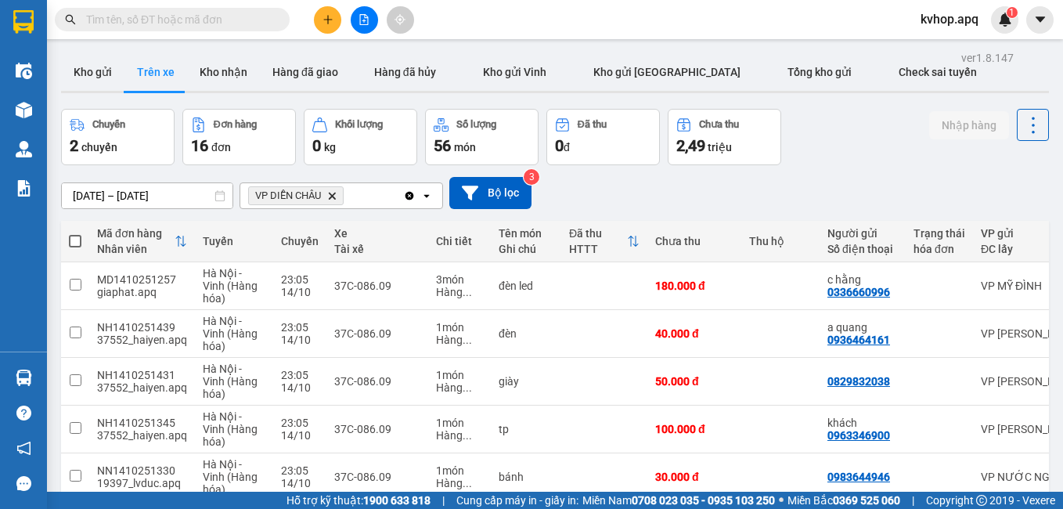
click at [846, 145] on section "Kết quả tìm kiếm ( 0 ) Bộ lọc No Data kvhop.apq 1 Điều hành xe Kho hàng mới Quả…" at bounding box center [531, 254] width 1063 height 509
click at [113, 72] on button "Kho gửi" at bounding box center [92, 72] width 63 height 38
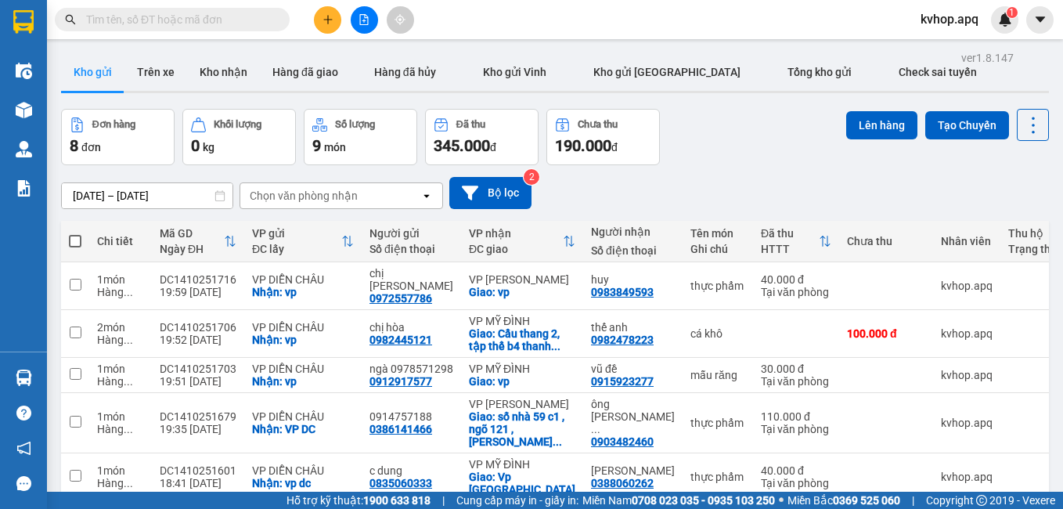
click at [326, 22] on icon "plus" at bounding box center [327, 19] width 11 height 11
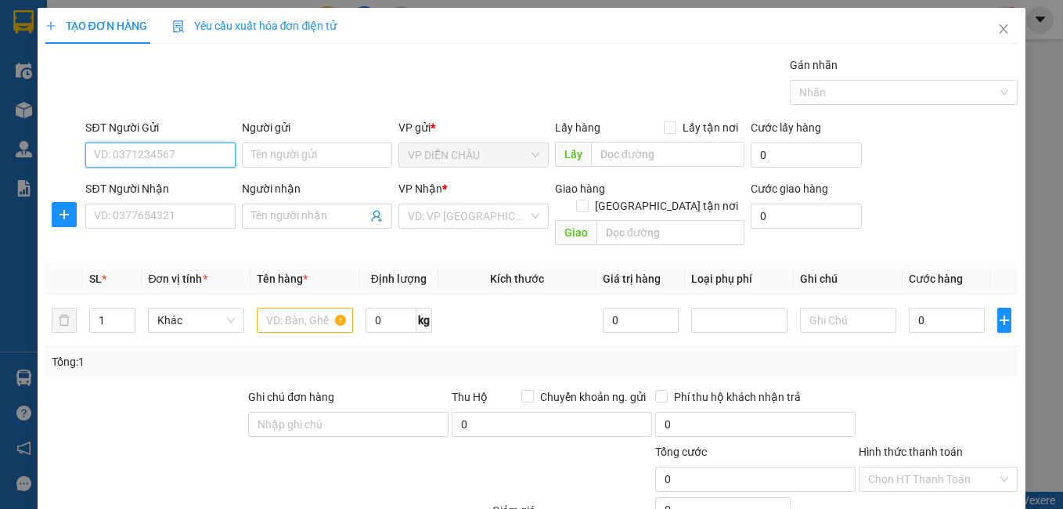
click at [124, 154] on input "SĐT Người Gửi" at bounding box center [160, 154] width 150 height 25
drag, startPoint x: 119, startPoint y: 191, endPoint x: 128, endPoint y: 189, distance: 8.7
click at [120, 191] on div "0962058512 - E Chi" at bounding box center [159, 186] width 130 height 17
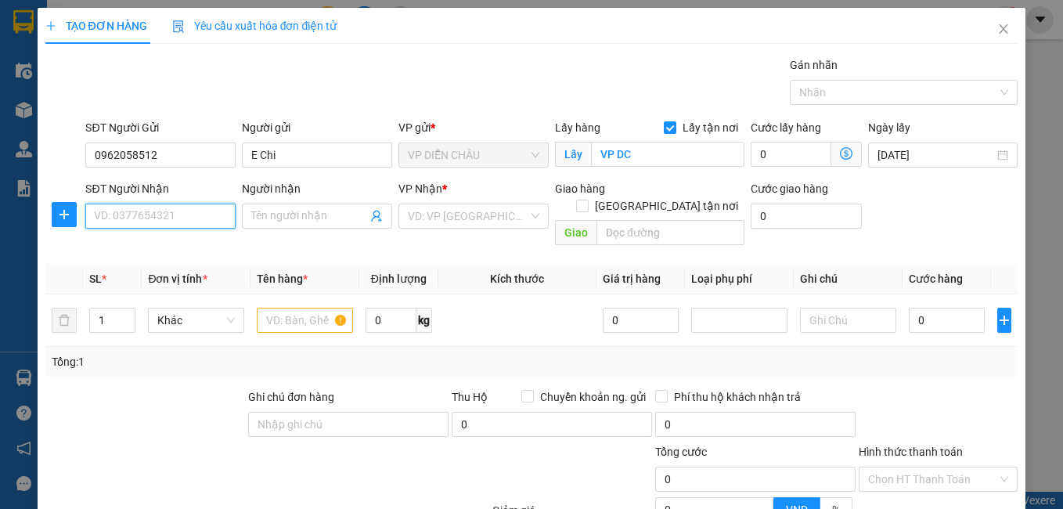
click at [142, 219] on input "SĐT Người Nhận" at bounding box center [160, 215] width 150 height 25
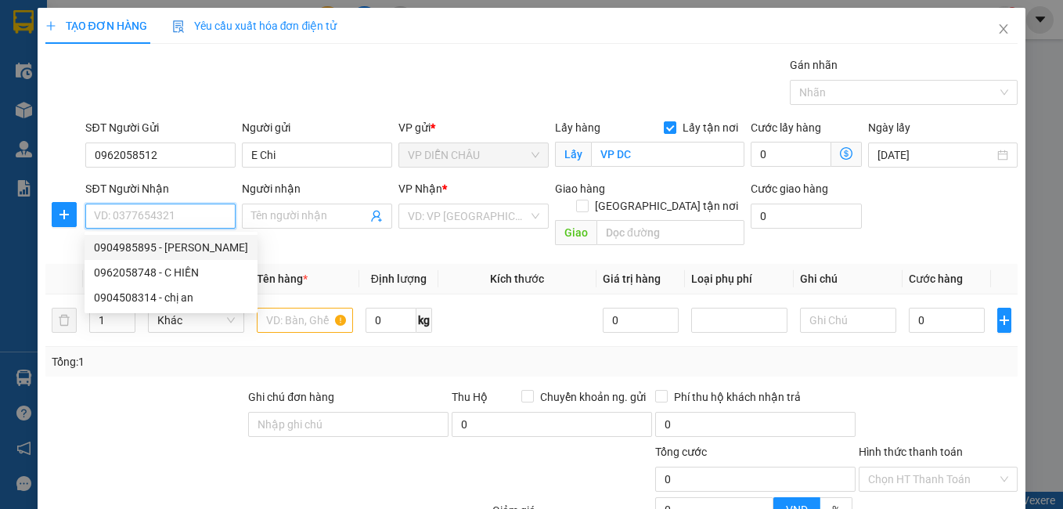
click at [172, 246] on div "0904985895 - [PERSON_NAME]" at bounding box center [171, 247] width 154 height 17
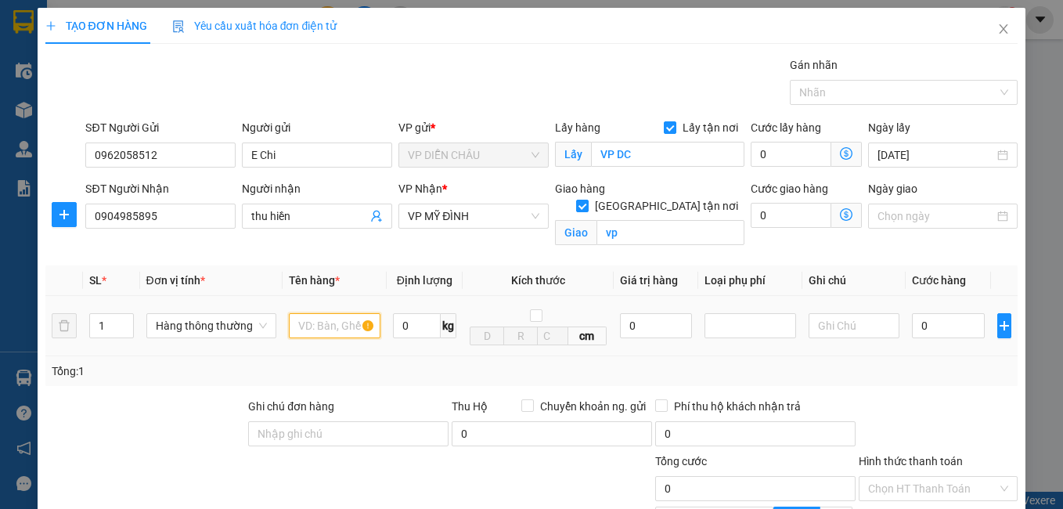
click at [325, 333] on input "text" at bounding box center [335, 325] width 92 height 25
click at [334, 325] on input "thu" at bounding box center [335, 325] width 92 height 25
click at [912, 325] on input "0" at bounding box center [948, 325] width 73 height 25
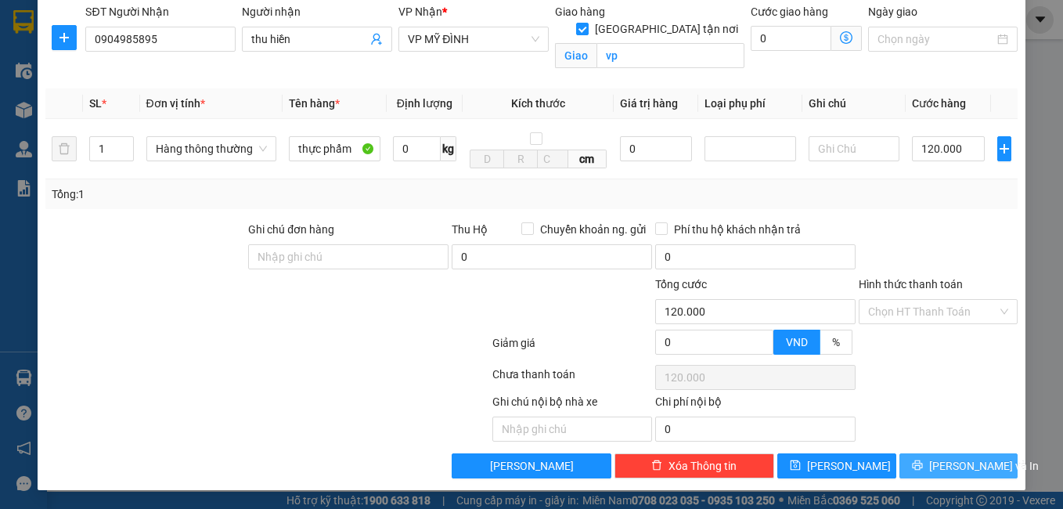
click at [932, 462] on button "[PERSON_NAME] và In" at bounding box center [958, 465] width 119 height 25
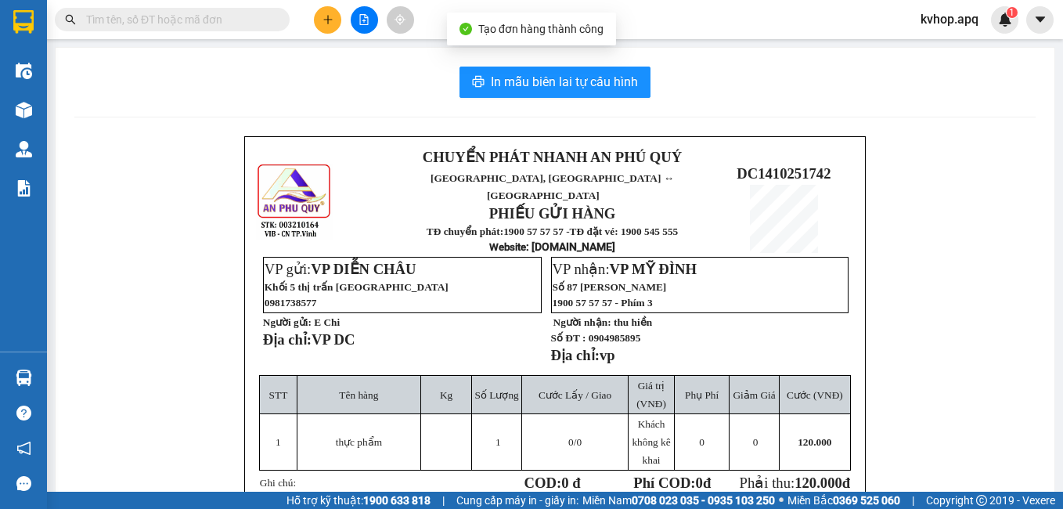
click at [545, 58] on div "In mẫu biên lai tự cấu hình CHUYỂN PHÁT NHANH AN [GEOGRAPHIC_DATA], [GEOGRAPHIC…" at bounding box center [555, 385] width 998 height 675
click at [548, 76] on span "In mẫu biên lai tự cấu hình" at bounding box center [564, 82] width 147 height 20
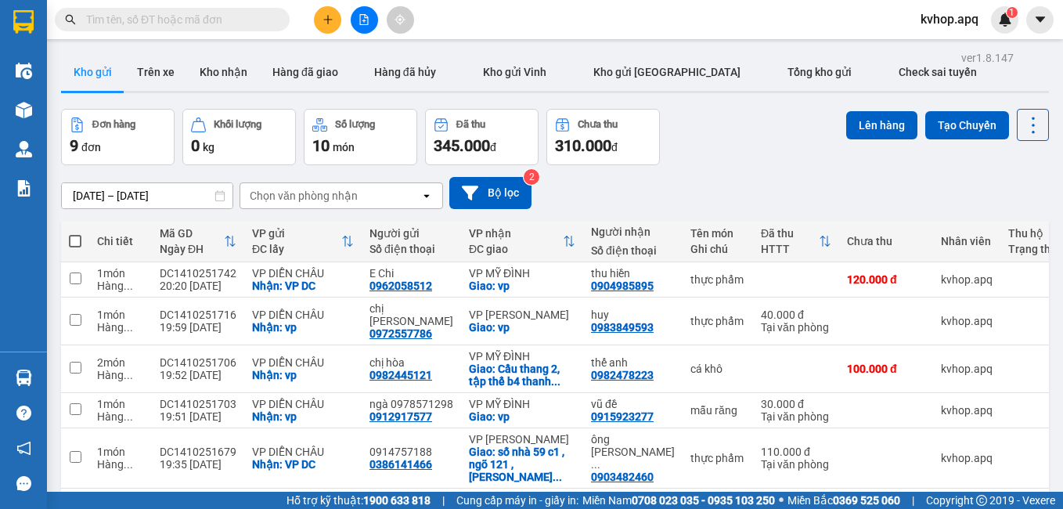
click at [619, 175] on div "[DATE] – [DATE] Press the down arrow key to interact with the calendar and sele…" at bounding box center [554, 193] width 987 height 56
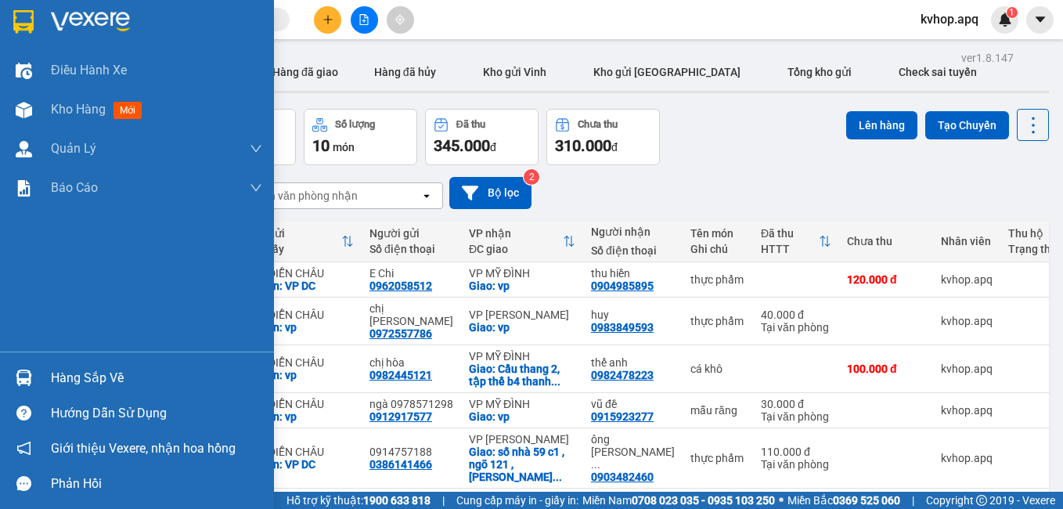
drag, startPoint x: 68, startPoint y: 381, endPoint x: 93, endPoint y: 376, distance: 25.5
click at [72, 379] on div "Hàng sắp về" at bounding box center [156, 377] width 211 height 23
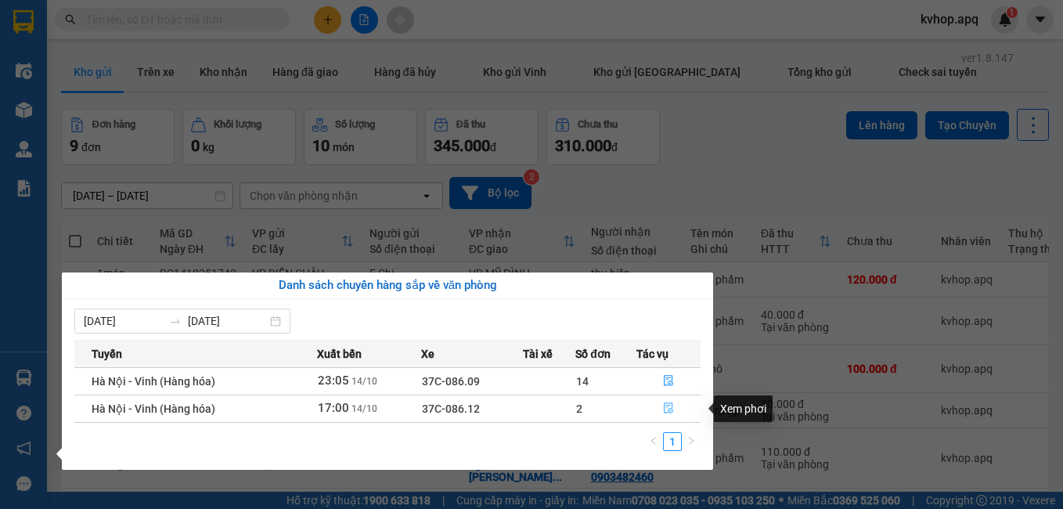
click at [666, 410] on icon "file-done" at bounding box center [668, 407] width 11 height 11
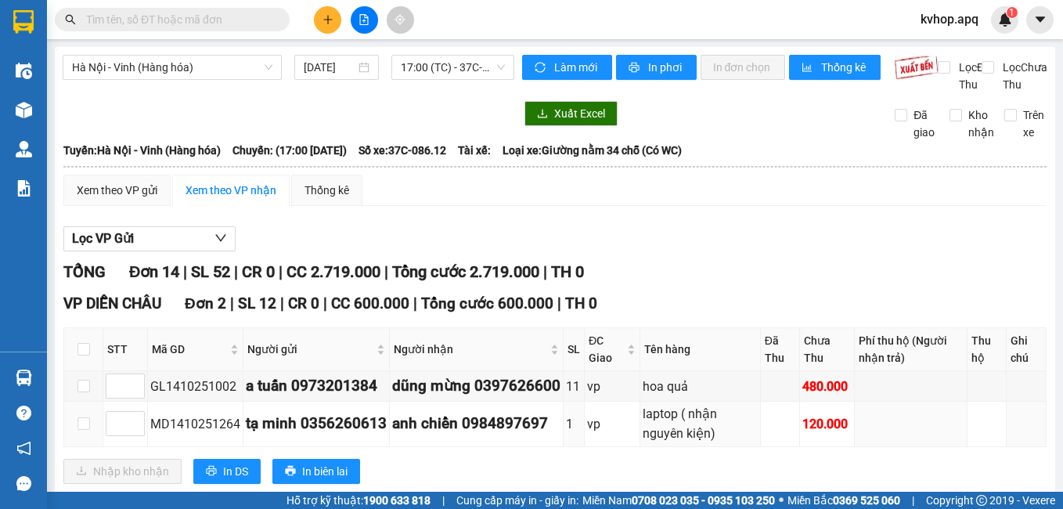
scroll to position [78, 0]
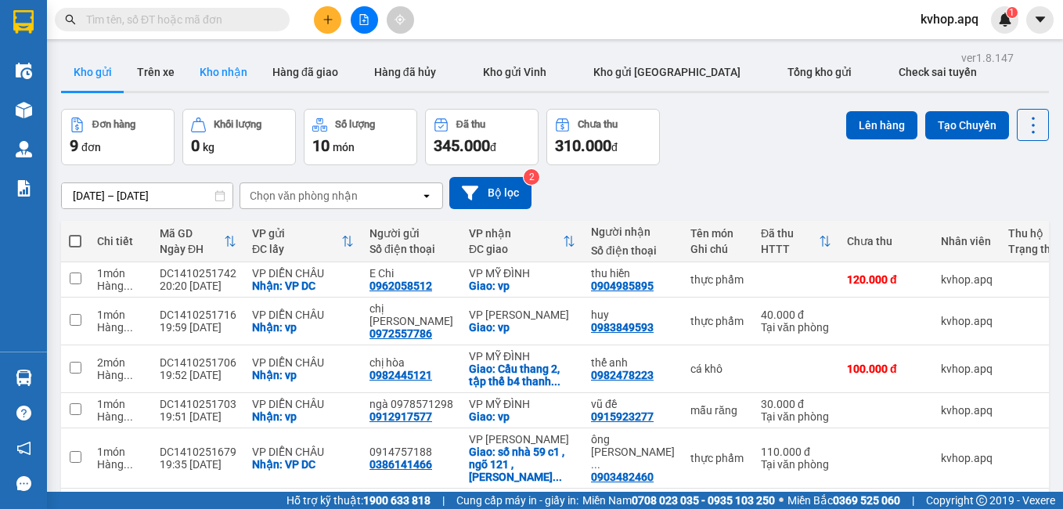
click at [246, 81] on button "Kho nhận" at bounding box center [223, 72] width 73 height 38
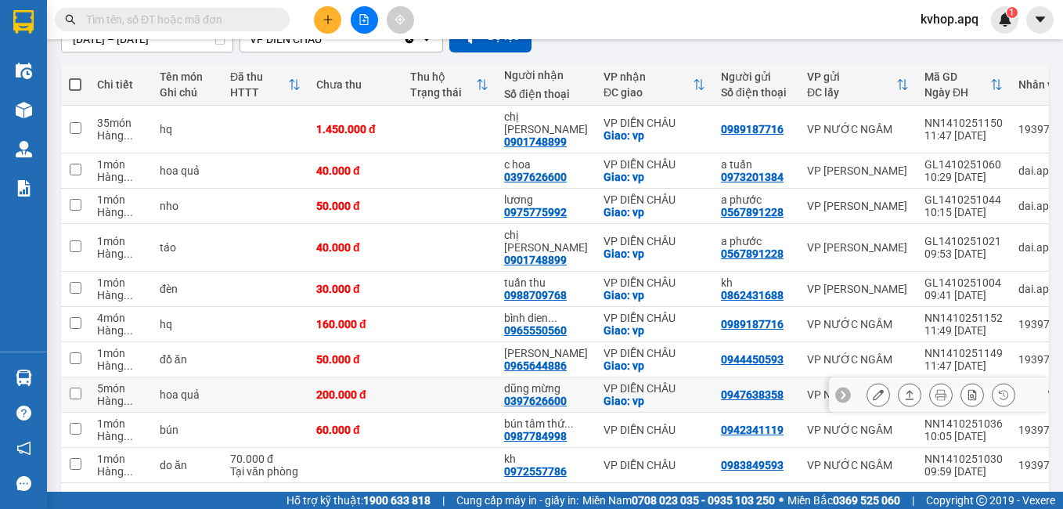
scroll to position [193, 0]
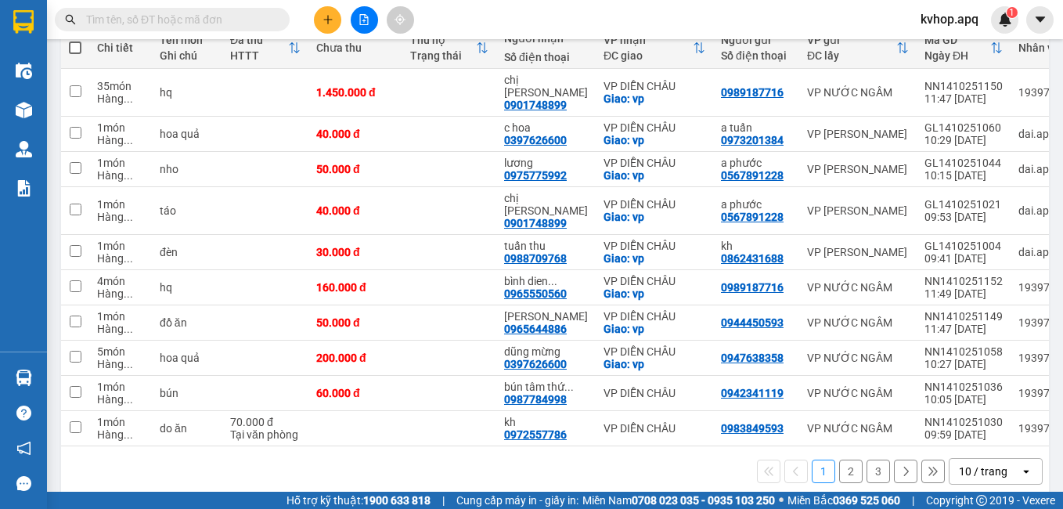
click at [841, 459] on button "2" at bounding box center [850, 470] width 23 height 23
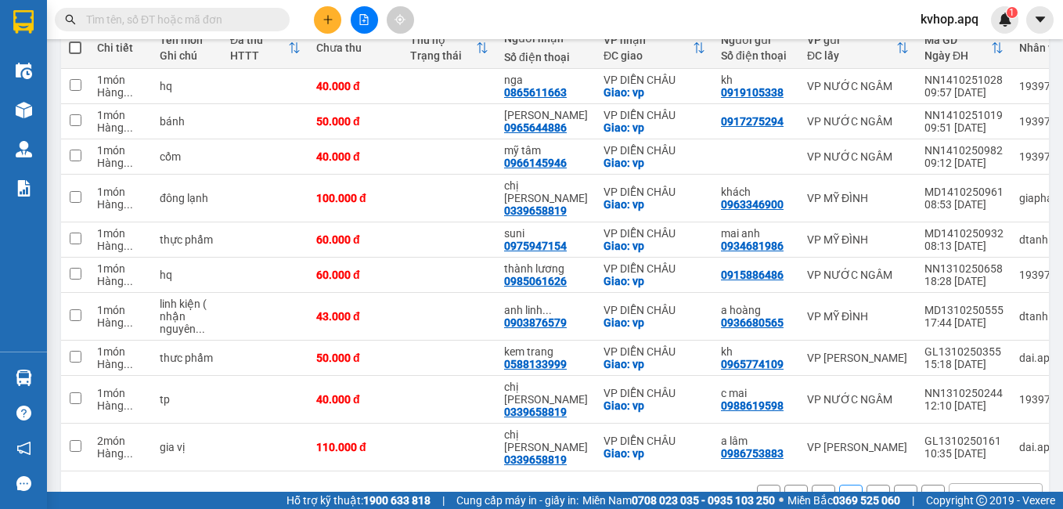
click at [824, 483] on div "1 2 3 10 / trang open" at bounding box center [554, 496] width 975 height 27
click at [818, 484] on button "1" at bounding box center [822, 495] width 23 height 23
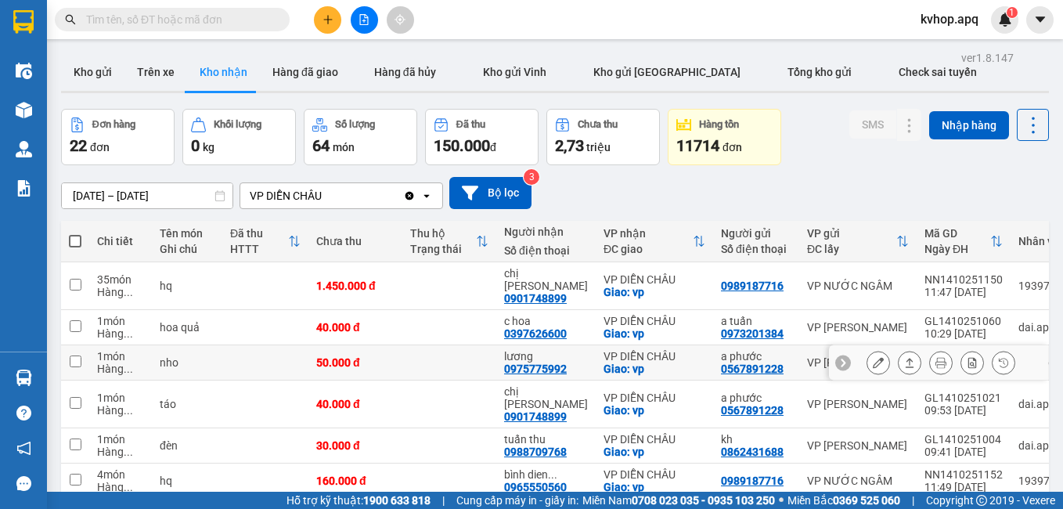
scroll to position [156, 0]
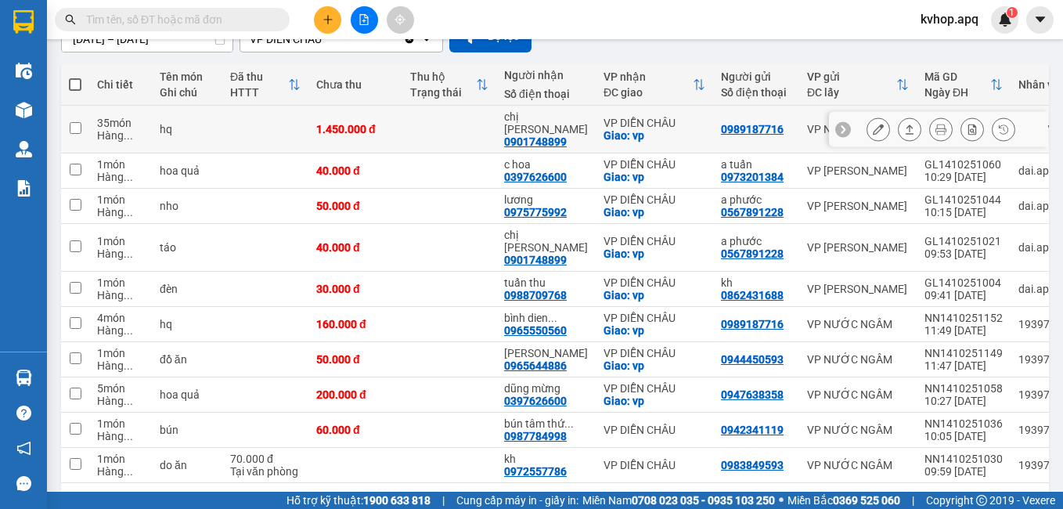
click at [872, 124] on icon at bounding box center [877, 129] width 11 height 11
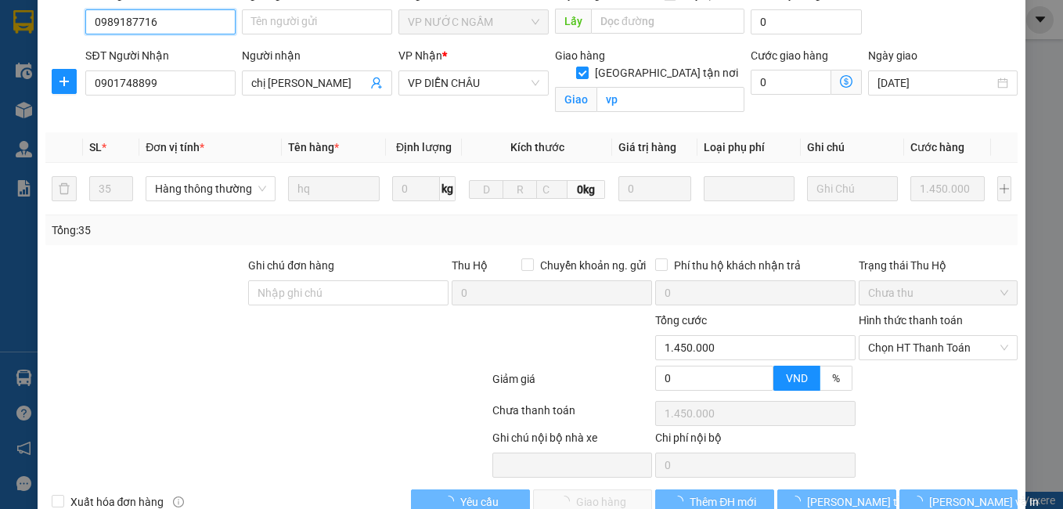
scroll to position [172, 0]
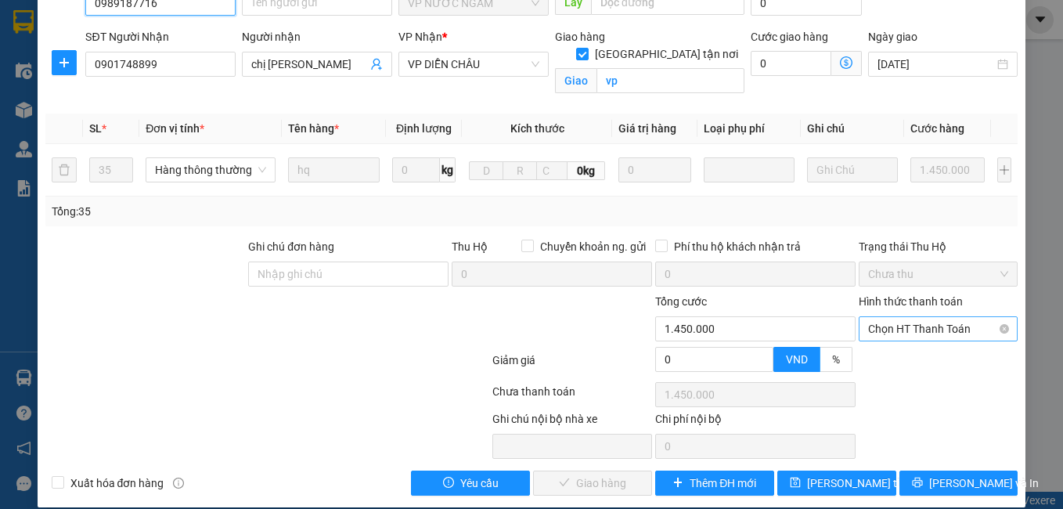
click at [904, 317] on span "Chọn HT Thanh Toán" at bounding box center [938, 328] width 141 height 23
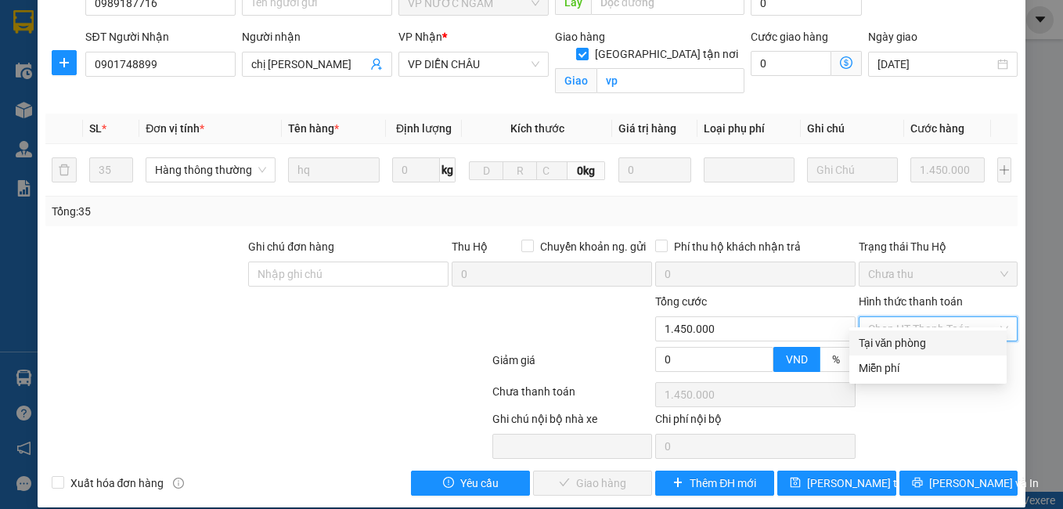
click at [884, 347] on div "Tại văn phòng" at bounding box center [927, 342] width 138 height 17
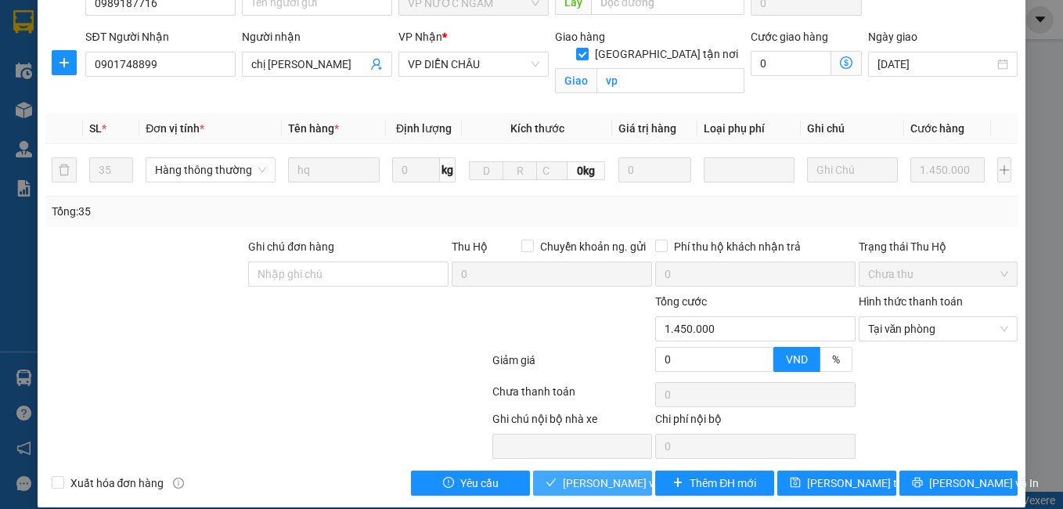
click at [592, 474] on span "[PERSON_NAME] và Giao hàng" at bounding box center [638, 482] width 150 height 17
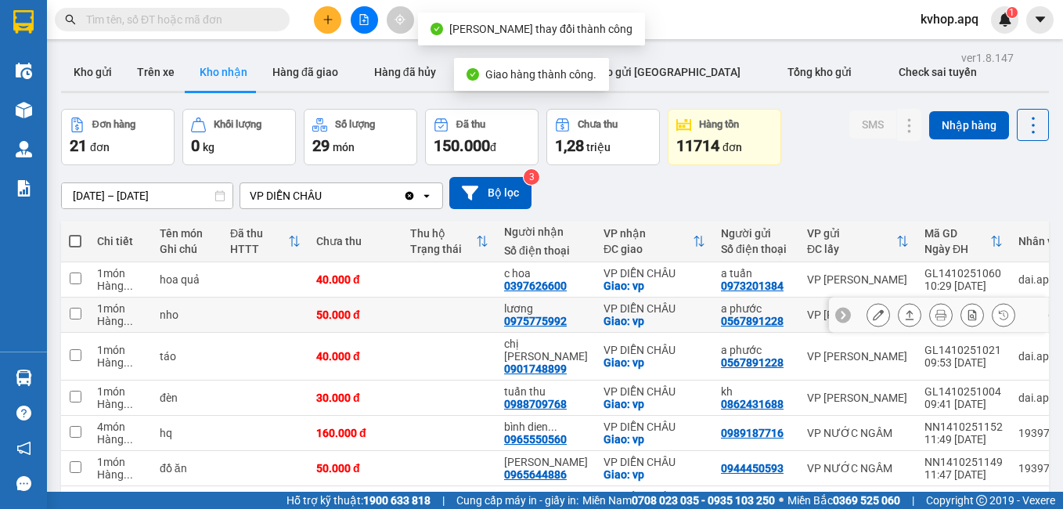
scroll to position [78, 0]
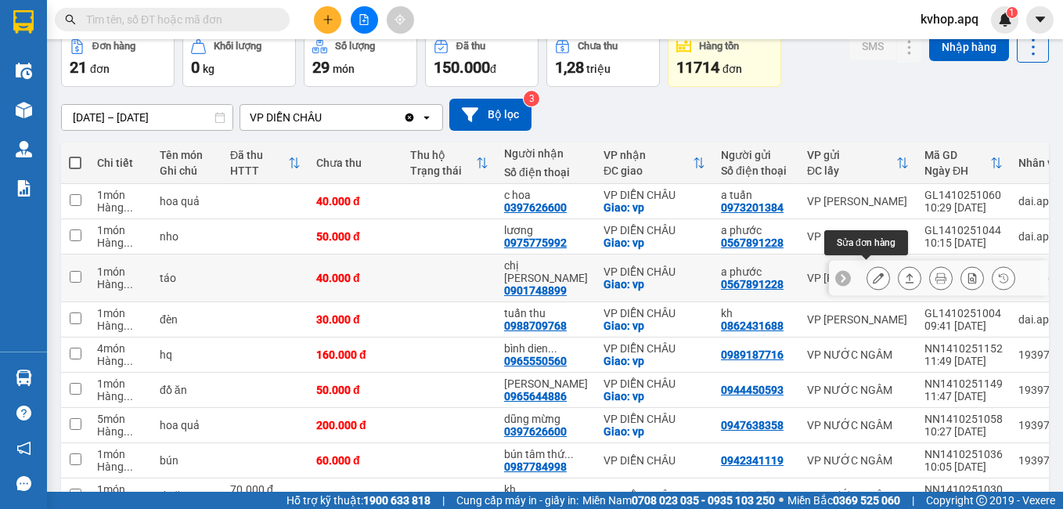
click at [872, 276] on icon at bounding box center [877, 277] width 11 height 11
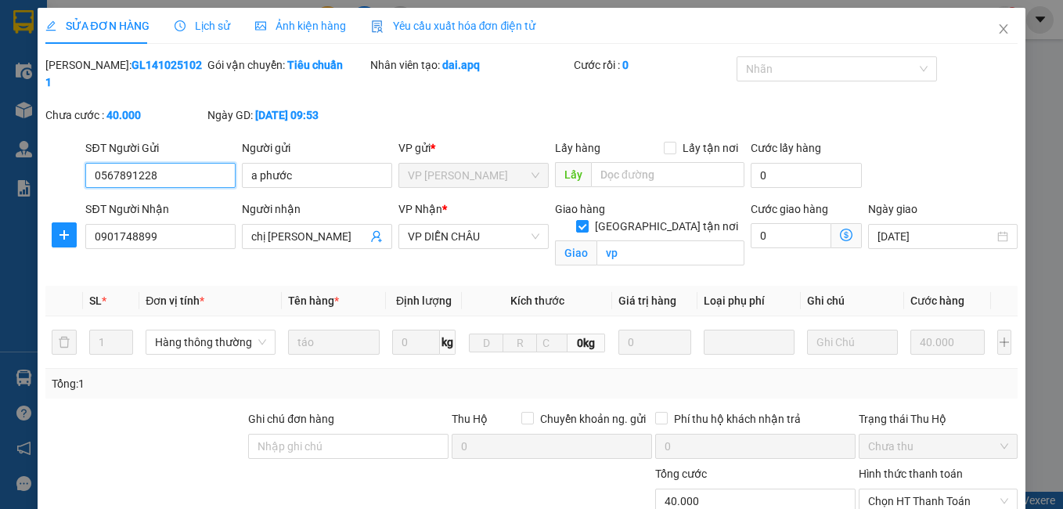
scroll to position [153, 0]
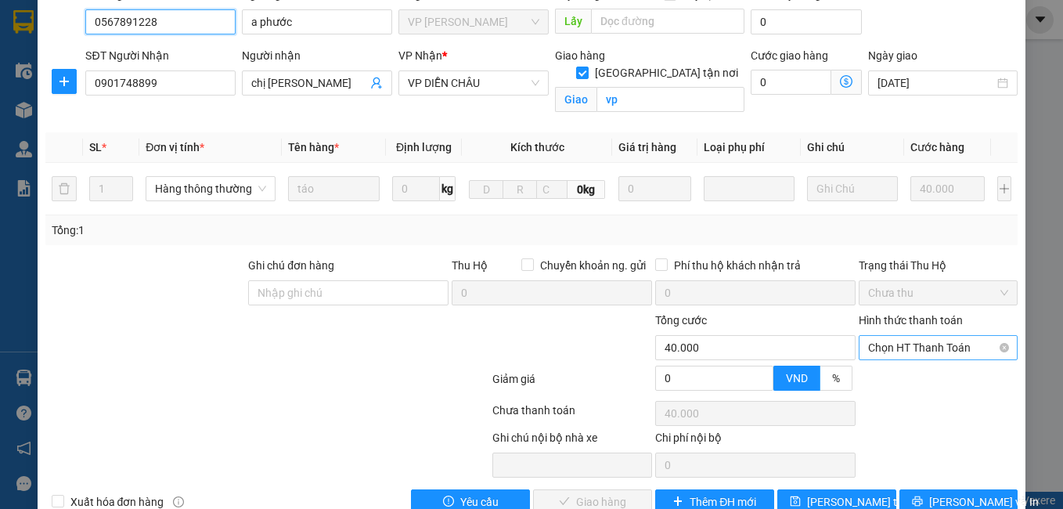
click at [923, 336] on span "Chọn HT Thanh Toán" at bounding box center [938, 347] width 141 height 23
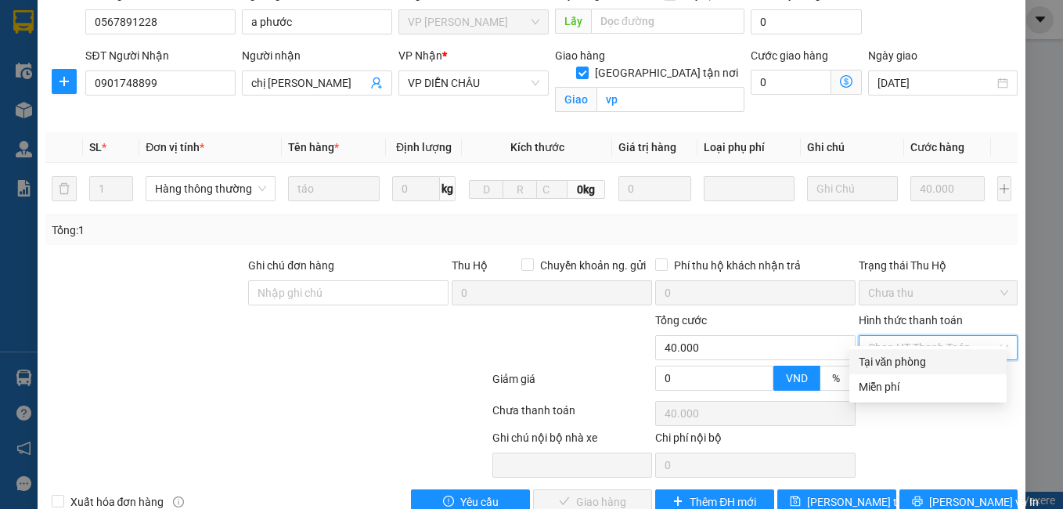
click at [893, 356] on div "Tại văn phòng" at bounding box center [927, 361] width 138 height 17
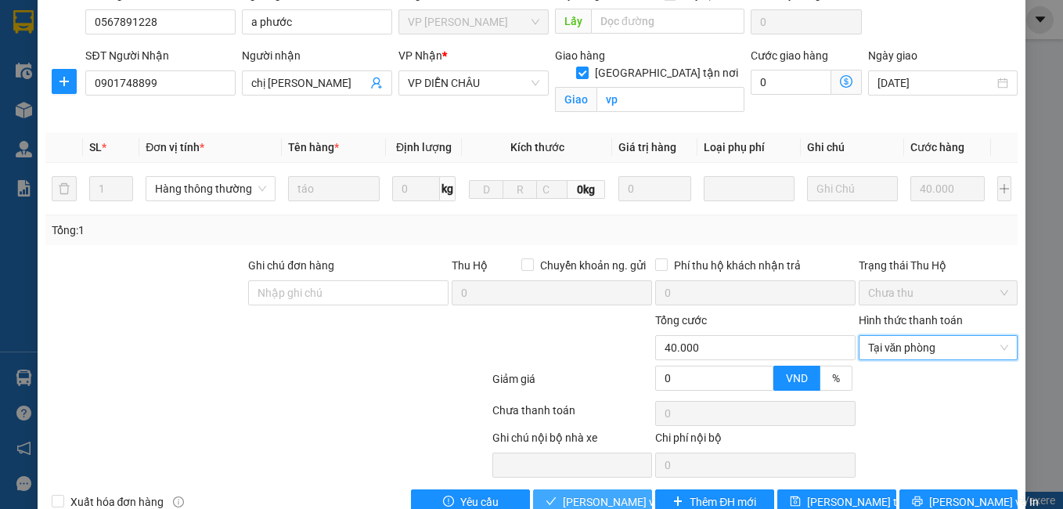
drag, startPoint x: 620, startPoint y: 485, endPoint x: 602, endPoint y: 484, distance: 18.1
click at [619, 493] on span "[PERSON_NAME] và Giao hàng" at bounding box center [638, 501] width 150 height 17
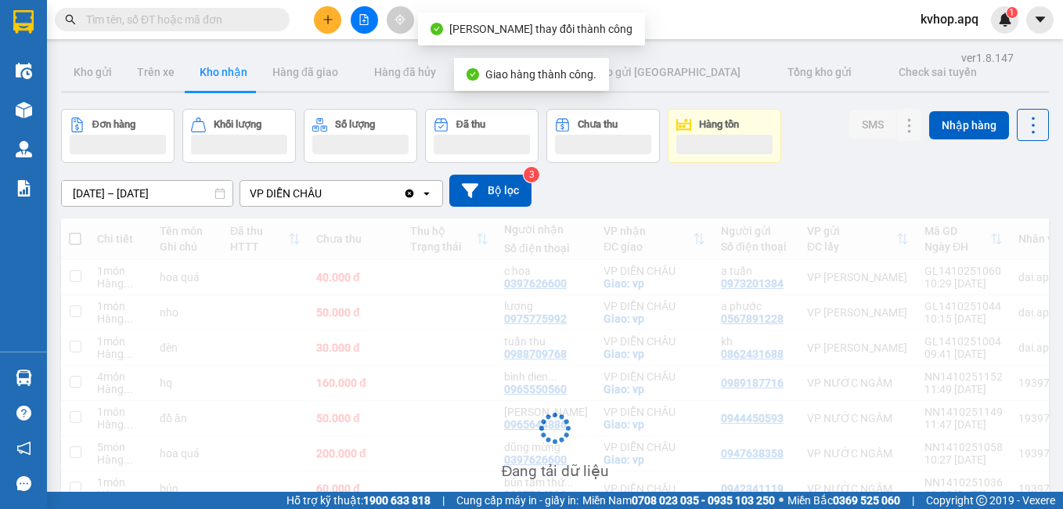
scroll to position [156, 0]
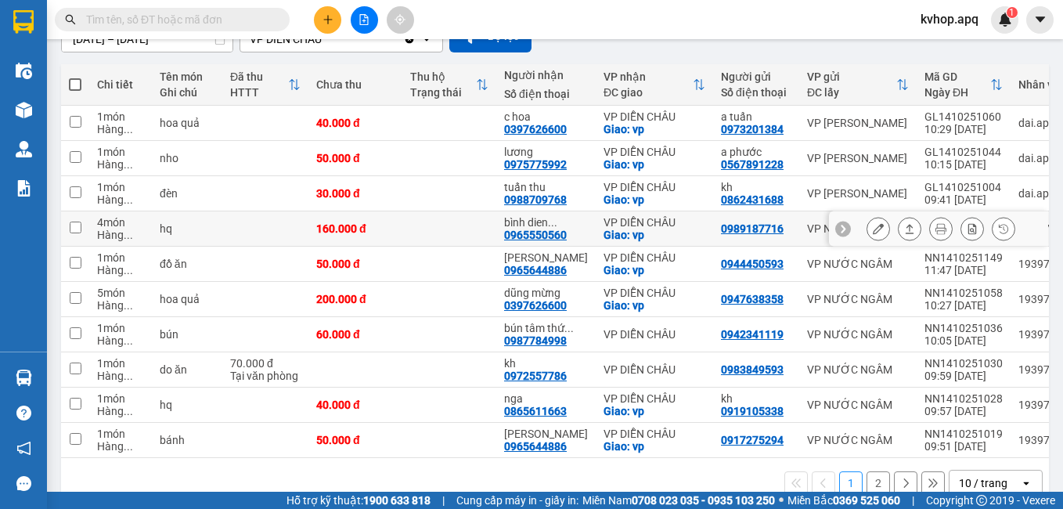
click at [872, 232] on icon at bounding box center [877, 228] width 11 height 11
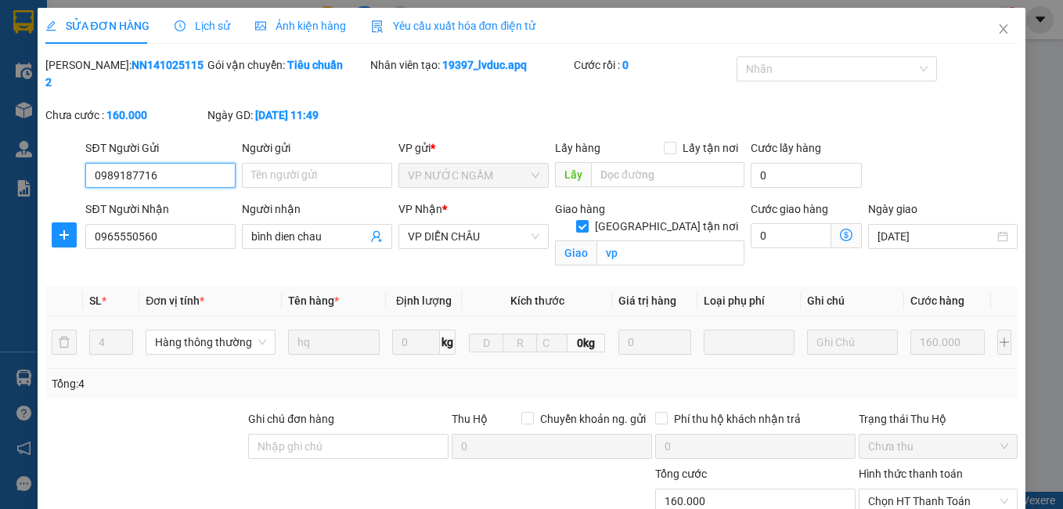
scroll to position [146, 0]
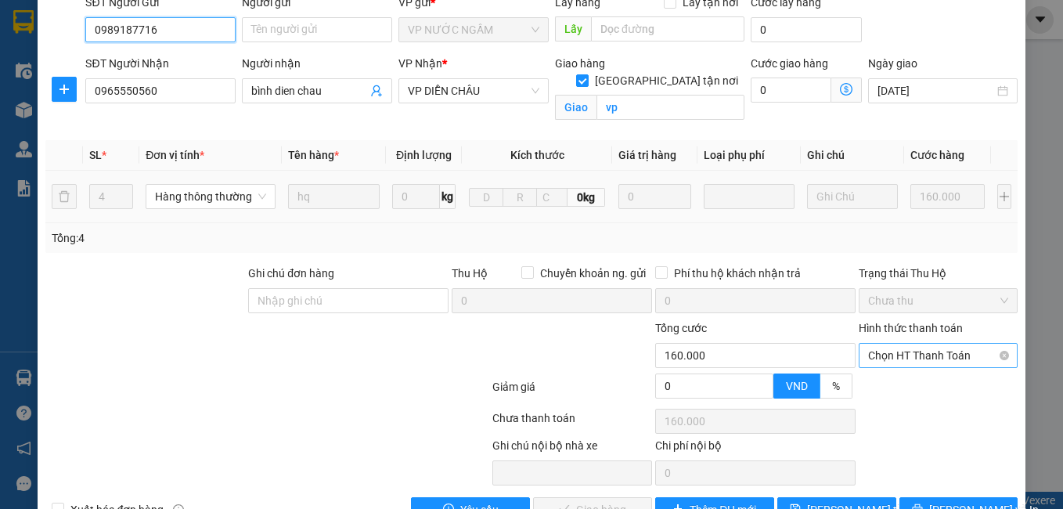
click at [916, 343] on span "Chọn HT Thanh Toán" at bounding box center [938, 354] width 141 height 23
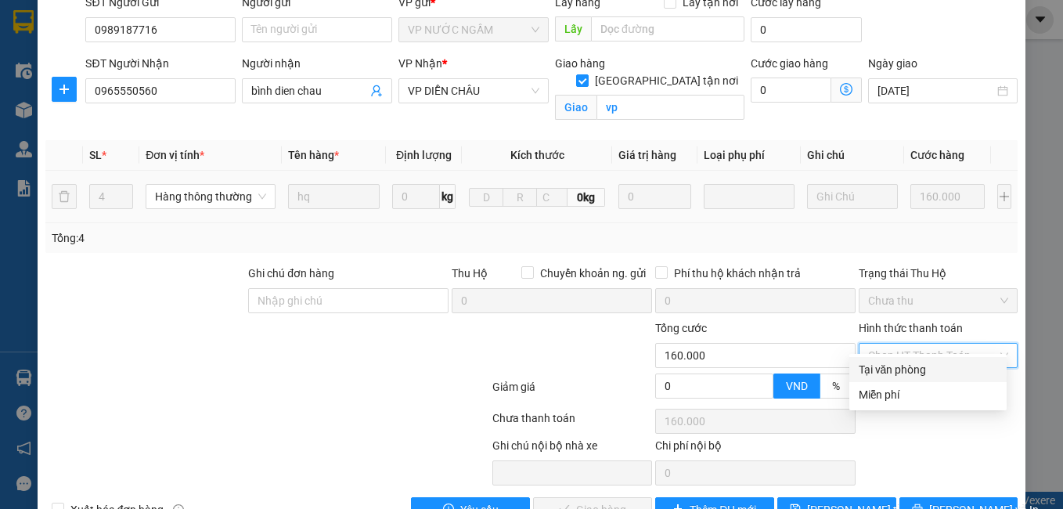
drag, startPoint x: 879, startPoint y: 366, endPoint x: 730, endPoint y: 414, distance: 156.1
click at [878, 367] on div "Tại văn phòng" at bounding box center [927, 369] width 138 height 17
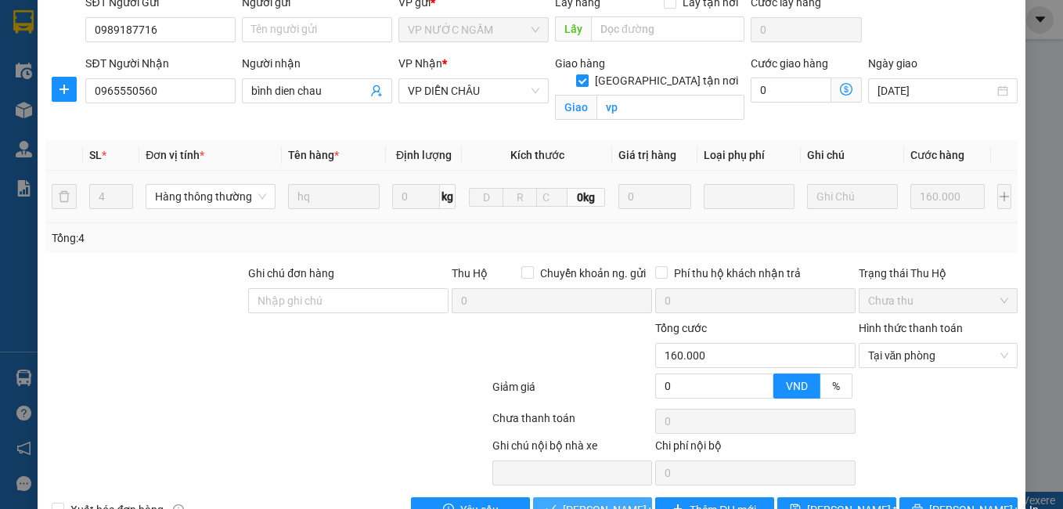
click at [587, 501] on span "[PERSON_NAME] và Giao hàng" at bounding box center [638, 509] width 150 height 17
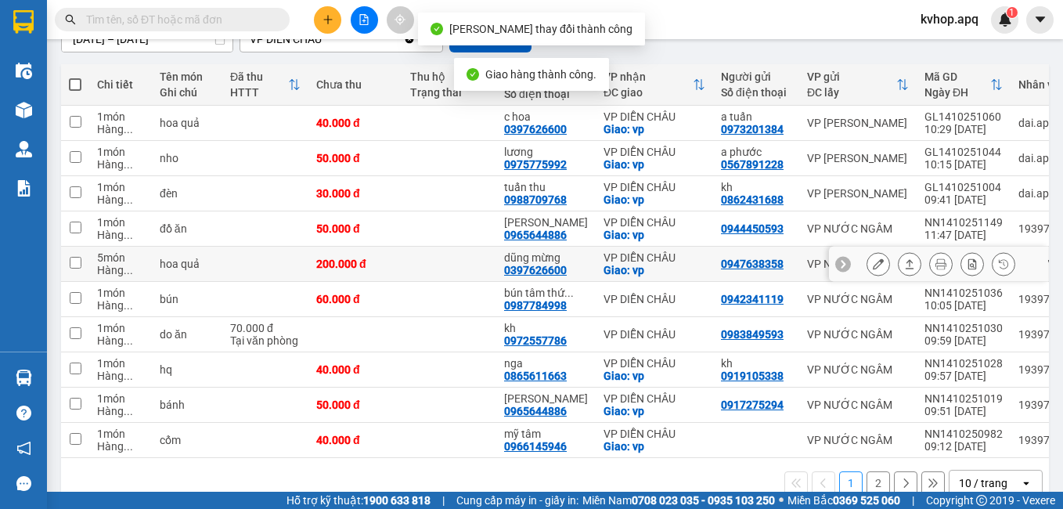
scroll to position [193, 0]
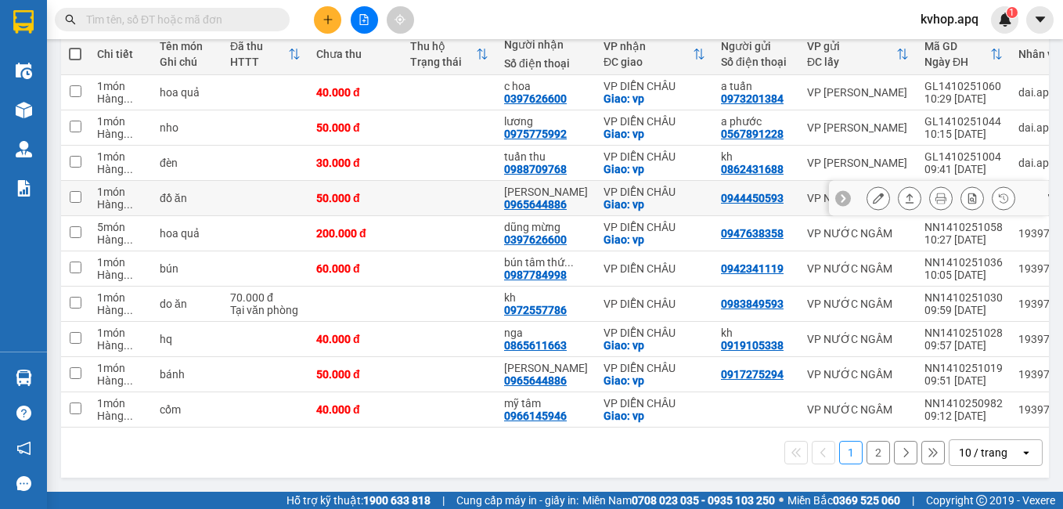
click at [881, 195] on div at bounding box center [940, 197] width 149 height 23
click at [873, 193] on button at bounding box center [878, 198] width 22 height 27
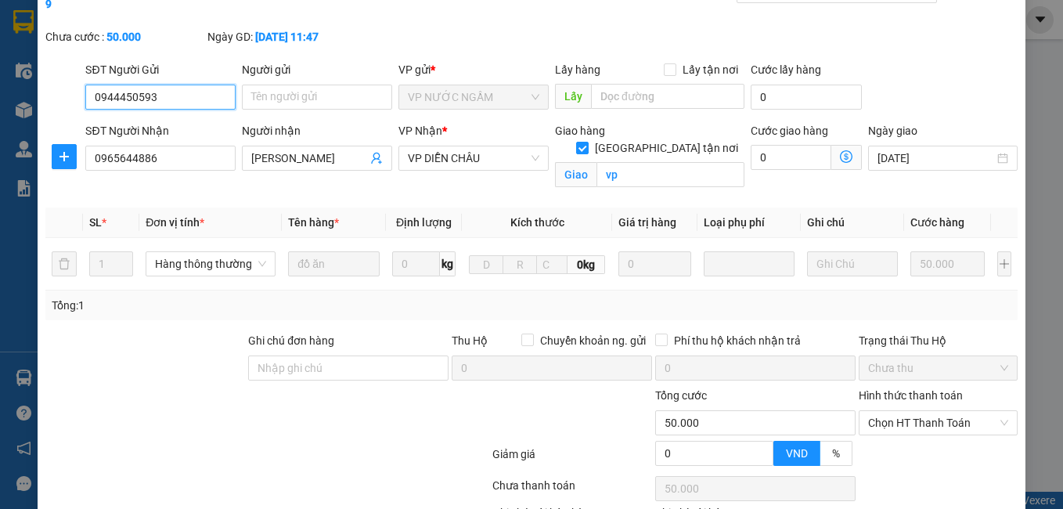
scroll to position [172, 0]
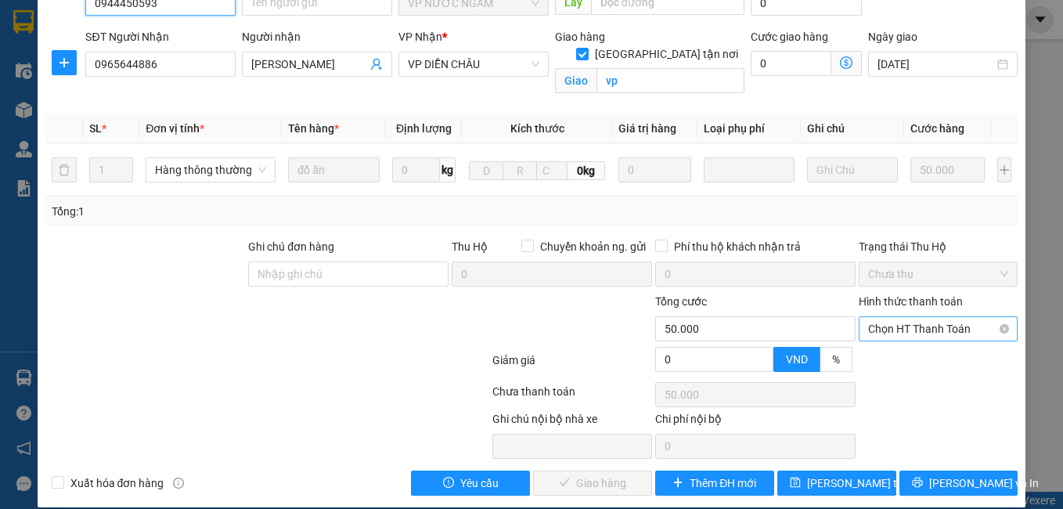
click at [928, 317] on span "Chọn HT Thanh Toán" at bounding box center [938, 328] width 141 height 23
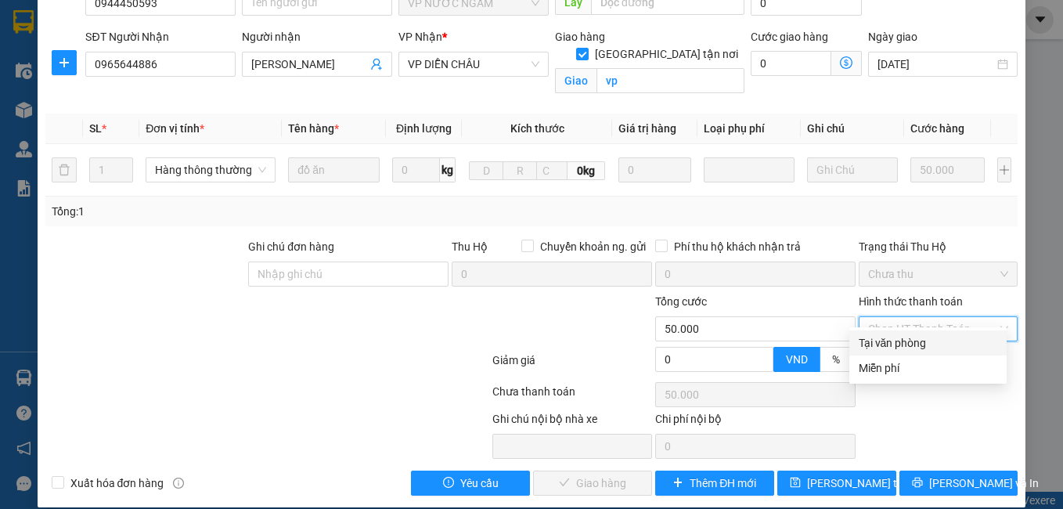
drag, startPoint x: 889, startPoint y: 332, endPoint x: 824, endPoint y: 361, distance: 71.1
click at [888, 335] on div "Tại văn phòng" at bounding box center [927, 342] width 157 height 25
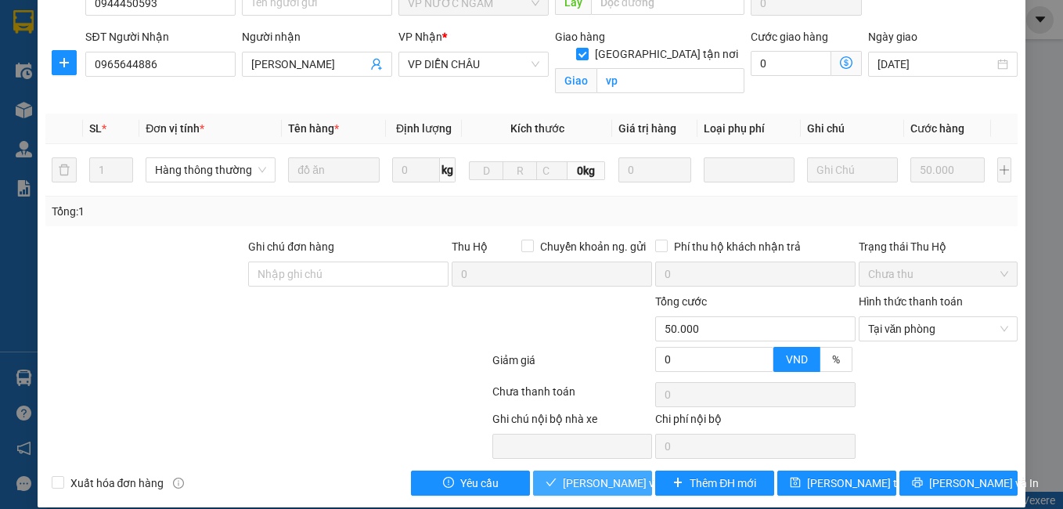
click at [563, 474] on span "[PERSON_NAME] và Giao hàng" at bounding box center [638, 482] width 150 height 17
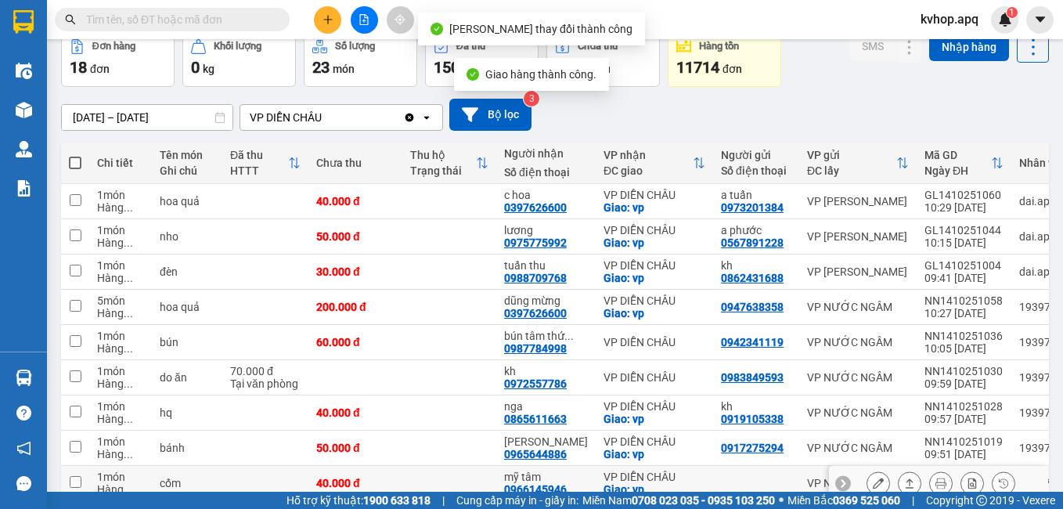
scroll to position [156, 0]
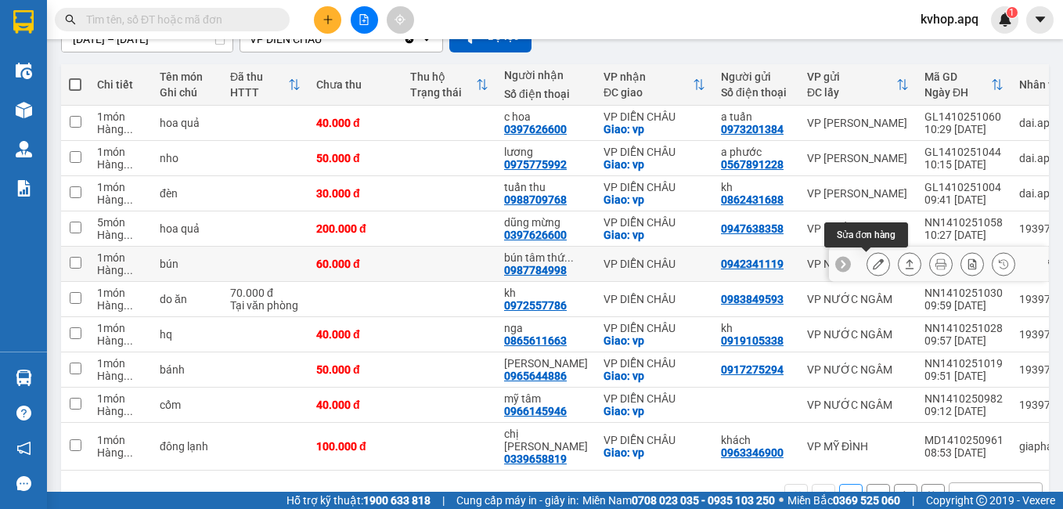
click at [873, 261] on button at bounding box center [878, 263] width 22 height 27
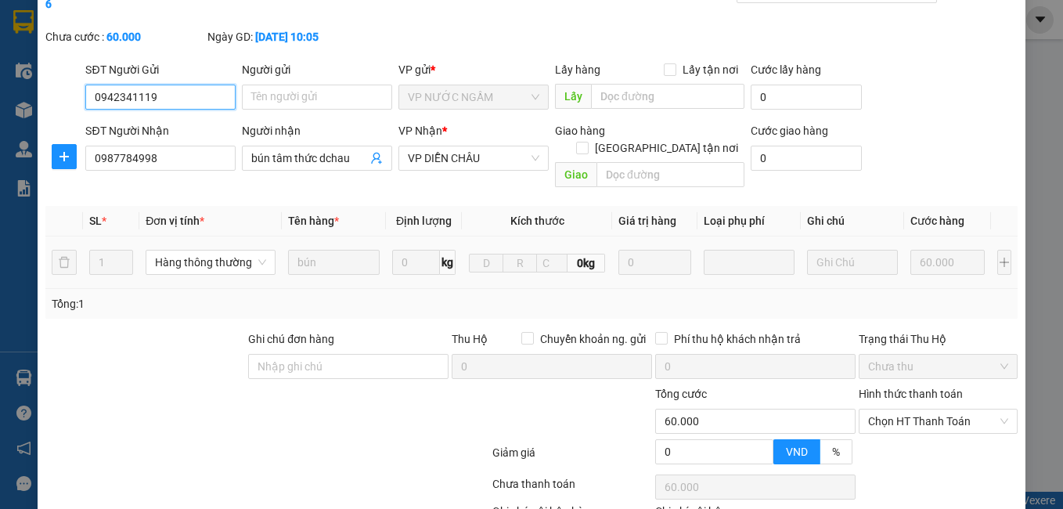
scroll to position [153, 0]
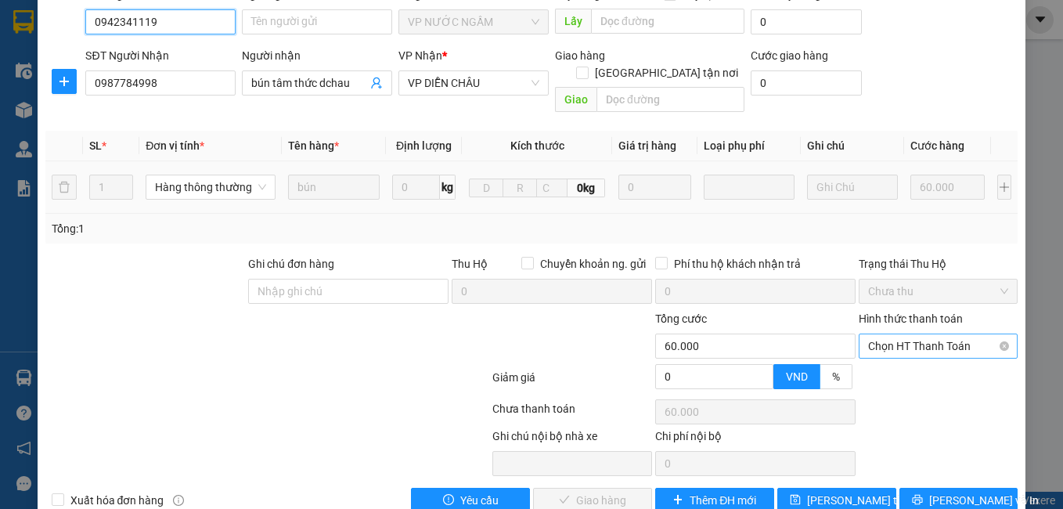
click at [915, 334] on span "Chọn HT Thanh Toán" at bounding box center [938, 345] width 141 height 23
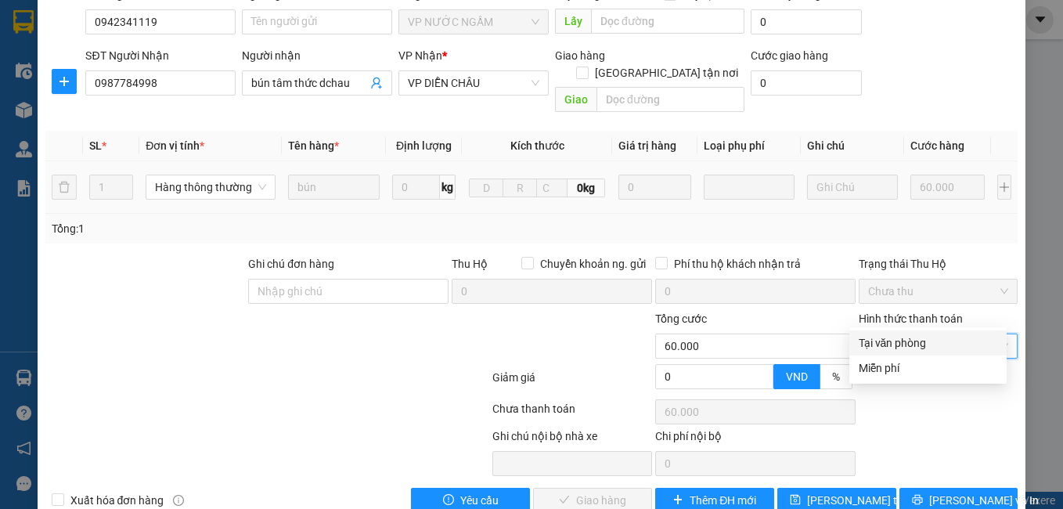
drag, startPoint x: 890, startPoint y: 341, endPoint x: 883, endPoint y: 347, distance: 8.9
click at [889, 343] on div "Tại văn phòng" at bounding box center [927, 342] width 138 height 17
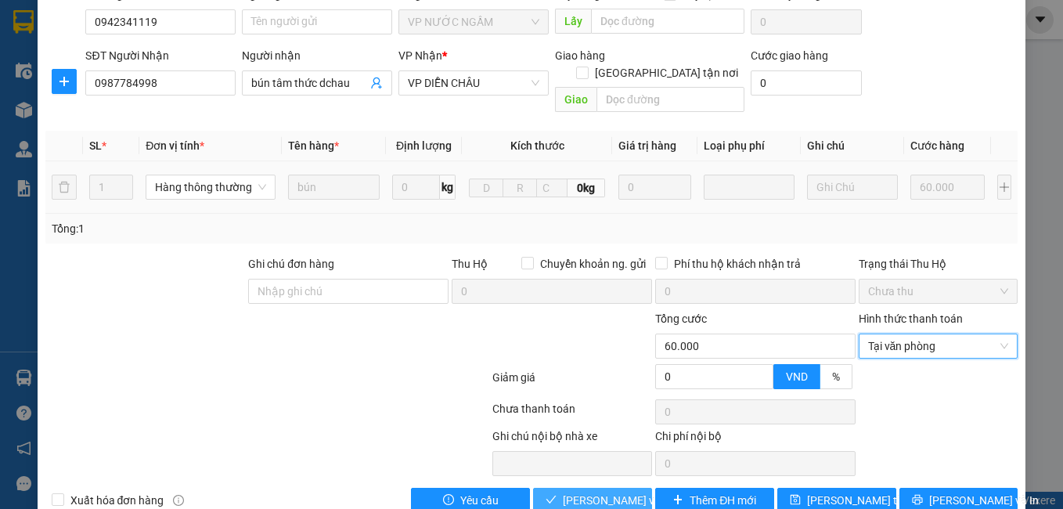
click at [577, 491] on span "[PERSON_NAME] và Giao hàng" at bounding box center [638, 499] width 150 height 17
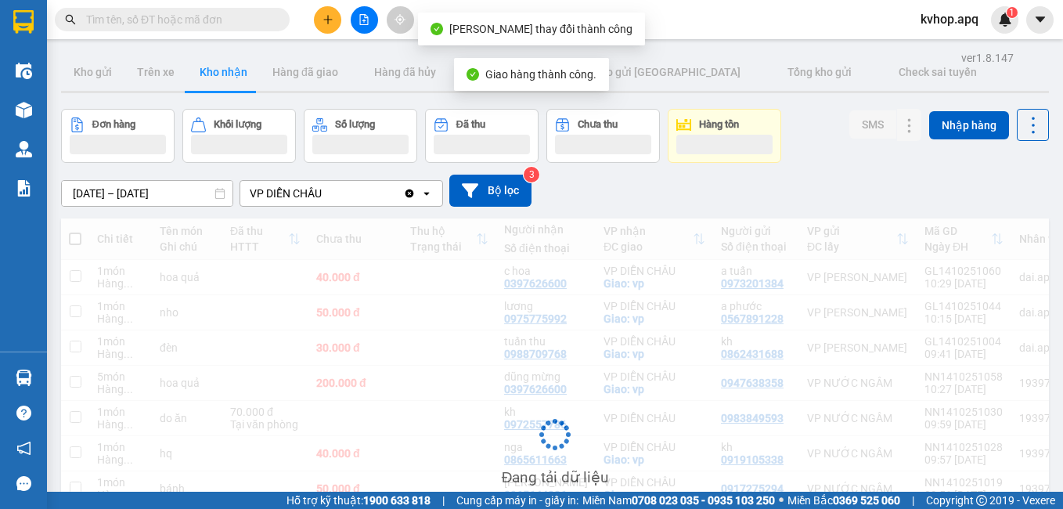
scroll to position [156, 0]
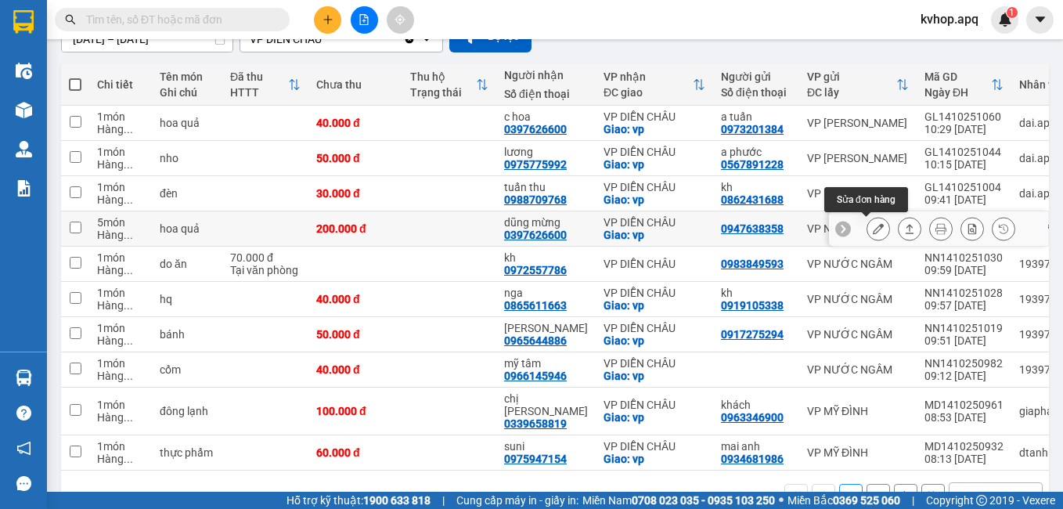
click at [867, 221] on button at bounding box center [878, 228] width 22 height 27
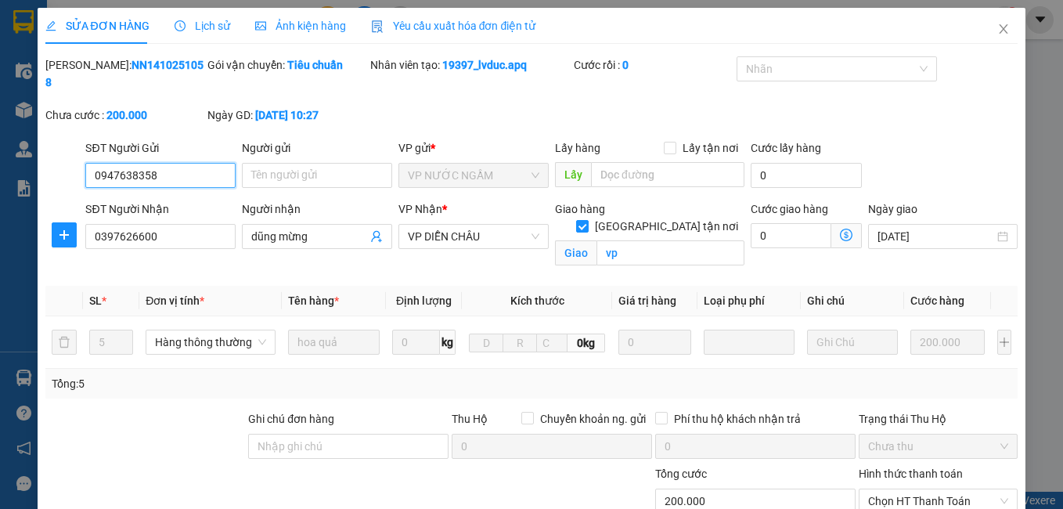
scroll to position [171, 0]
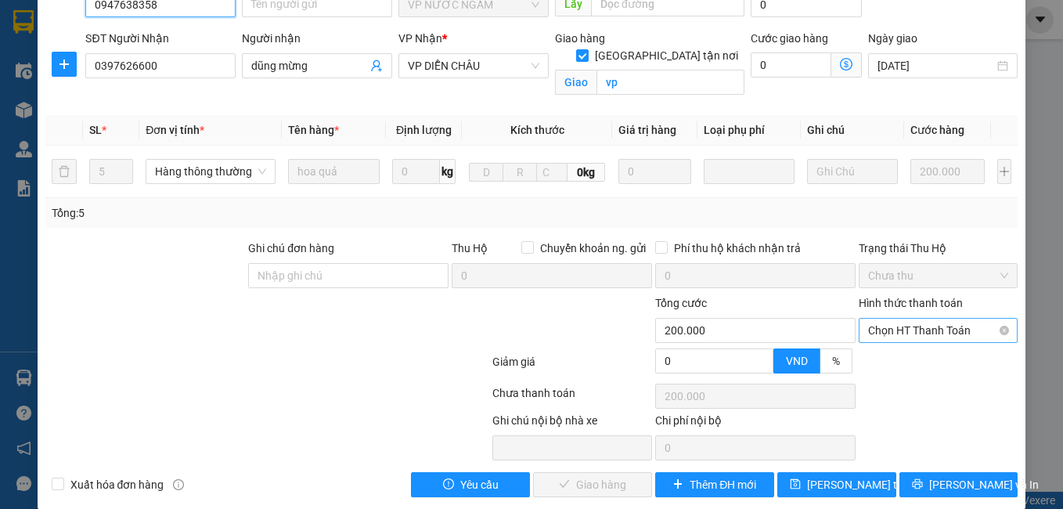
click at [879, 318] on span "Chọn HT Thanh Toán" at bounding box center [938, 329] width 141 height 23
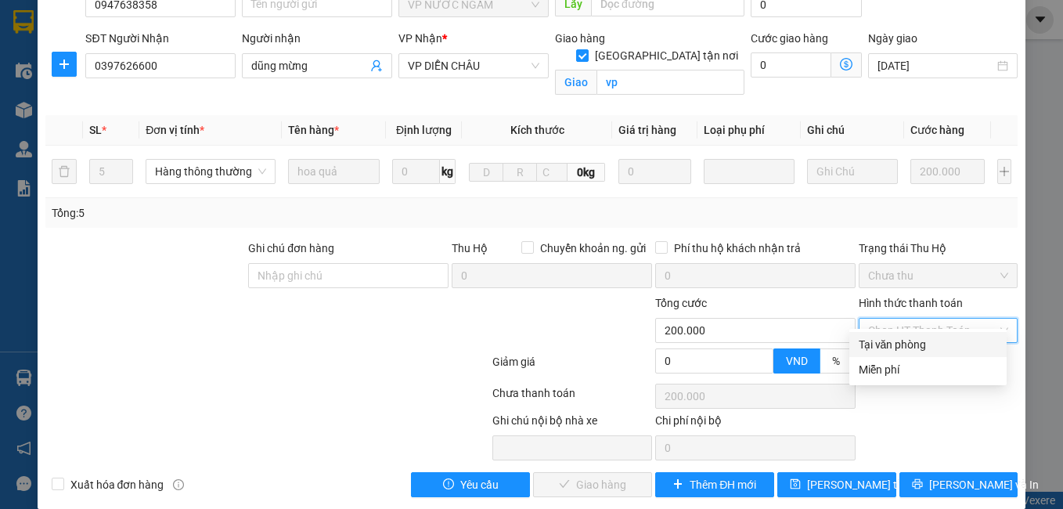
click at [887, 338] on div "Tại văn phòng" at bounding box center [927, 344] width 138 height 17
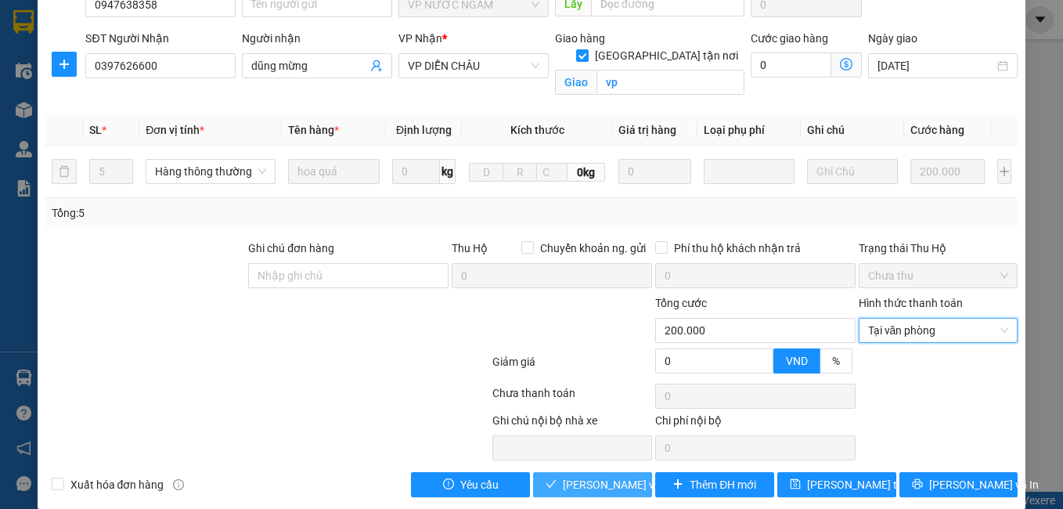
click at [566, 476] on span "[PERSON_NAME] và Giao hàng" at bounding box center [638, 484] width 150 height 17
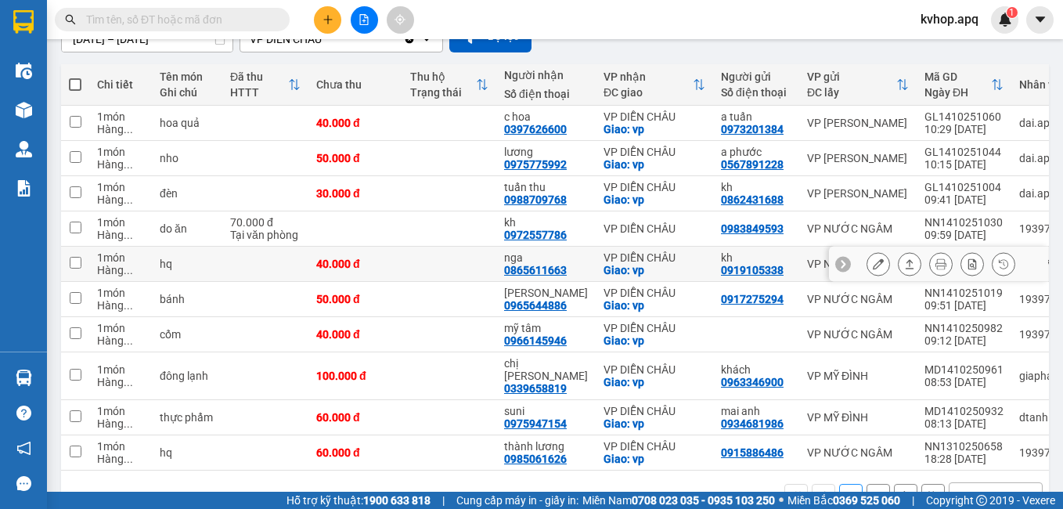
scroll to position [193, 0]
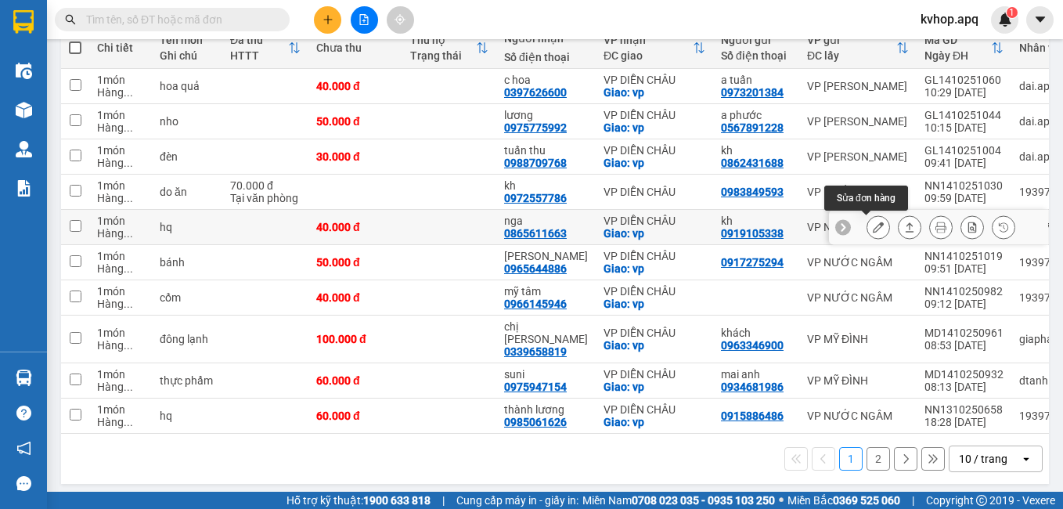
click at [875, 231] on button at bounding box center [878, 227] width 22 height 27
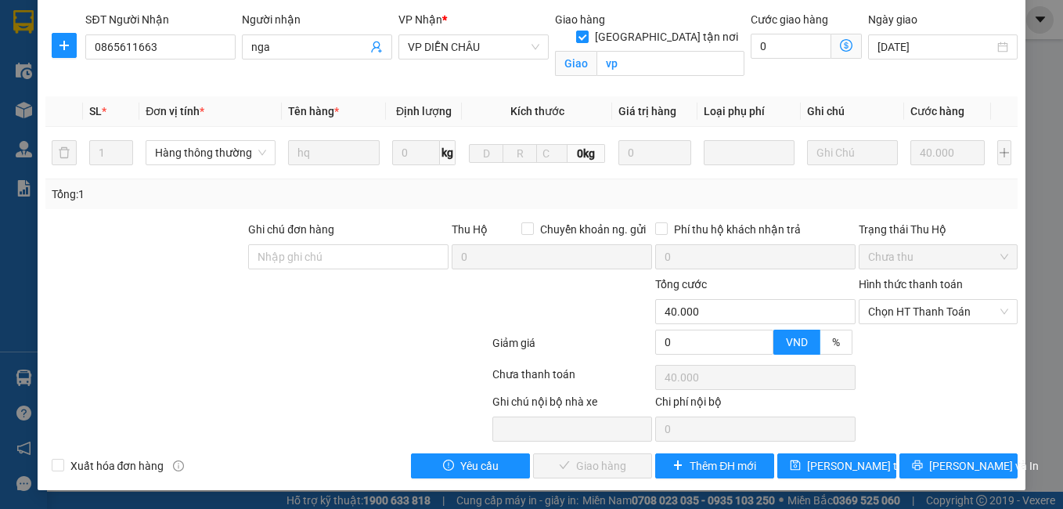
scroll to position [172, 0]
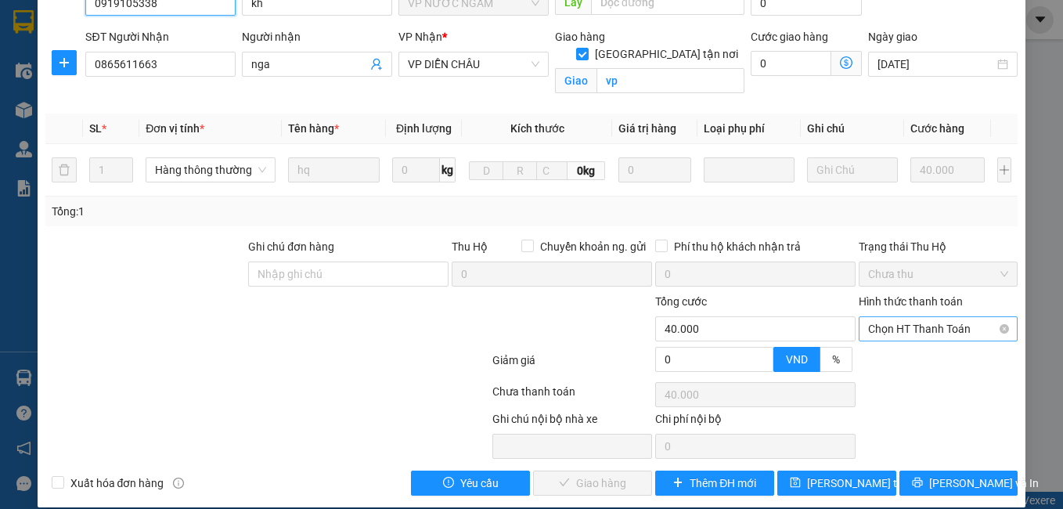
click at [924, 317] on span "Chọn HT Thanh Toán" at bounding box center [938, 328] width 141 height 23
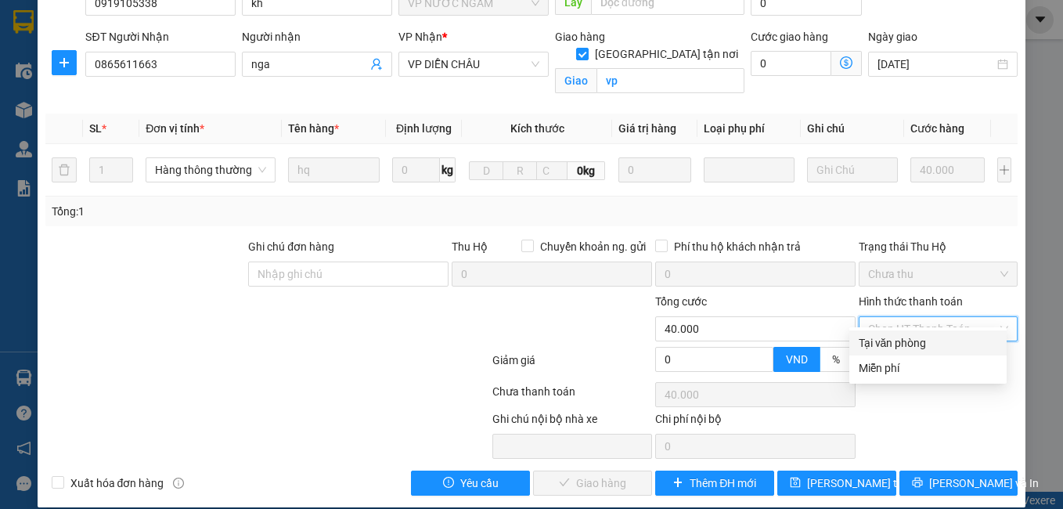
click at [908, 336] on div "Tại văn phòng" at bounding box center [927, 342] width 138 height 17
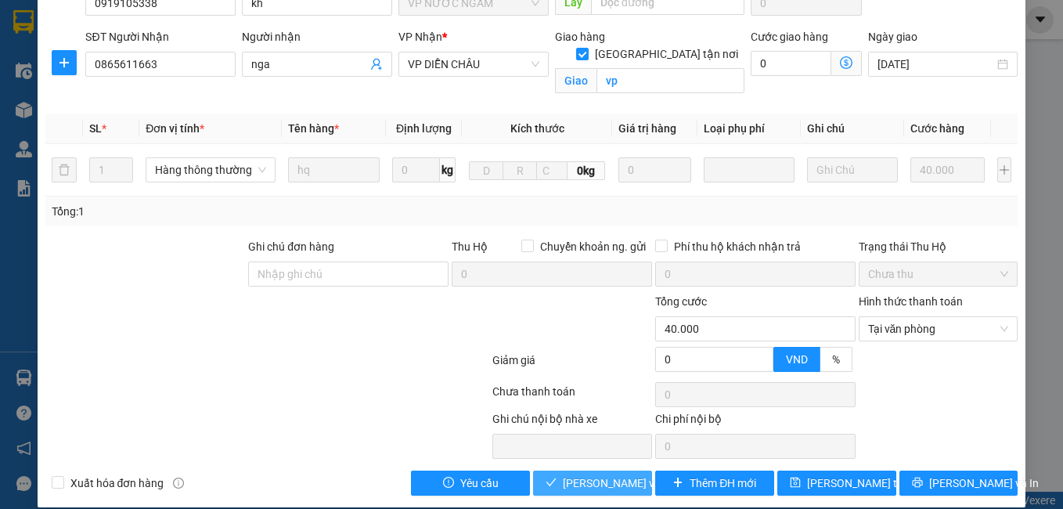
drag, startPoint x: 613, startPoint y: 465, endPoint x: 581, endPoint y: 453, distance: 34.9
click at [613, 474] on span "[PERSON_NAME] và Giao hàng" at bounding box center [638, 482] width 150 height 17
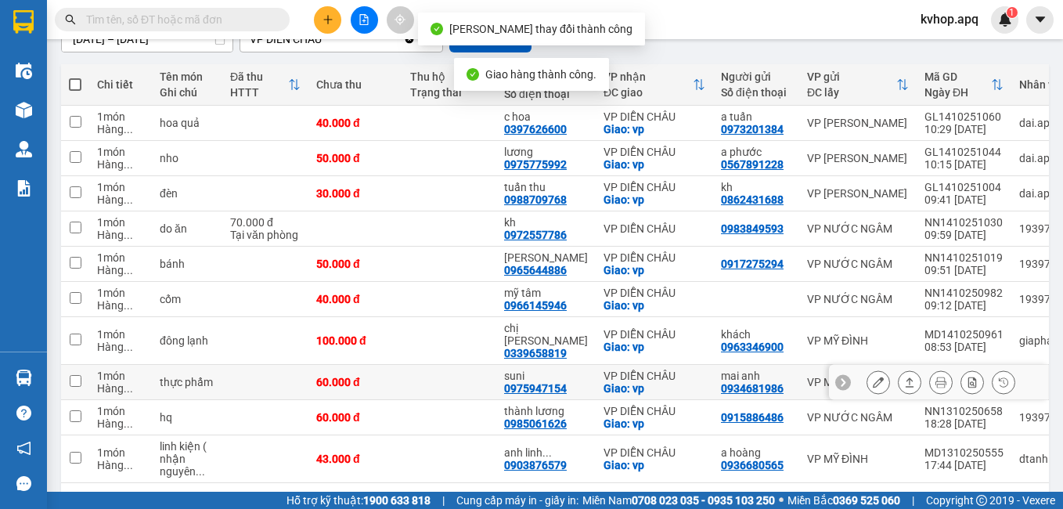
scroll to position [206, 0]
